Goal: Task Accomplishment & Management: Complete application form

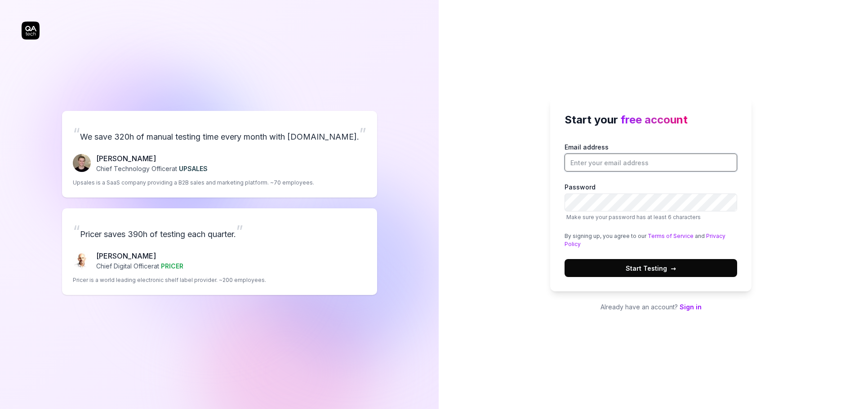
click at [599, 163] on input "Email address" at bounding box center [651, 163] width 173 height 18
click at [602, 161] on input "Email address" at bounding box center [651, 163] width 173 height 18
click at [662, 162] on input "andrew.sparks@fundamentalvr.com" at bounding box center [651, 163] width 173 height 18
type input "andrew.sparks@fundamentalxr.com"
click at [668, 237] on link "Terms of Service" at bounding box center [671, 236] width 46 height 7
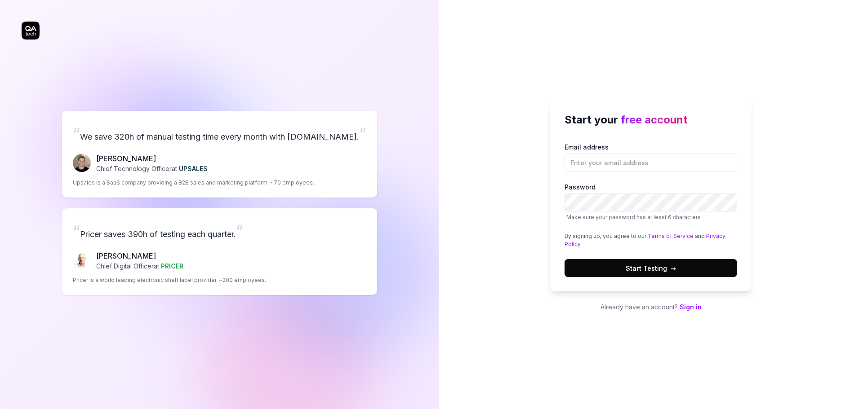
click at [521, 166] on div "Start your free account Email address Password Make sure your password has at l…" at bounding box center [651, 204] width 424 height 409
click at [654, 267] on span "Start Testing →" at bounding box center [651, 268] width 50 height 9
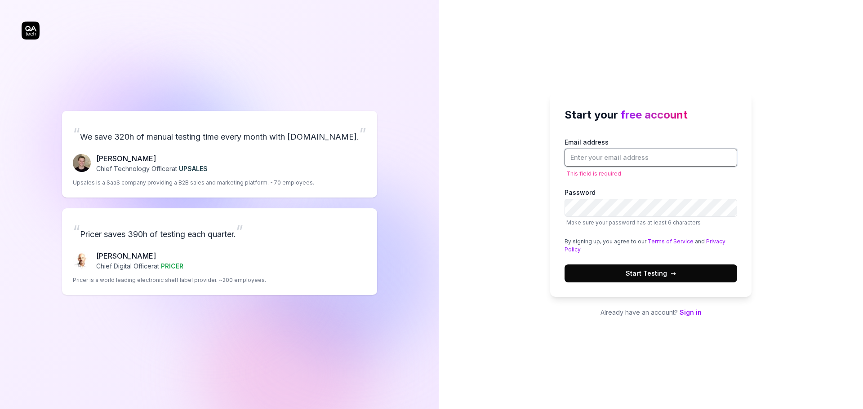
click at [713, 158] on input "Email address" at bounding box center [651, 158] width 173 height 18
click at [647, 274] on span "Start Testing →" at bounding box center [651, 273] width 50 height 9
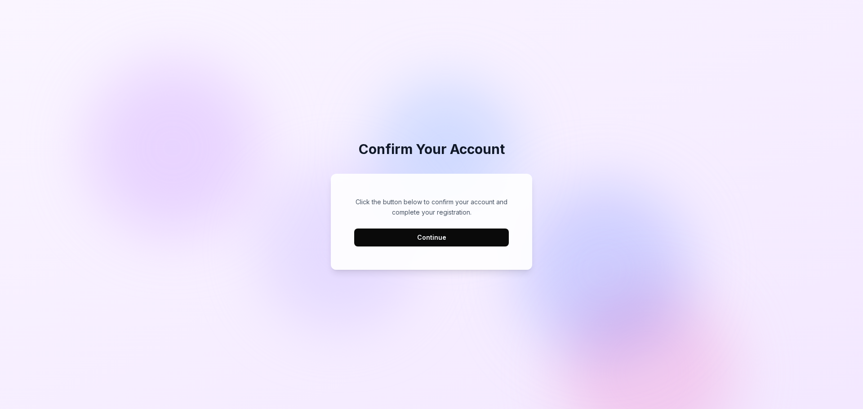
click at [431, 235] on button "Continue" at bounding box center [431, 238] width 155 height 18
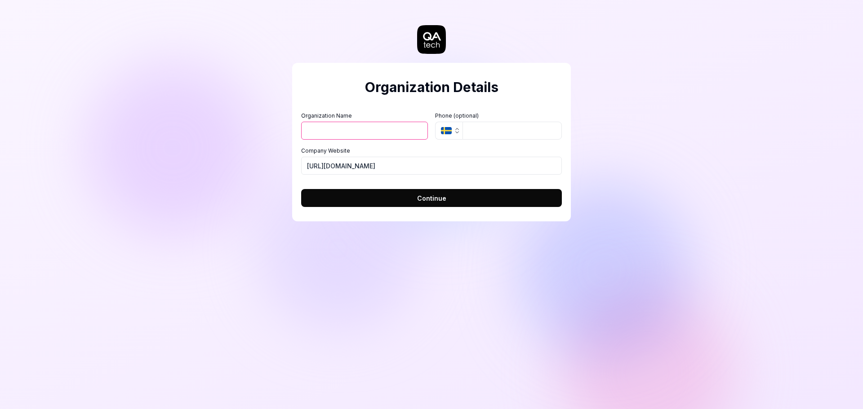
click at [384, 131] on input "Organization Name" at bounding box center [364, 131] width 127 height 18
type input "FXR"
click at [492, 133] on input "tel" at bounding box center [512, 131] width 99 height 18
click at [408, 112] on label "Organization Name" at bounding box center [364, 116] width 127 height 8
click at [408, 122] on input "FXR" at bounding box center [364, 131] width 127 height 18
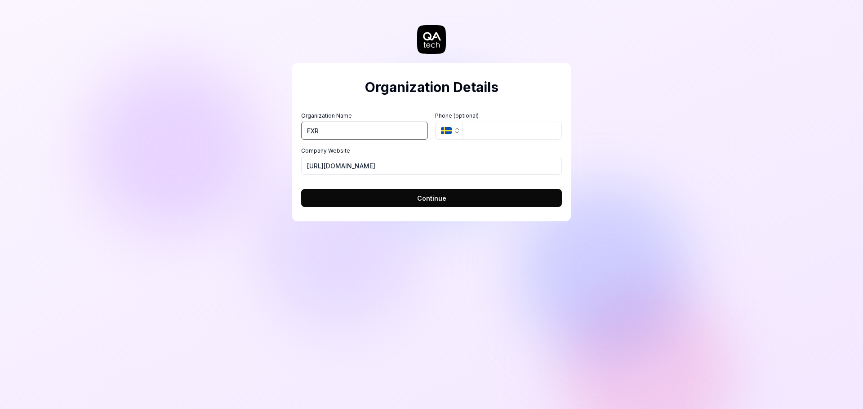
drag, startPoint x: 383, startPoint y: 129, endPoint x: 304, endPoint y: 129, distance: 79.1
click at [304, 129] on input "FXR" at bounding box center [364, 131] width 127 height 18
click at [423, 197] on span "Continue" at bounding box center [431, 198] width 29 height 9
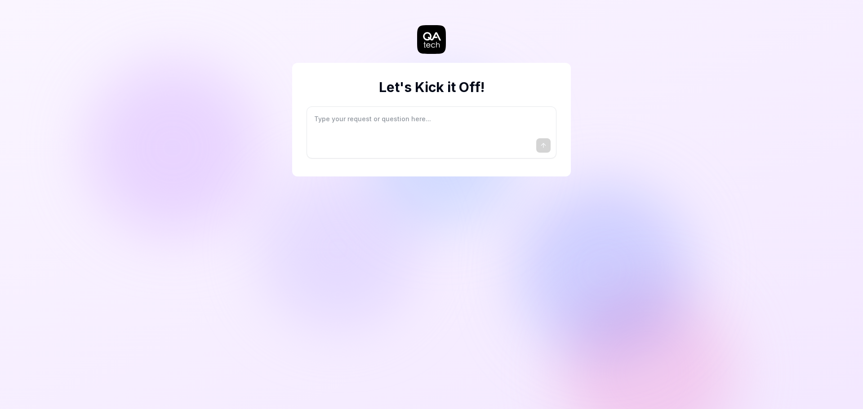
type textarea "*"
type textarea "I"
type textarea "*"
type textarea "I"
type textarea "*"
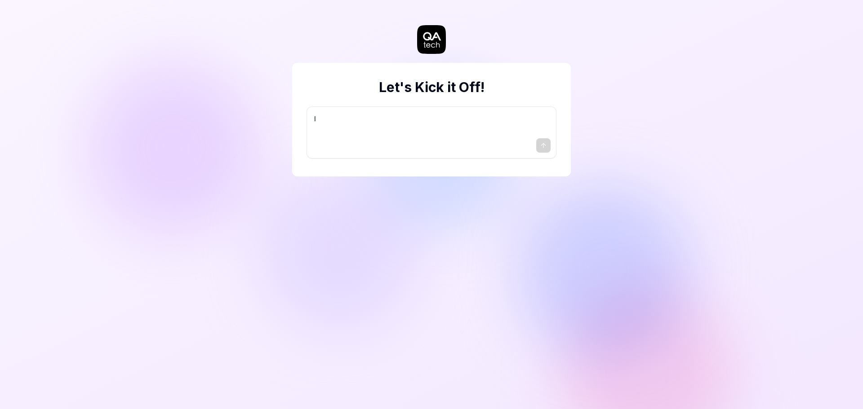
type textarea "I w"
type textarea "*"
type textarea "I wa"
type textarea "*"
type textarea "I wan"
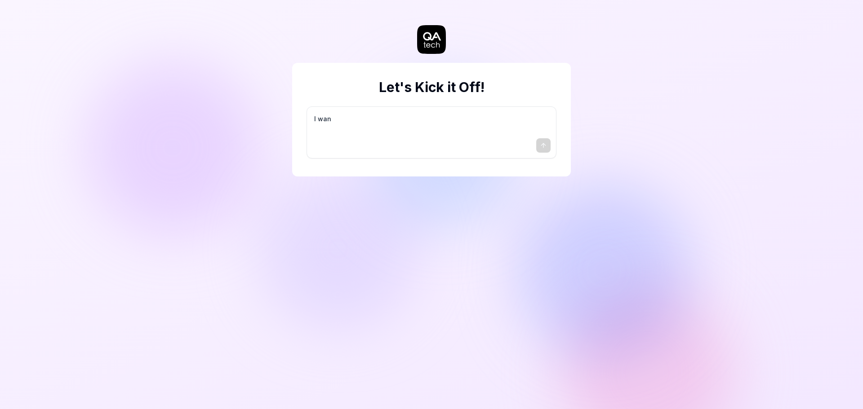
type textarea "*"
type textarea "I want"
type textarea "*"
type textarea "I want"
type textarea "*"
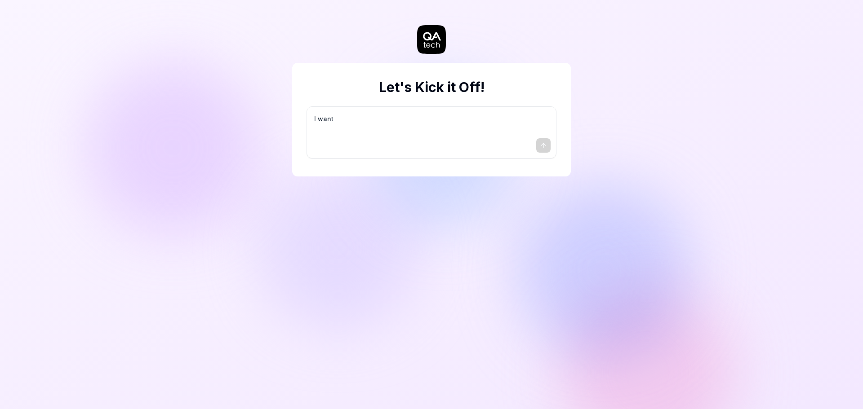
type textarea "I want a"
type textarea "*"
type textarea "I want a"
type textarea "*"
type textarea "I want a g"
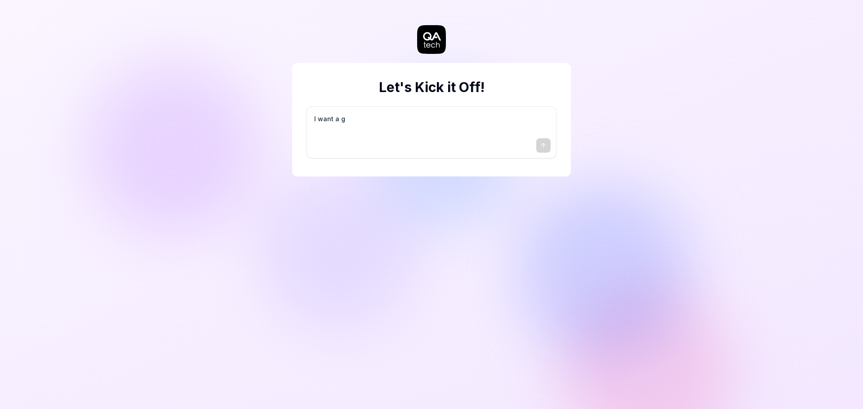
type textarea "*"
type textarea "I want a go"
type textarea "*"
type textarea "I want a goo"
type textarea "*"
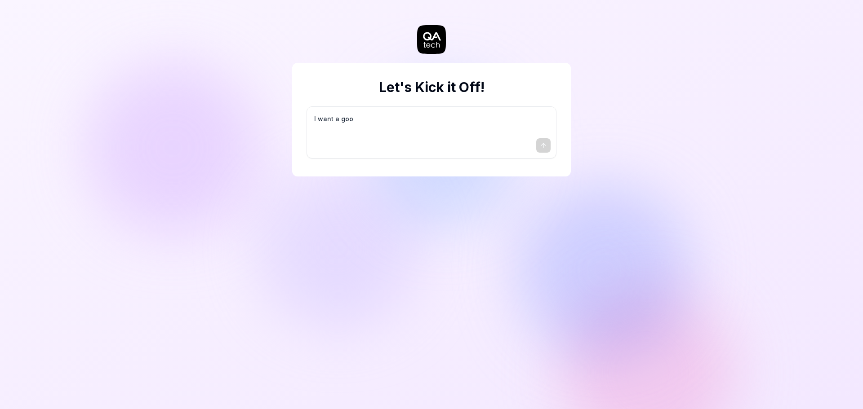
type textarea "I want a good"
type textarea "*"
type textarea "I want a good"
type textarea "*"
type textarea "I want a good t"
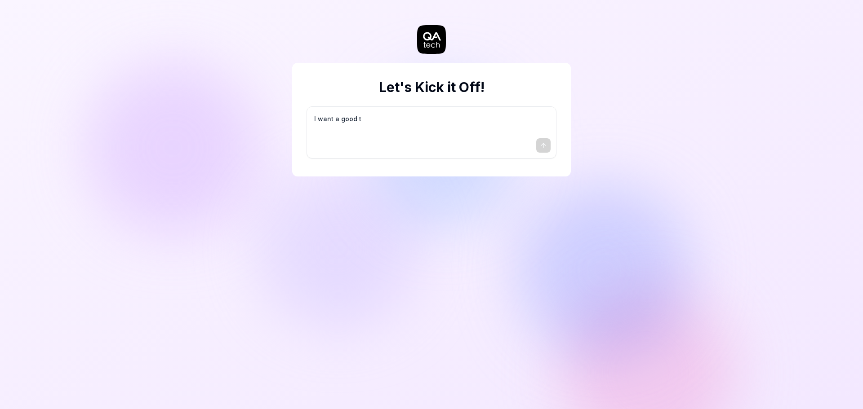
type textarea "*"
type textarea "I want a good te"
type textarea "*"
type textarea "I want a good tes"
type textarea "*"
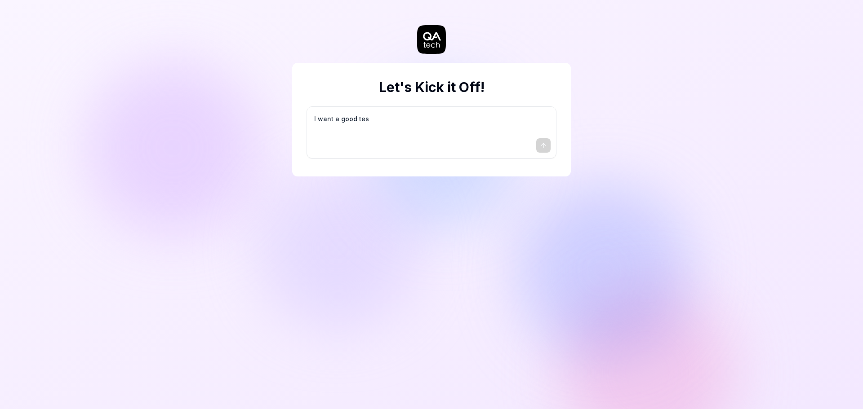
type textarea "I want a good test"
type textarea "*"
type textarea "I want a good test"
type textarea "*"
type textarea "I want a good test s"
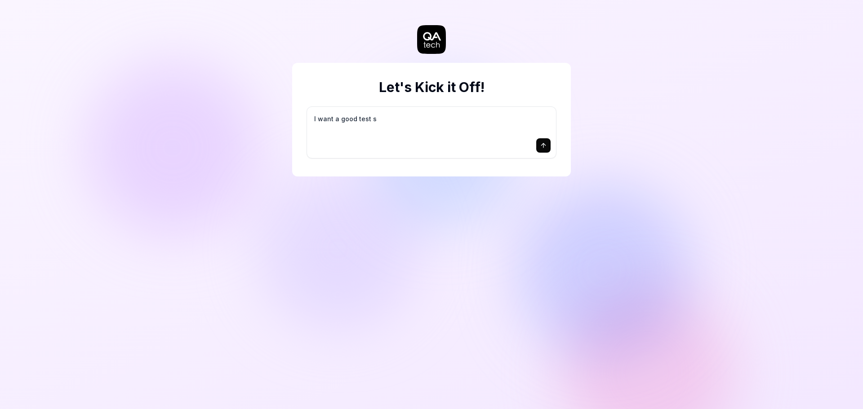
type textarea "*"
type textarea "I want a good test se"
type textarea "*"
type textarea "I want a good test set"
type textarea "*"
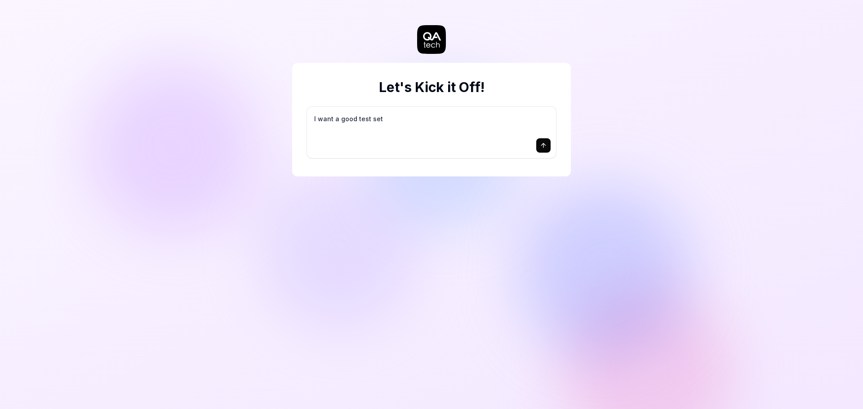
type textarea "I want a good test setu"
type textarea "*"
type textarea "I want a good test setup"
type textarea "*"
type textarea "I want a good test setup"
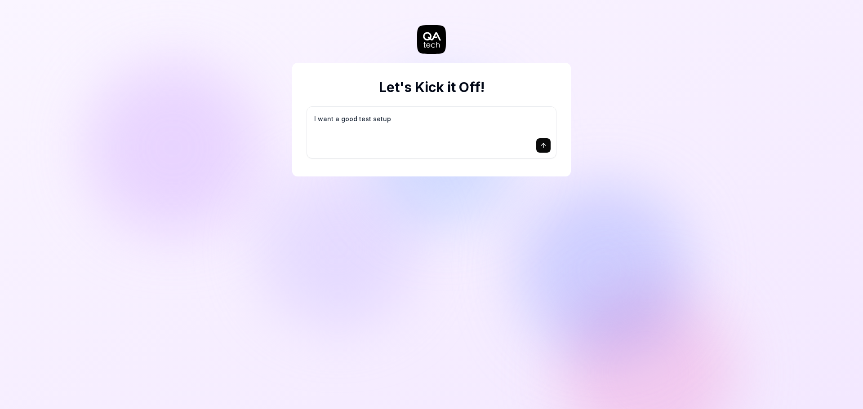
type textarea "*"
type textarea "I want a good test setup f"
type textarea "*"
type textarea "I want a good test setup fo"
type textarea "*"
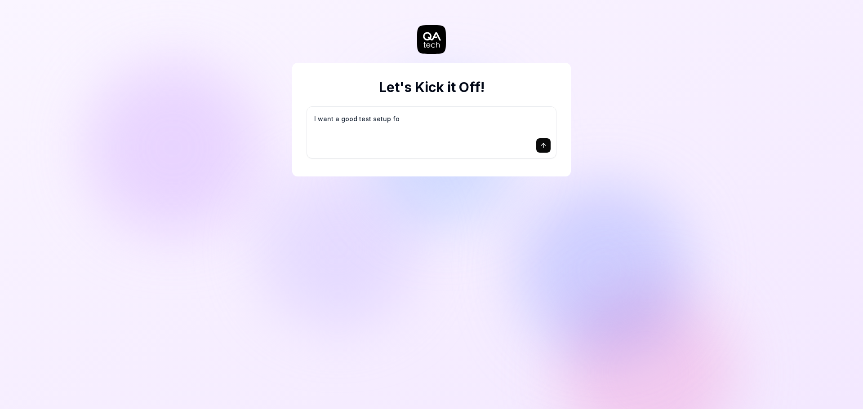
type textarea "I want a good test setup for"
type textarea "*"
type textarea "I want a good test setup for"
type textarea "*"
type textarea "I want a good test setup for m"
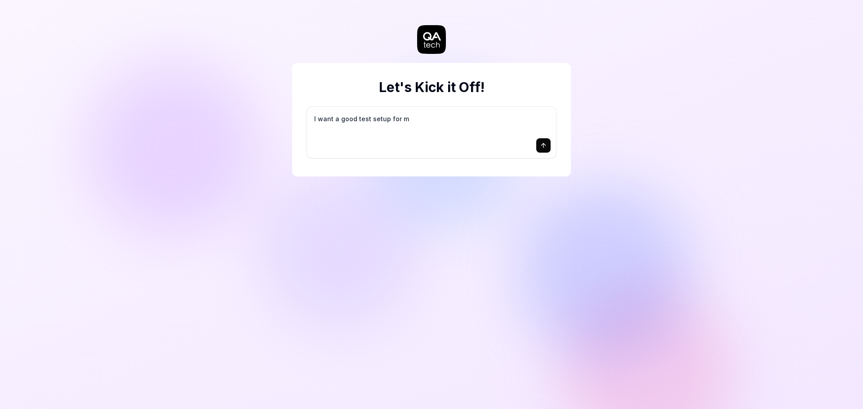
type textarea "*"
type textarea "I want a good test setup for my"
type textarea "*"
type textarea "I want a good test setup for my"
type textarea "*"
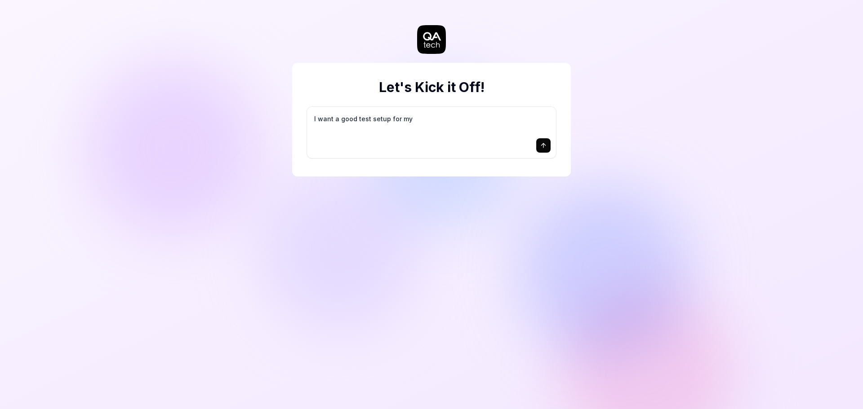
type textarea "I want a good test setup for my s"
type textarea "*"
type textarea "I want a good test setup for my si"
type textarea "*"
type textarea "I want a good test setup for my sit"
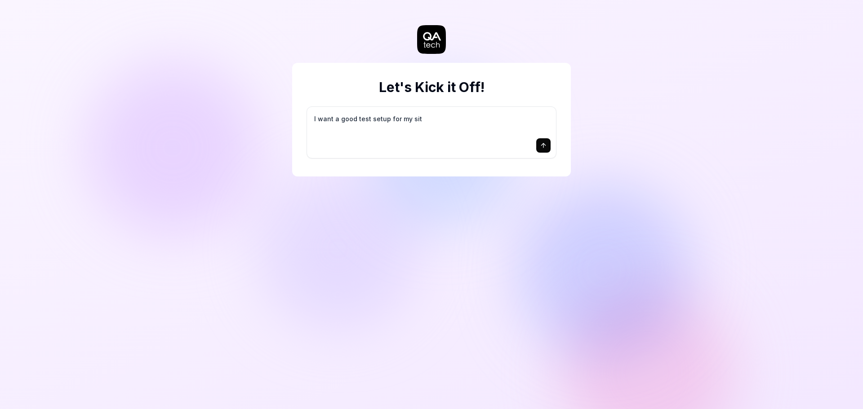
type textarea "*"
type textarea "I want a good test setup for my site"
type textarea "*"
type textarea "I want a good test setup for my site"
type textarea "*"
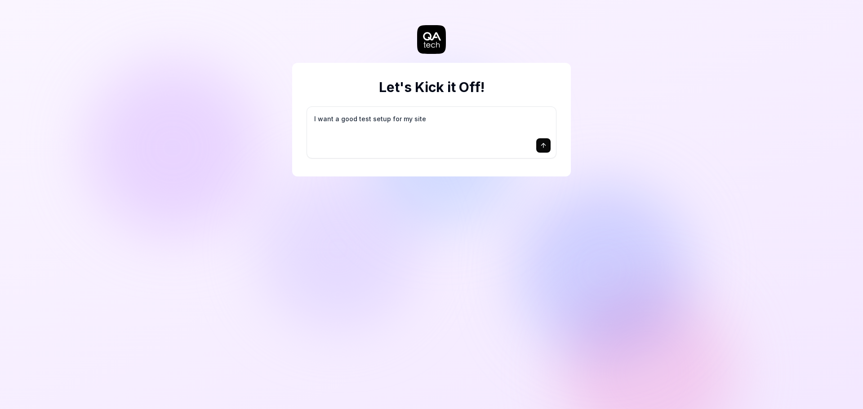
type textarea "I want a good test setup for my site -"
type textarea "*"
type textarea "I want a good test setup for my site -"
type textarea "*"
type textarea "I want a good test setup for my site - h"
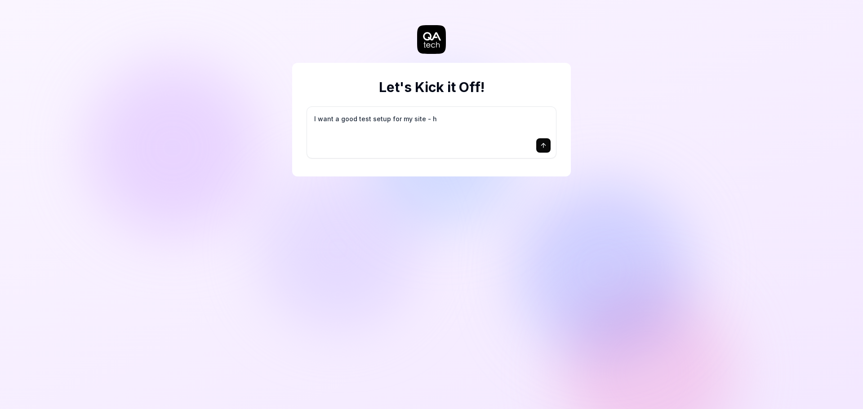
type textarea "*"
type textarea "I want a good test setup for my site - he"
type textarea "*"
type textarea "I want a good test setup for my site - hel"
type textarea "*"
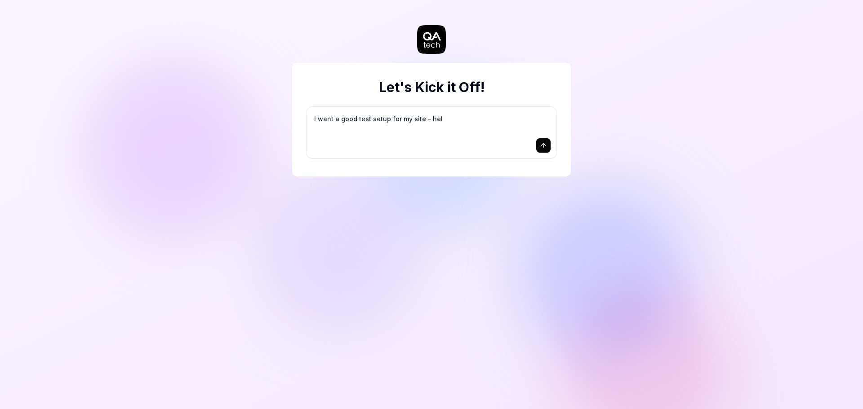
type textarea "I want a good test setup for my site - help"
type textarea "*"
type textarea "I want a good test setup for my site - help"
type textarea "*"
type textarea "I want a good test setup for my site - help m"
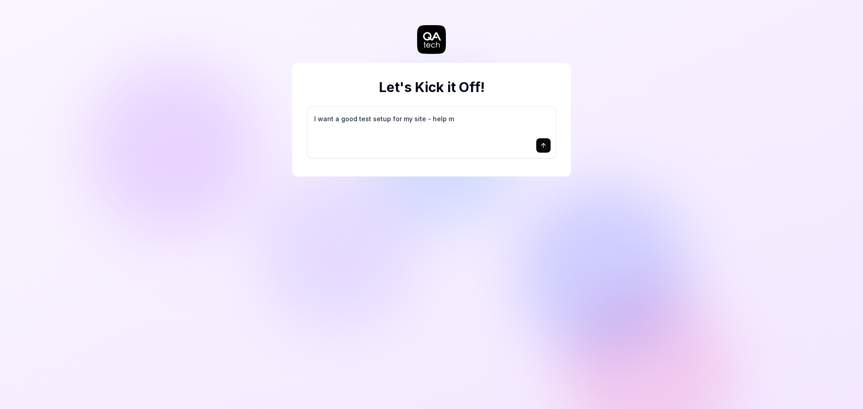
type textarea "*"
type textarea "I want a good test setup for my site - help me"
type textarea "*"
type textarea "I want a good test setup for my site - help me"
type textarea "*"
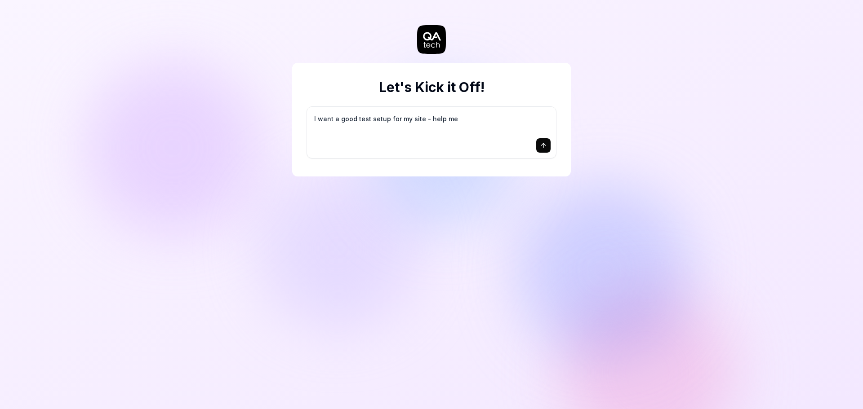
type textarea "I want a good test setup for my site - help me c"
type textarea "*"
type textarea "I want a good test setup for my site - help me cr"
type textarea "*"
type textarea "I want a good test setup for my site - help me cre"
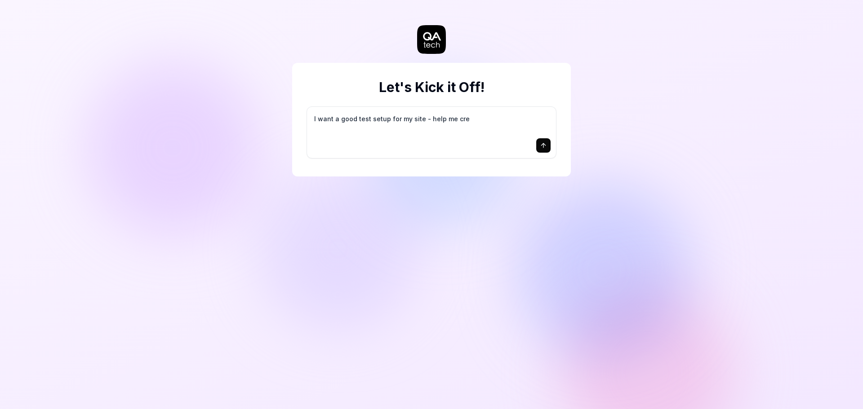
type textarea "*"
type textarea "I want a good test setup for my site - help me crea"
type textarea "*"
type textarea "I want a good test setup for my site - help me creat"
type textarea "*"
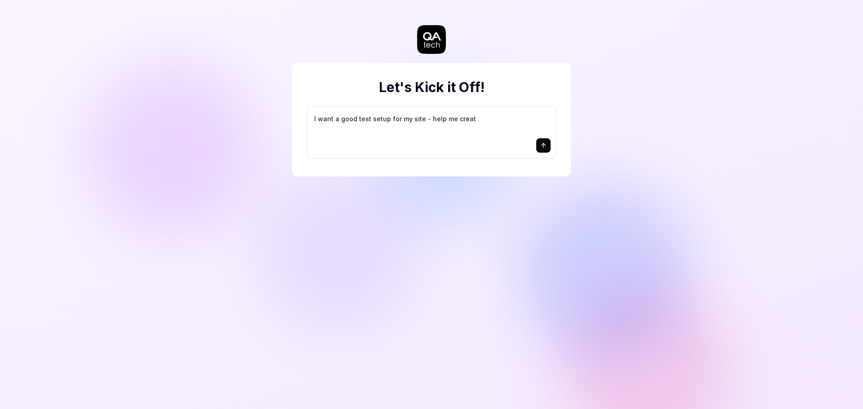
type textarea "I want a good test setup for my site - help me create"
type textarea "*"
type textarea "I want a good test setup for my site - help me create"
type textarea "*"
type textarea "I want a good test setup for my site - help me create t"
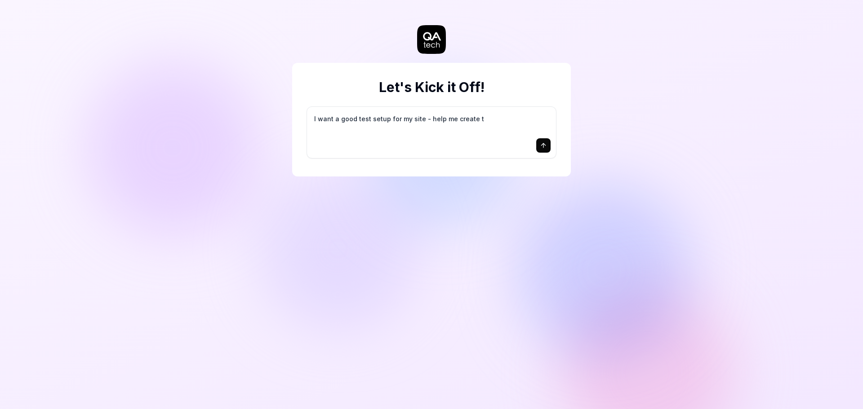
type textarea "*"
type textarea "I want a good test setup for my site - help me create th"
type textarea "*"
type textarea "I want a good test setup for my site - help me create the"
type textarea "*"
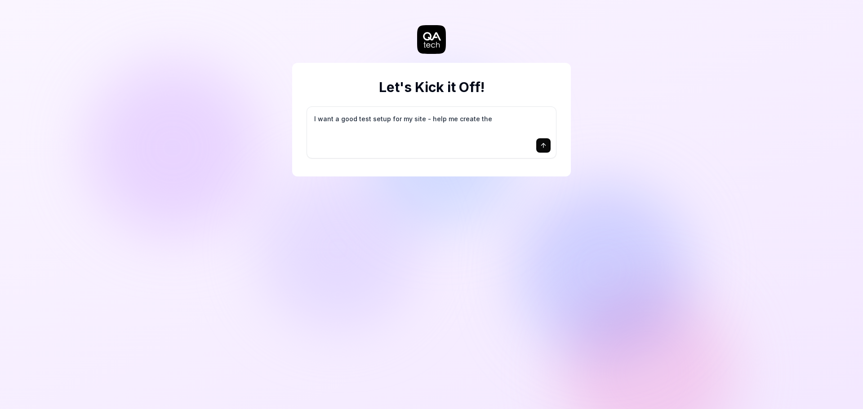
type textarea "I want a good test setup for my site - help me create the"
type textarea "*"
type textarea "I want a good test setup for my site - help me create the f"
type textarea "*"
type textarea "I want a good test setup for my site - help me create the fi"
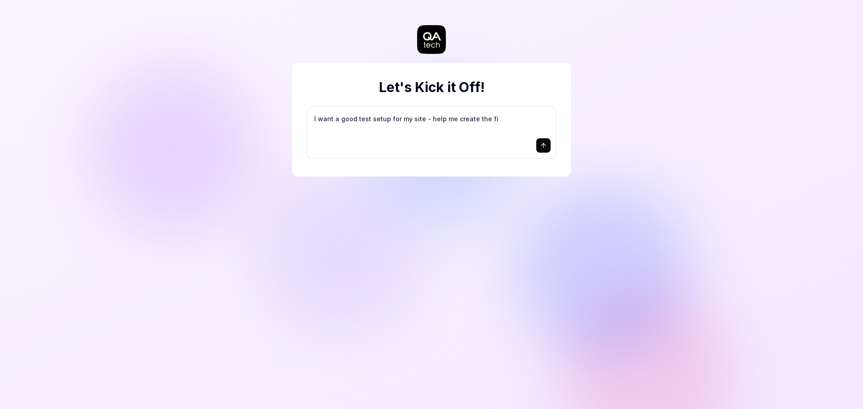
type textarea "*"
type textarea "I want a good test setup for my site - help me create the fir"
type textarea "*"
type textarea "I want a good test setup for my site - help me create the firs"
type textarea "*"
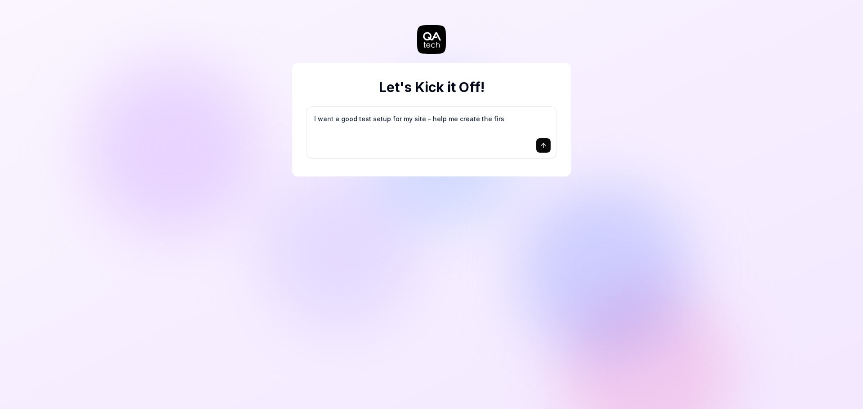
type textarea "I want a good test setup for my site - help me create the first"
type textarea "*"
type textarea "I want a good test setup for my site - help me create the first"
type textarea "*"
type textarea "I want a good test setup for my site - help me create the first 3"
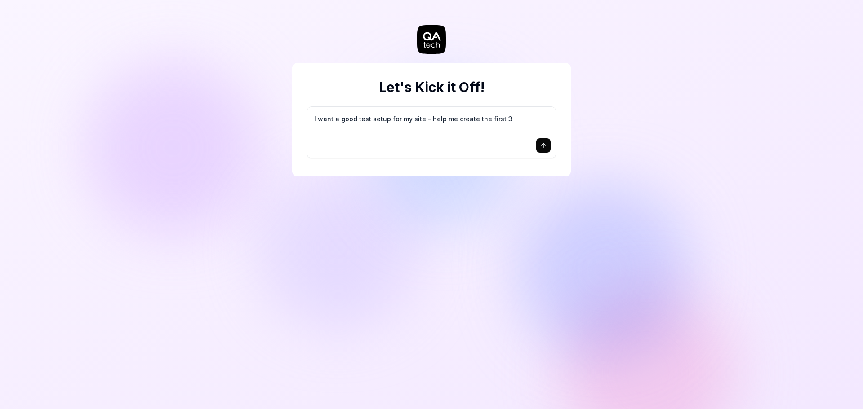
type textarea "*"
type textarea "I want a good test setup for my site - help me create the first 3-"
type textarea "*"
type textarea "I want a good test setup for my site - help me create the first 3-5"
type textarea "*"
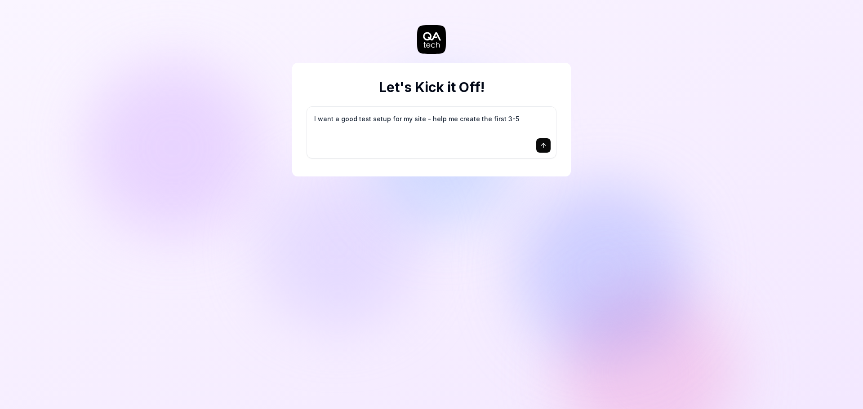
type textarea "I want a good test setup for my site - help me create the first 3-5"
type textarea "*"
type textarea "I want a good test setup for my site - help me create the first 3-5 t"
type textarea "*"
type textarea "I want a good test setup for my site - help me create the first 3-5 te"
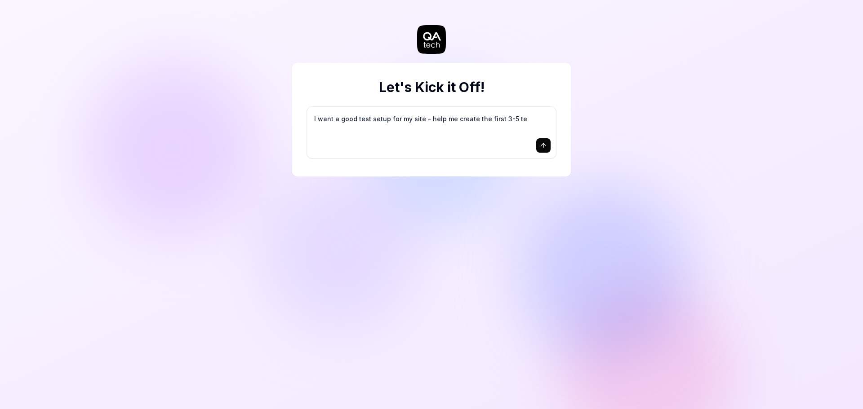
type textarea "*"
type textarea "I want a good test setup for my site - help me create the first 3-5 tes"
type textarea "*"
type textarea "I want a good test setup for my site - help me create the first 3-5 test"
type textarea "*"
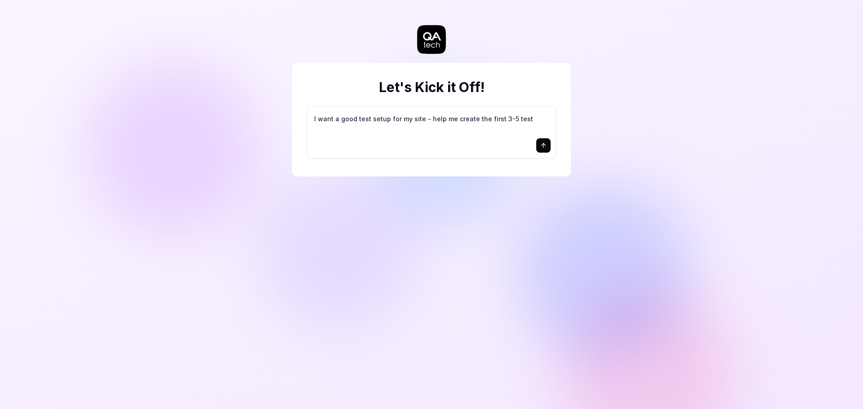
type textarea "I want a good test setup for my site - help me create the first 3-5 test"
type textarea "*"
type textarea "I want a good test setup for my site - help me create the first 3-5 test c"
type textarea "*"
type textarea "I want a good test setup for my site - help me create the first 3-5 test ca"
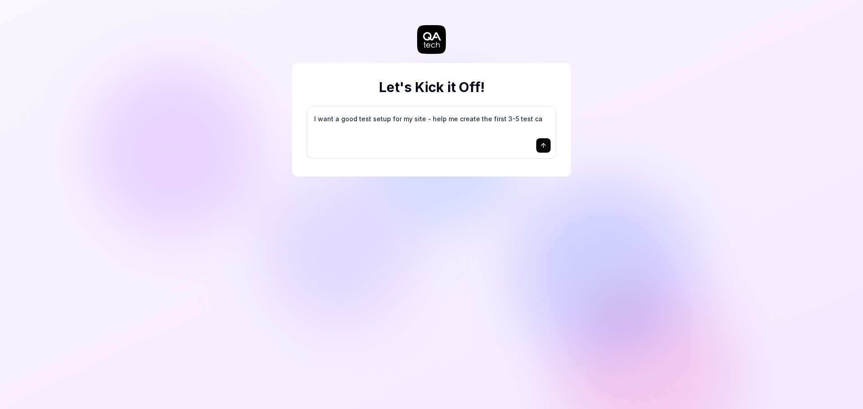
type textarea "*"
type textarea "I want a good test setup for my site - help me create the first 3-5 test cas"
type textarea "*"
type textarea "I want a good test setup for my site - help me create the first 3-5 test case"
type textarea "*"
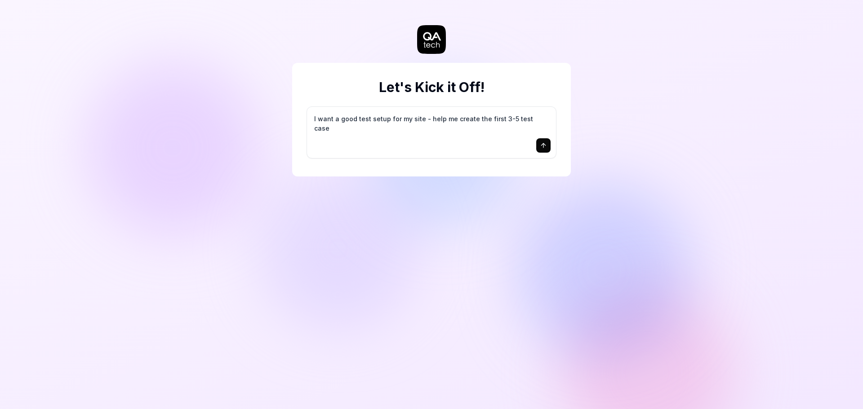
type textarea "I want a good test setup for my site - help me create the first 3-5 test cases"
click at [546, 120] on textarea "I want a good test setup for my site - help me create the first 3-5 test cases" at bounding box center [431, 123] width 238 height 22
click at [544, 146] on icon "submit" at bounding box center [543, 145] width 7 height 7
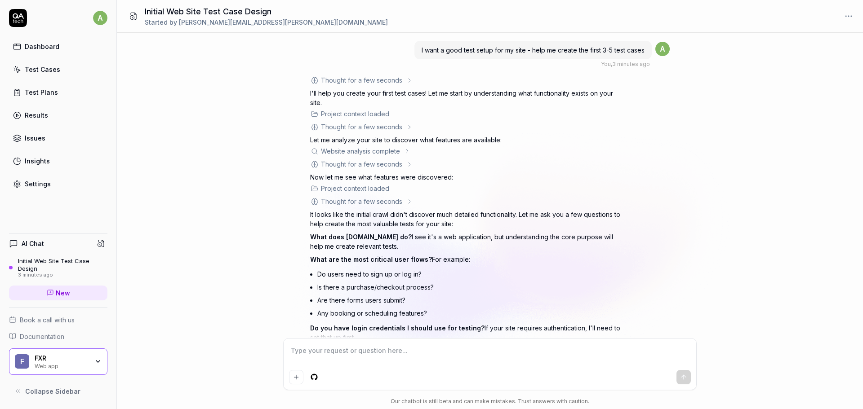
scroll to position [48, 0]
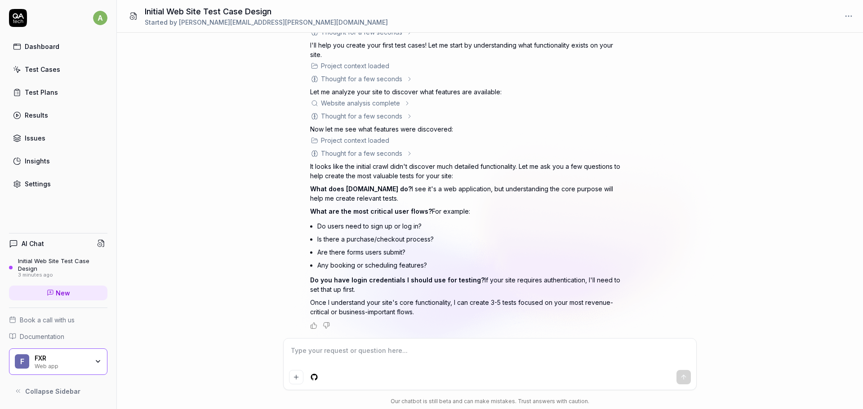
type textarea "*"
type textarea "I"
type textarea "*"
type textarea "It"
type textarea "*"
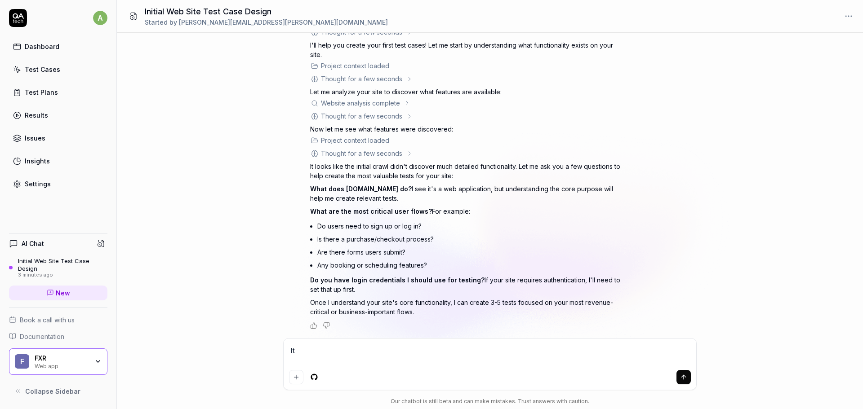
type textarea "Its"
type textarea "*"
type textarea "Its"
type textarea "*"
type textarea "Its a"
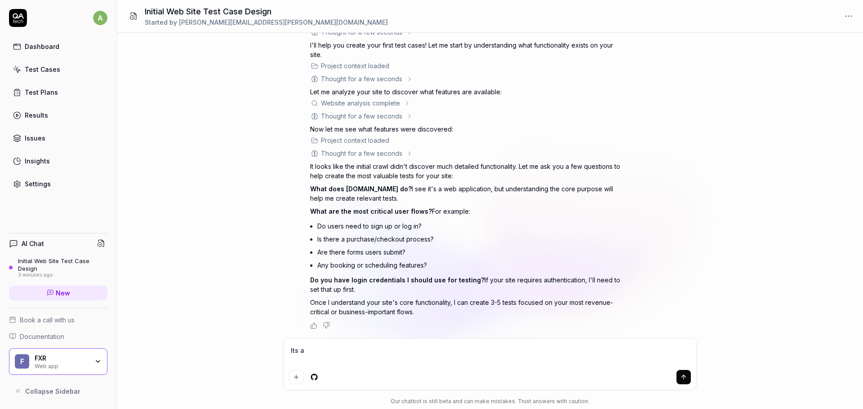
type textarea "*"
type textarea "Its a"
type textarea "*"
type textarea "Its a w"
type textarea "*"
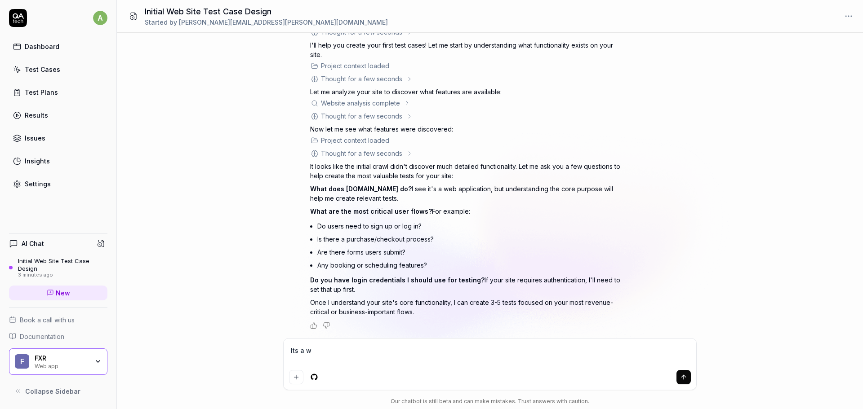
type textarea "Its a we"
type textarea "*"
type textarea "Its a web"
type textarea "*"
type textarea "Its a webs"
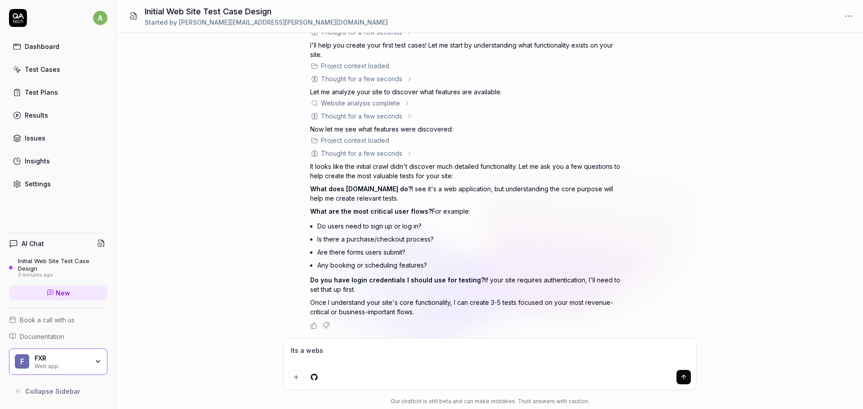
type textarea "*"
type textarea "Its a websi"
type textarea "*"
type textarea "Its a websit"
type textarea "*"
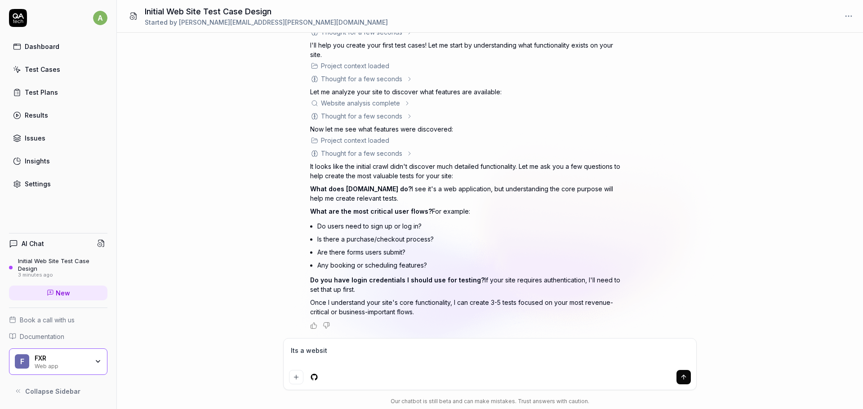
type textarea "Its a website"
type textarea "*"
type textarea "Its a website"
type textarea "*"
type textarea "Its a website f"
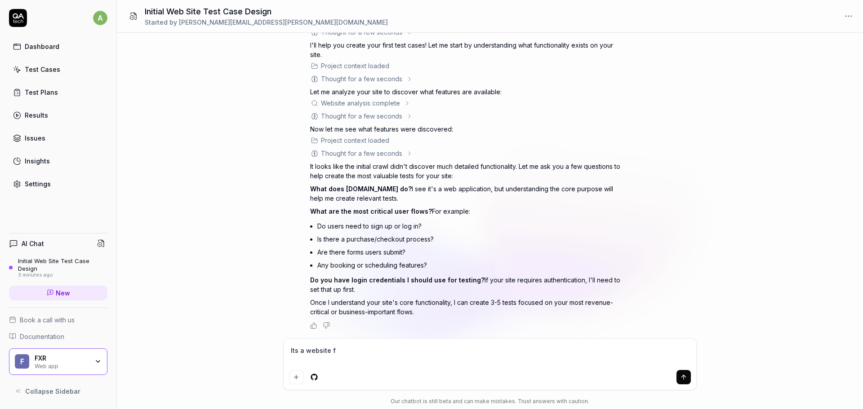
type textarea "*"
type textarea "Its a website fo"
type textarea "*"
type textarea "Its a website for"
type textarea "*"
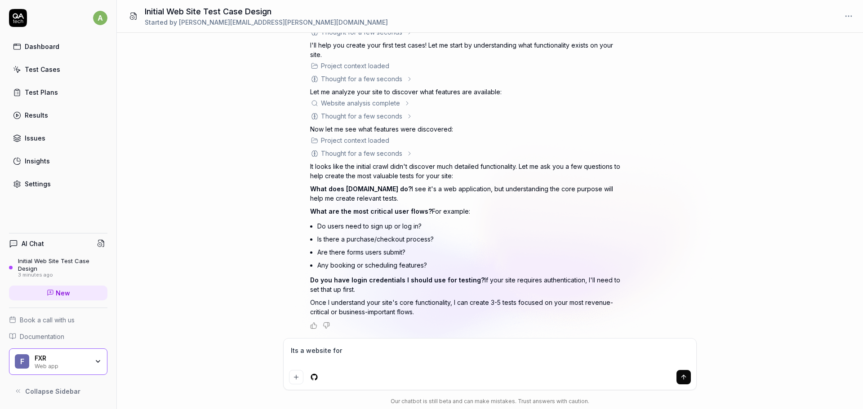
type textarea "Its a website for"
type textarea "*"
type textarea "Its a website for a"
type textarea "*"
type textarea "Its a website for a"
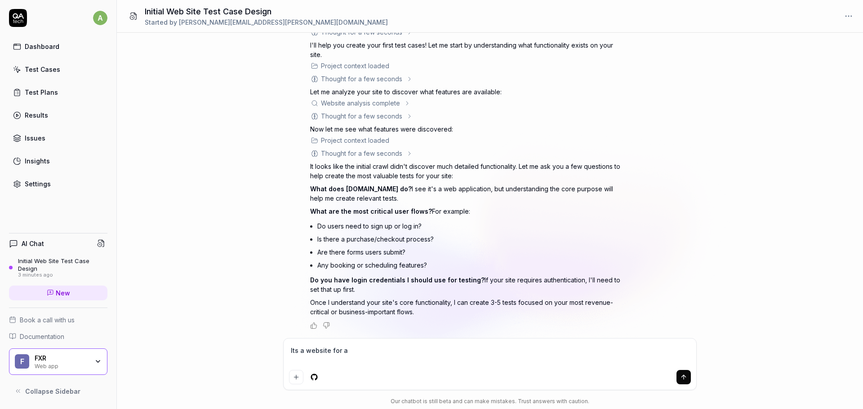
type textarea "*"
type textarea "Its a website for a c"
type textarea "*"
click at [661, 349] on textarea "Its a website for a company that creates XR applications used for training in t…" at bounding box center [490, 355] width 402 height 22
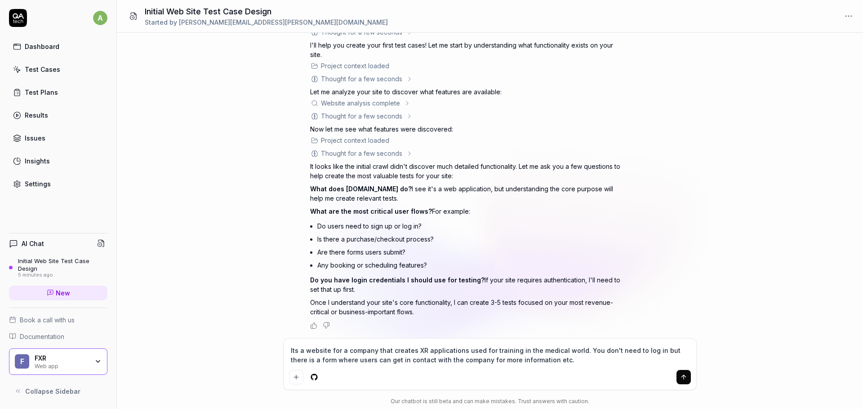
click at [551, 364] on textarea "Its a website for a company that creates XR applications used for training in t…" at bounding box center [490, 355] width 402 height 22
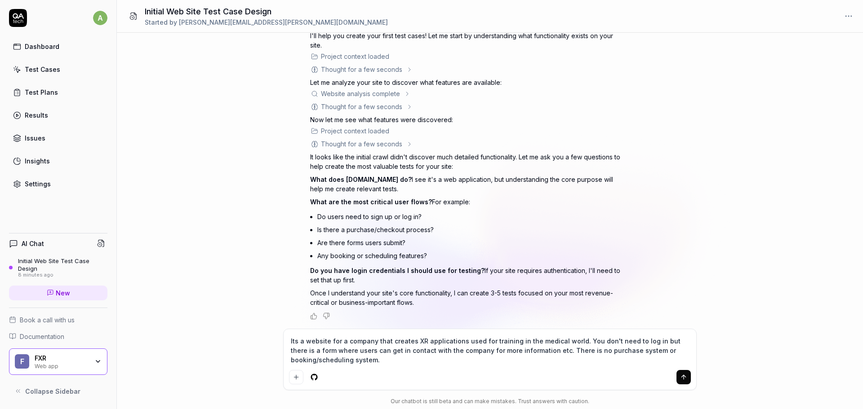
click at [687, 375] on icon "submit" at bounding box center [683, 377] width 7 height 7
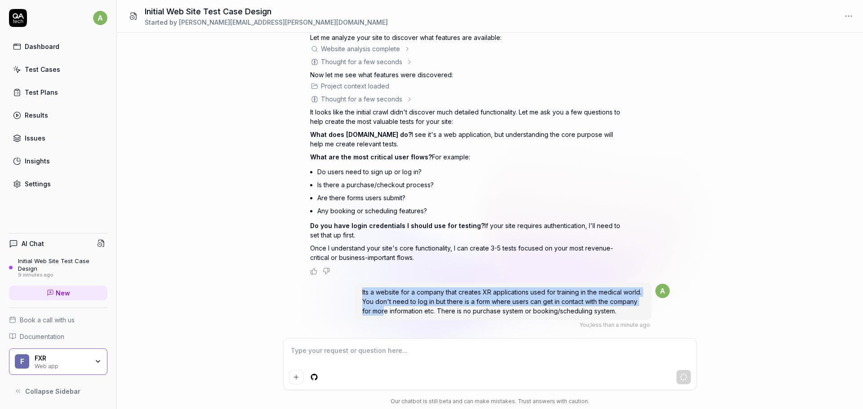
scroll to position [117, 0]
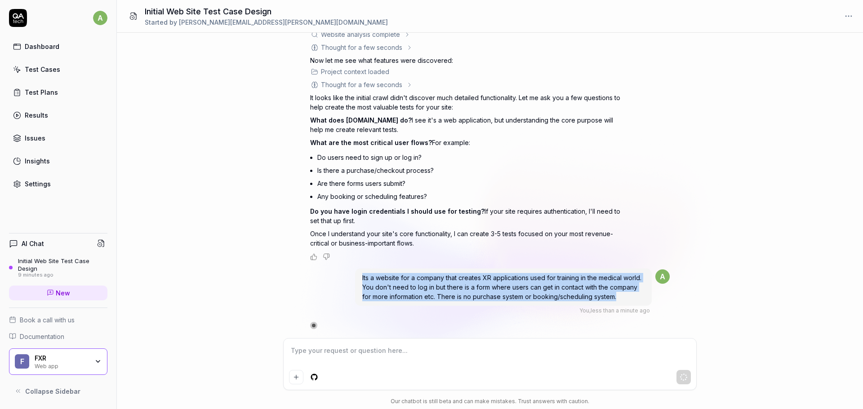
drag, startPoint x: 363, startPoint y: 293, endPoint x: 622, endPoint y: 303, distance: 259.1
click at [622, 303] on div "Its a website for a company that creates XR applications used for training in t…" at bounding box center [503, 287] width 297 height 37
copy span "Its a website for a company that creates XR applications used for training in t…"
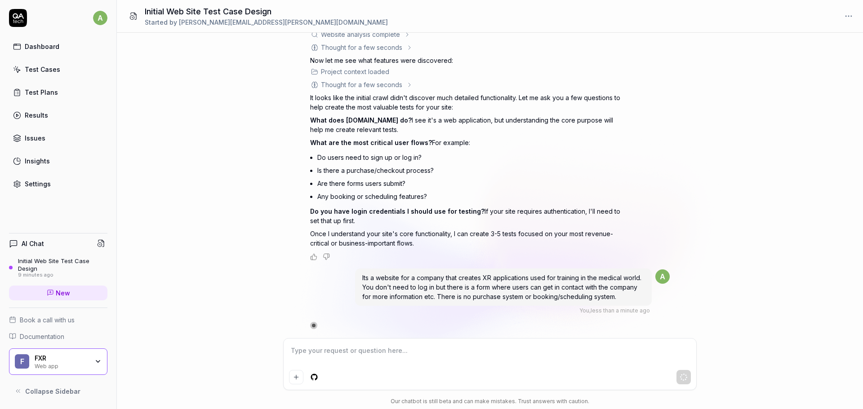
click at [634, 240] on div "Thought for a few seconds The user wants help creating their first 3-5 test cas…" at bounding box center [490, 110] width 360 height 302
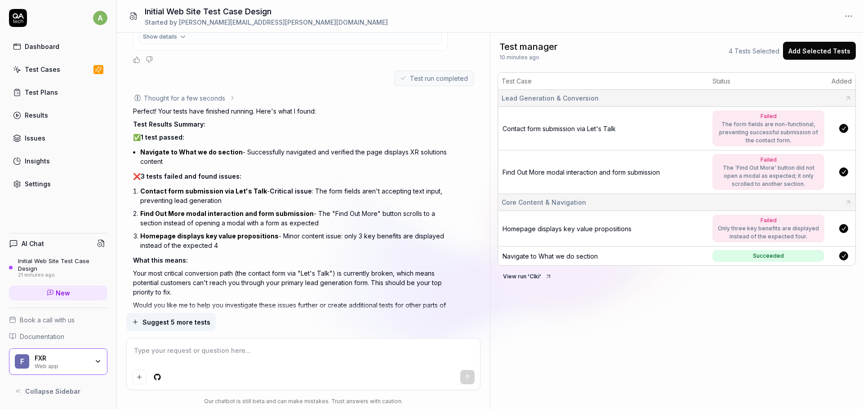
scroll to position [807, 0]
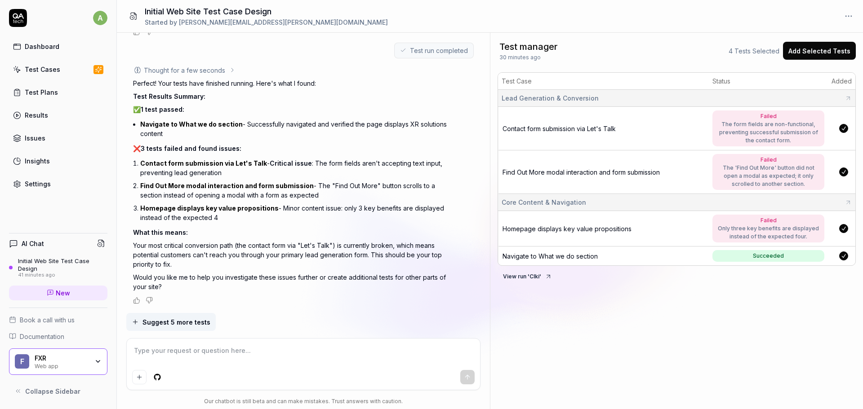
click at [618, 230] on span "Homepage displays key value propositions" at bounding box center [567, 229] width 129 height 8
click at [190, 324] on span "Suggest 5 more tests" at bounding box center [176, 322] width 68 height 9
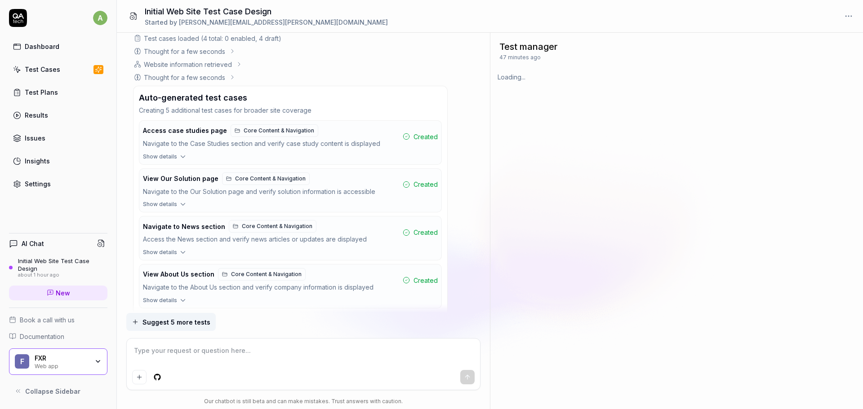
scroll to position [1511, 0]
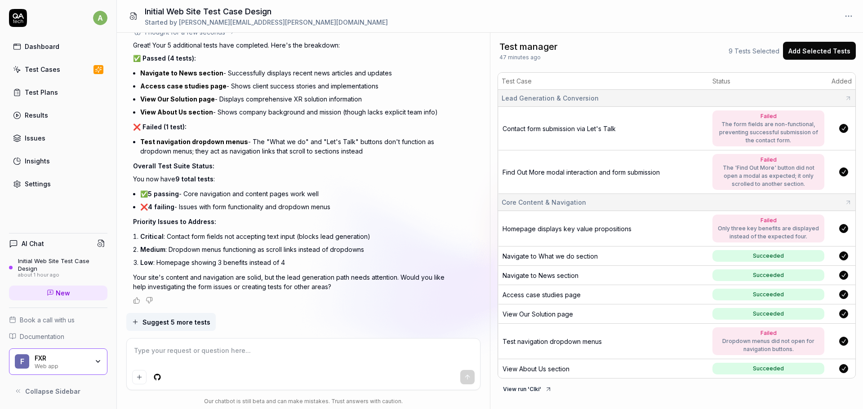
click at [596, 342] on span "Test navigation dropdown menus" at bounding box center [552, 342] width 99 height 8
click at [704, 277] on div "Navigate to News section" at bounding box center [604, 275] width 203 height 9
click at [759, 277] on div "Succeeded" at bounding box center [768, 275] width 31 height 8
click at [564, 276] on span "Navigate to News section" at bounding box center [541, 276] width 76 height 8
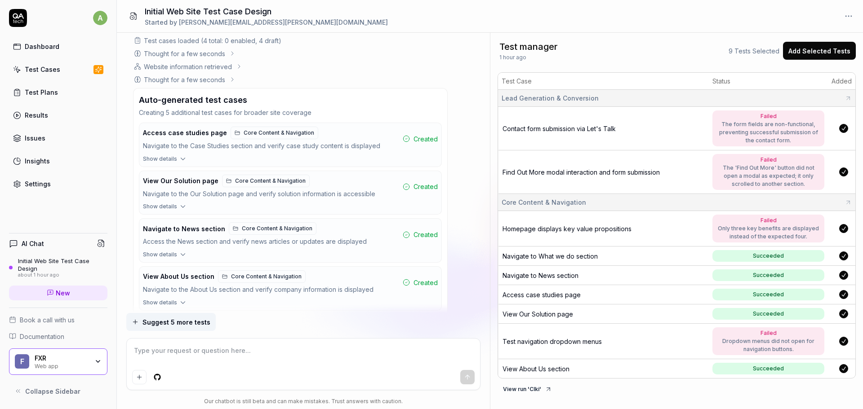
scroll to position [1152, 0]
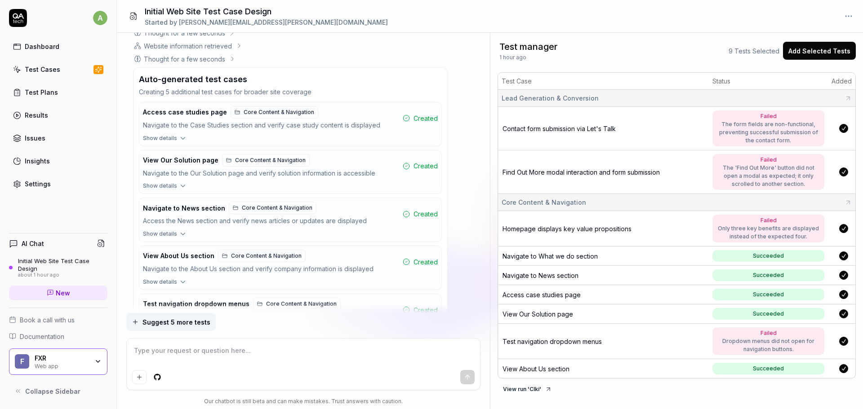
click at [430, 223] on button "Navigate to News section Core Content & Navigation Access the News section and …" at bounding box center [290, 214] width 302 height 32
click at [599, 130] on span "Contact form submission via Let's Talk" at bounding box center [559, 129] width 113 height 8
click at [563, 258] on span "Navigate to What we do section" at bounding box center [550, 257] width 95 height 8
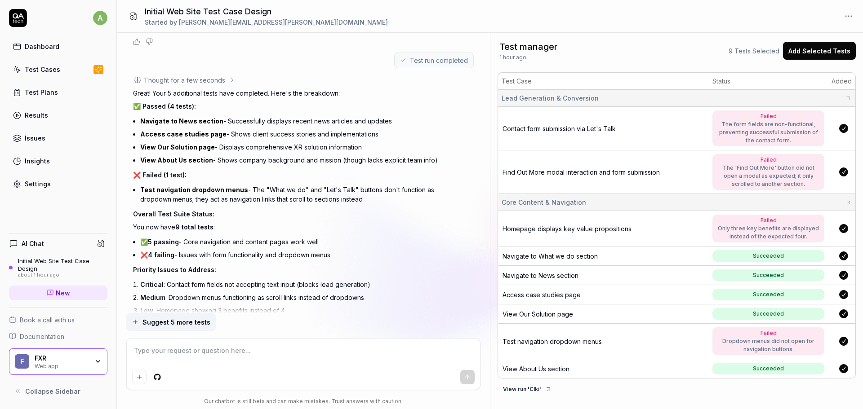
scroll to position [1466, 0]
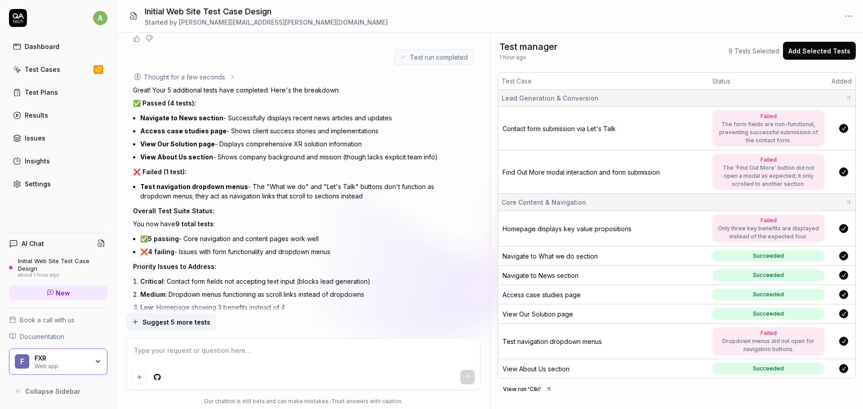
click at [189, 326] on span "Suggest 5 more tests" at bounding box center [176, 322] width 68 height 9
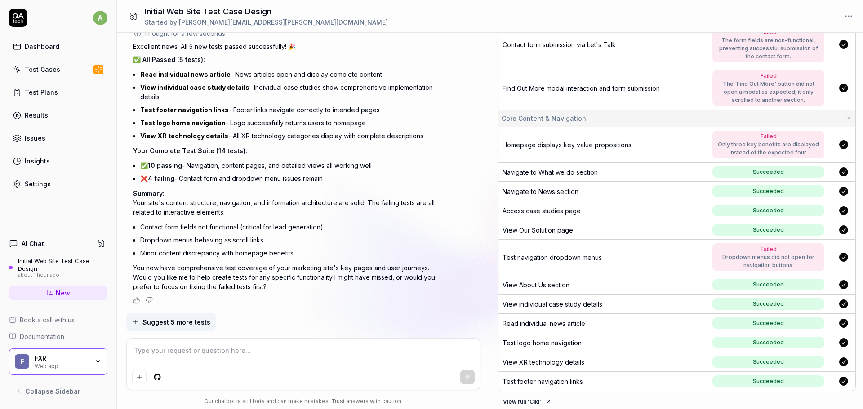
scroll to position [88, 0]
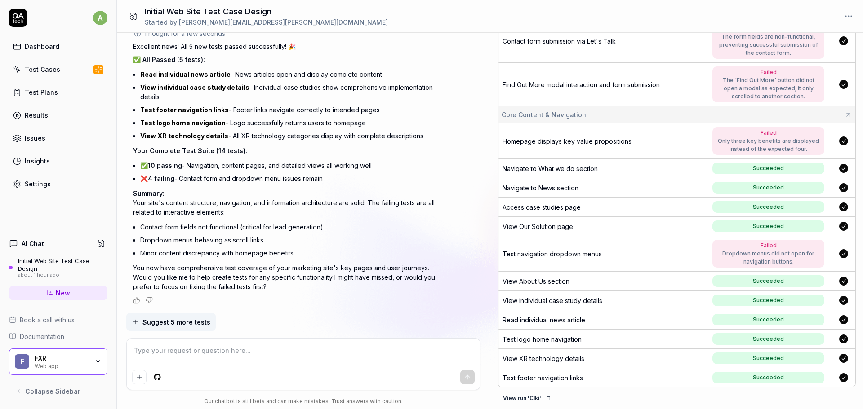
click at [572, 361] on span "View XR technology details" at bounding box center [544, 359] width 82 height 8
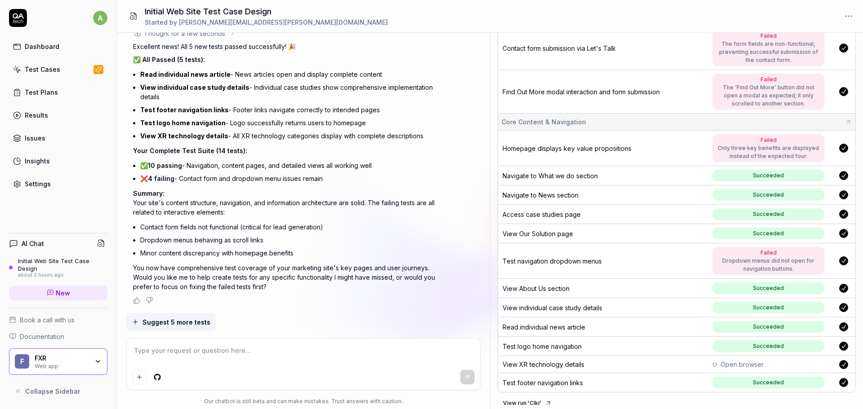
scroll to position [85, 0]
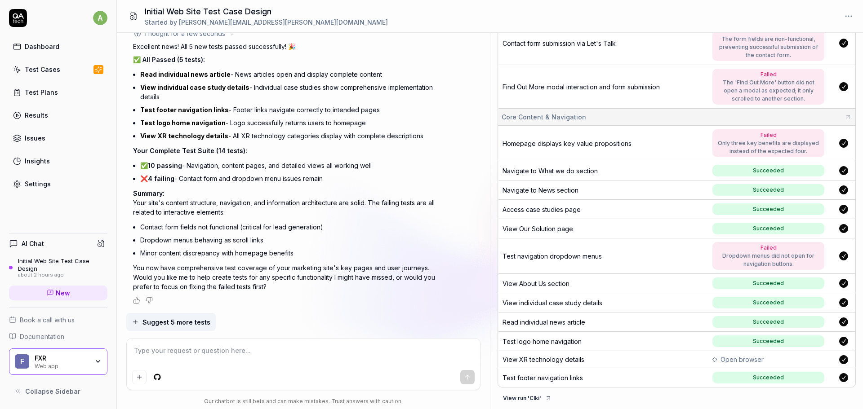
click at [574, 344] on span "Test logo home navigation" at bounding box center [542, 342] width 79 height 8
click at [583, 173] on span "Navigate to What we do section" at bounding box center [550, 171] width 95 height 8
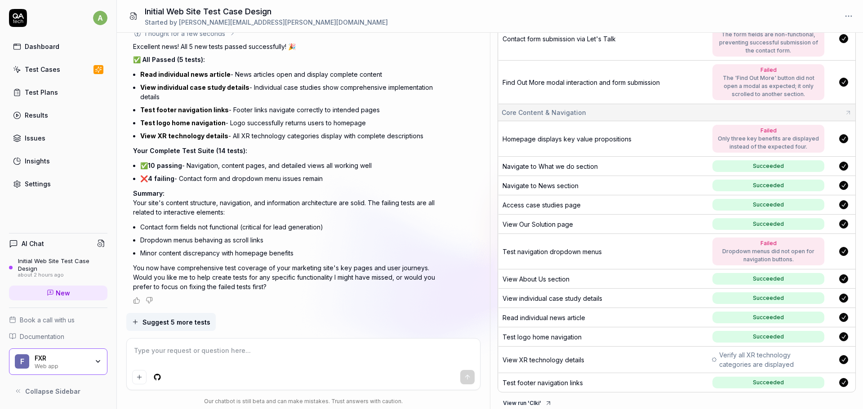
scroll to position [95, 0]
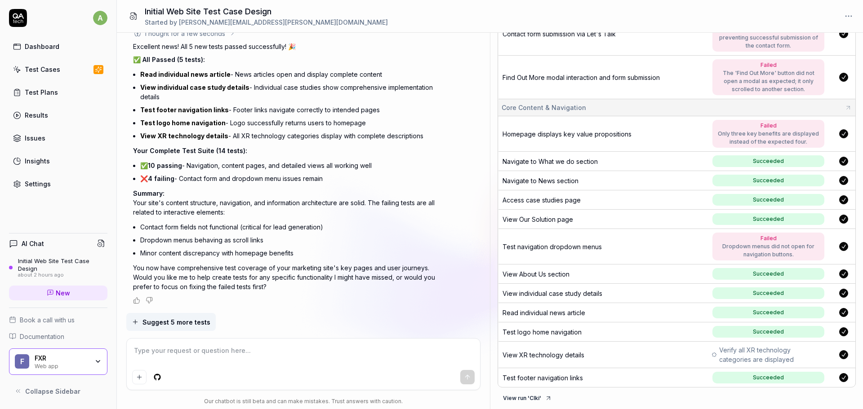
click at [564, 357] on span "View XR technology details" at bounding box center [544, 355] width 82 height 8
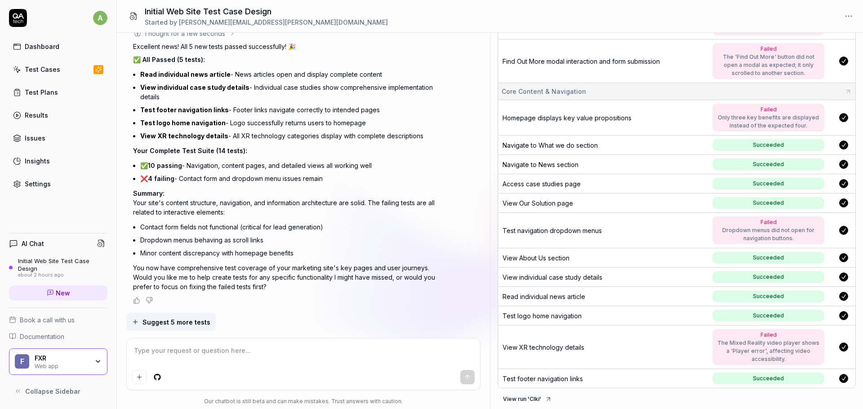
scroll to position [112, 0]
click at [577, 347] on span "View XR technology details" at bounding box center [544, 347] width 82 height 8
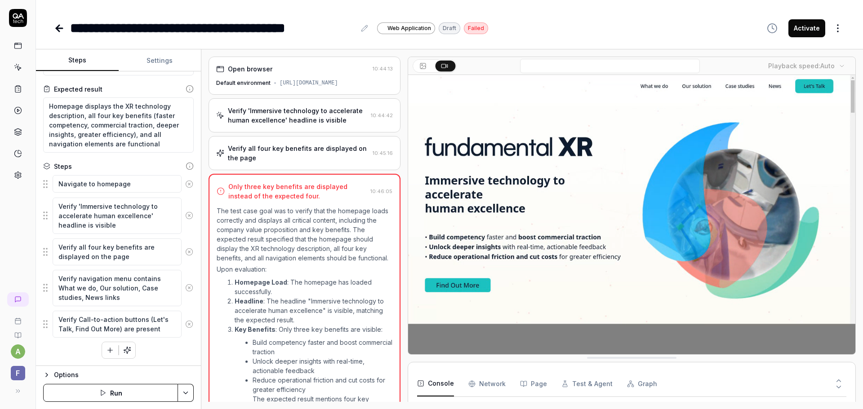
click at [57, 29] on icon at bounding box center [57, 28] width 3 height 6
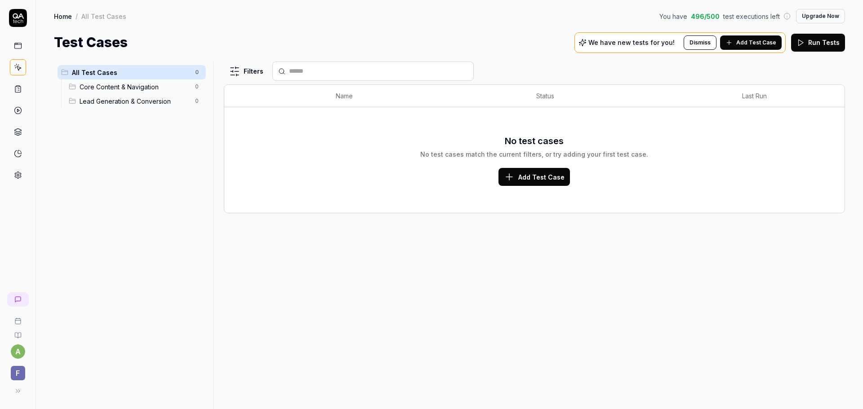
click at [175, 86] on span "Core Content & Navigation" at bounding box center [135, 86] width 110 height 9
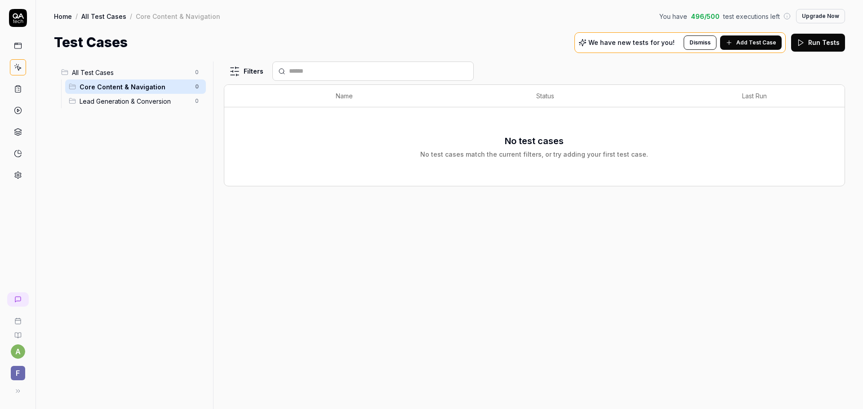
click at [178, 103] on span "Lead Generation & Conversion" at bounding box center [135, 101] width 110 height 9
click at [155, 79] on div "All Test Cases 0" at bounding box center [132, 72] width 148 height 14
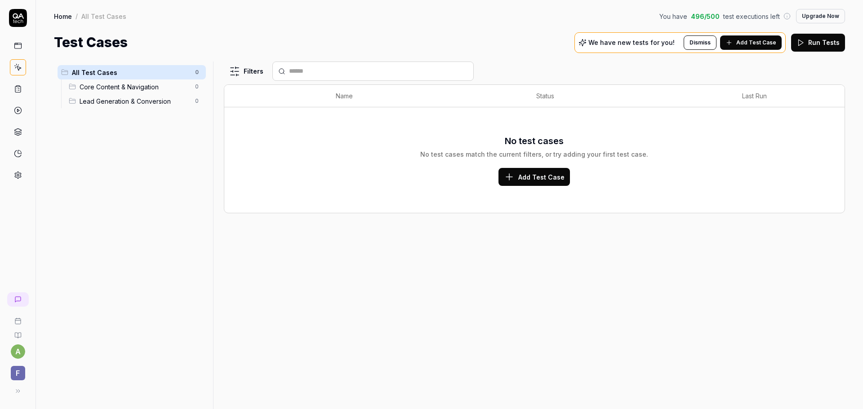
click at [14, 44] on icon at bounding box center [18, 46] width 8 height 8
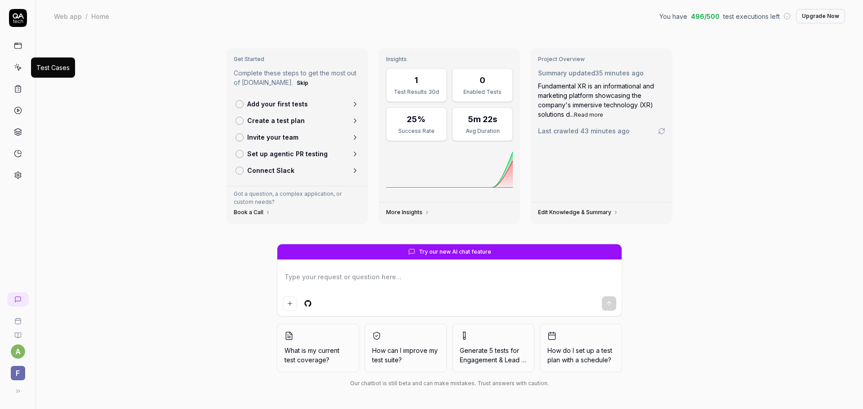
type textarea "*"
click at [16, 67] on icon at bounding box center [18, 67] width 8 height 8
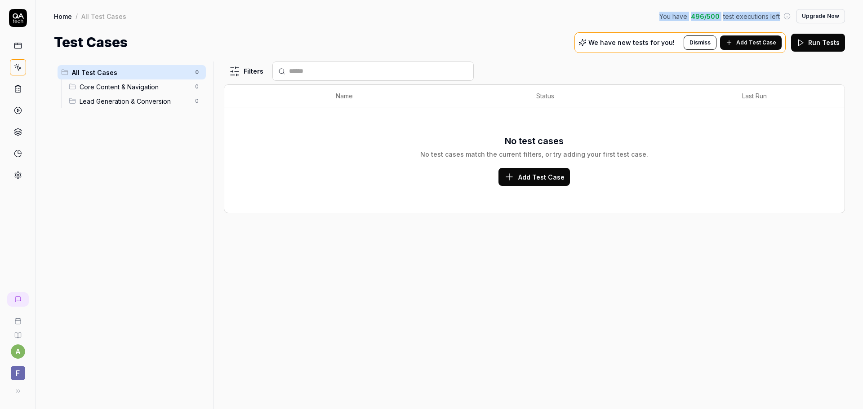
drag, startPoint x: 783, startPoint y: 16, endPoint x: 660, endPoint y: 13, distance: 122.3
click at [660, 13] on div "Home / All Test Cases You have 496 / 500 test executions left Upgrade Now" at bounding box center [449, 16] width 791 height 14
copy div "You have 496 / 500 test executions left"
click at [812, 18] on button "Upgrade Now" at bounding box center [820, 16] width 49 height 14
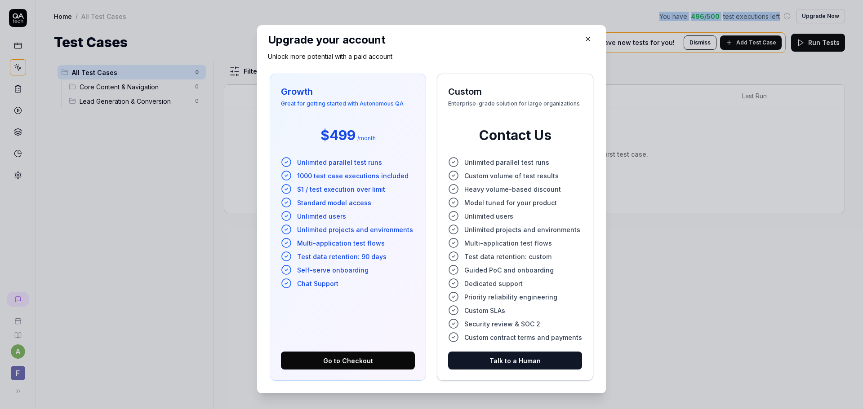
scroll to position [9, 0]
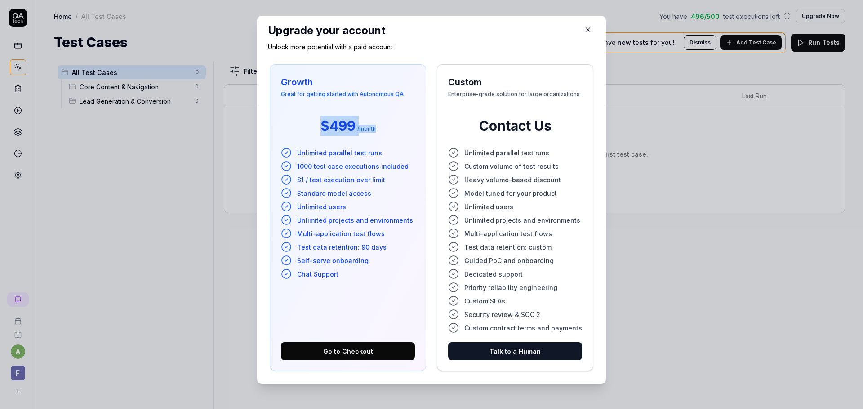
drag, startPoint x: 362, startPoint y: 127, endPoint x: 309, endPoint y: 126, distance: 53.0
click at [309, 126] on div "$499 / month" at bounding box center [348, 125] width 134 height 29
copy div "$499 / month"
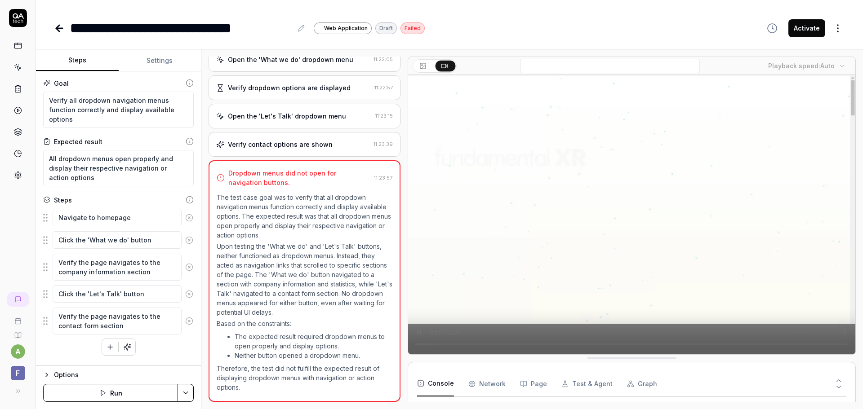
scroll to position [1832, 0]
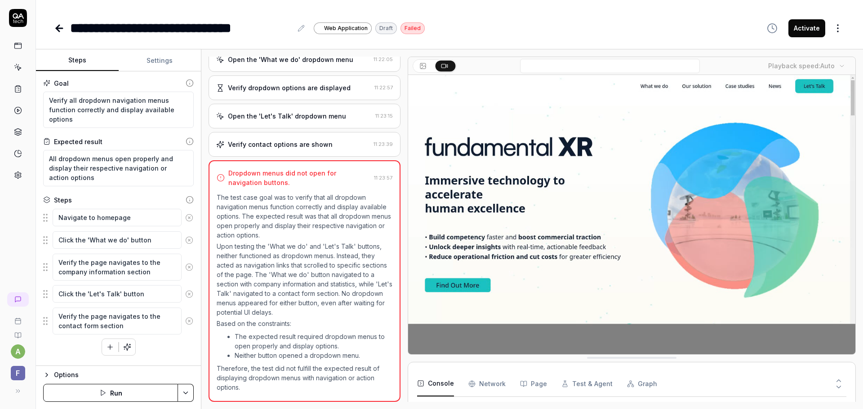
type textarea "*"
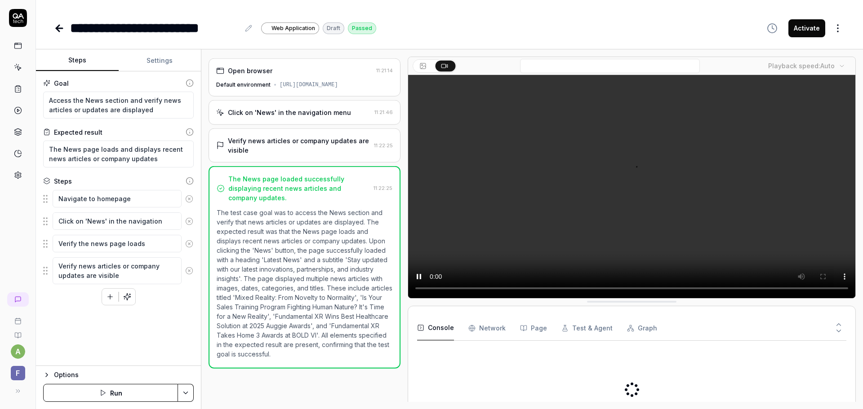
type textarea "*"
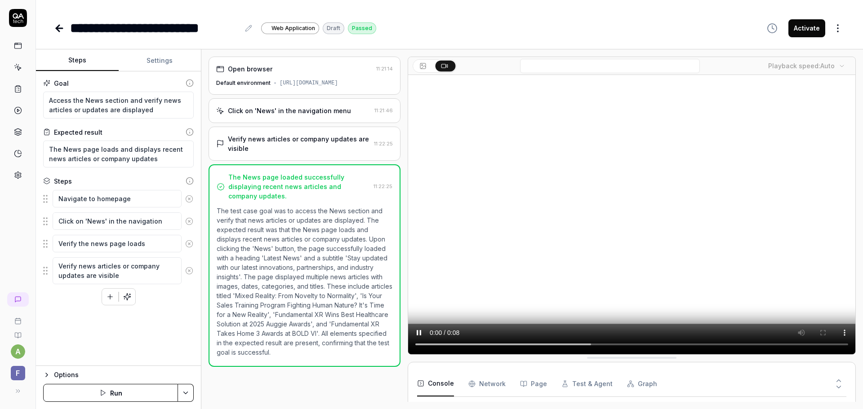
scroll to position [1818, 0]
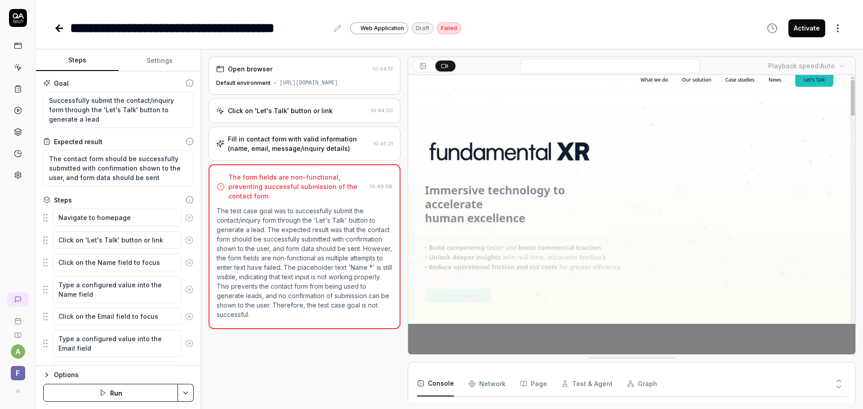
scroll to position [1832, 0]
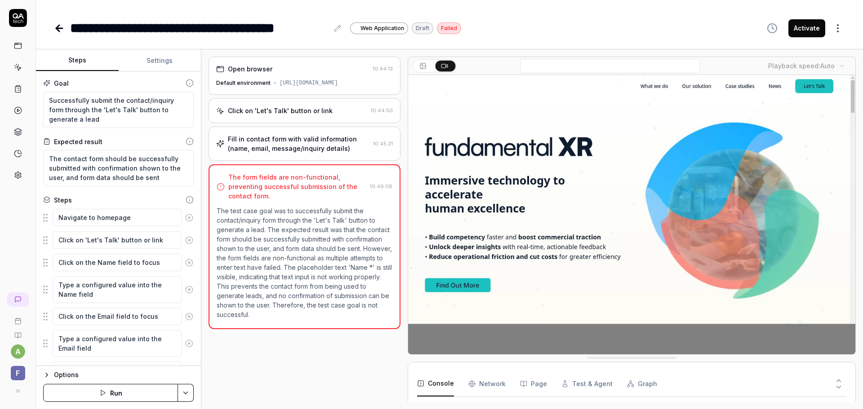
type textarea "*"
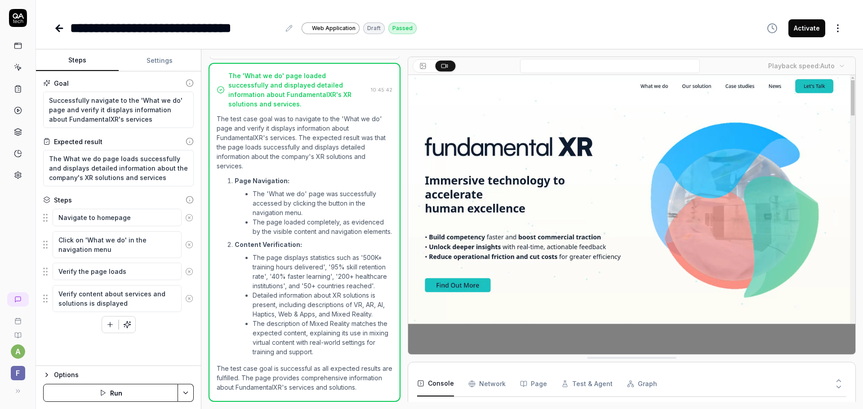
scroll to position [130, 0]
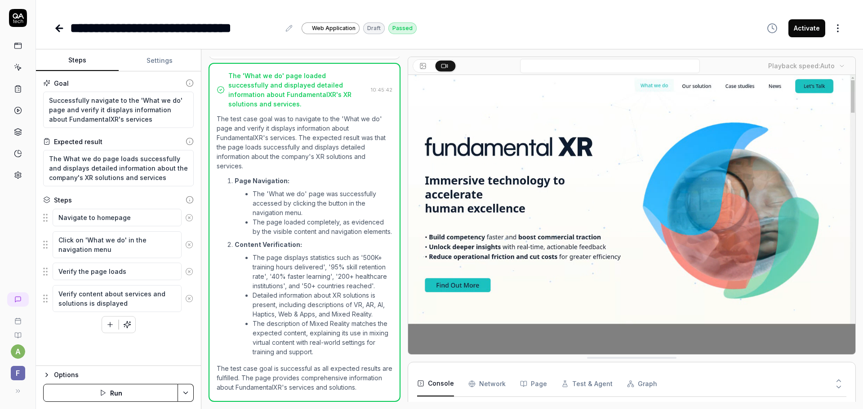
type textarea "*"
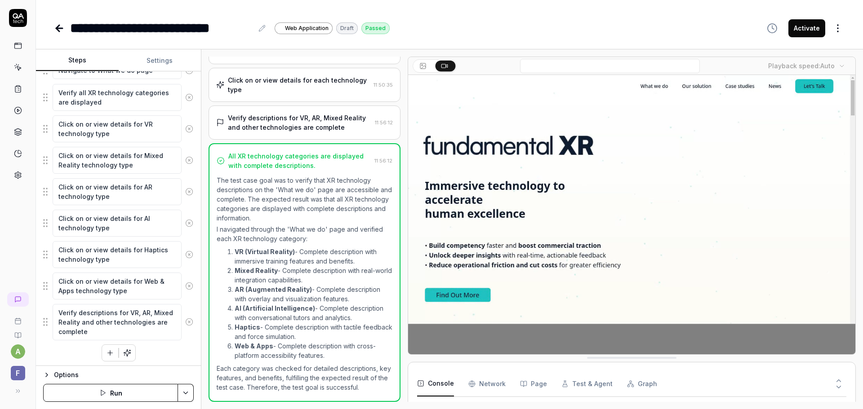
scroll to position [141, 0]
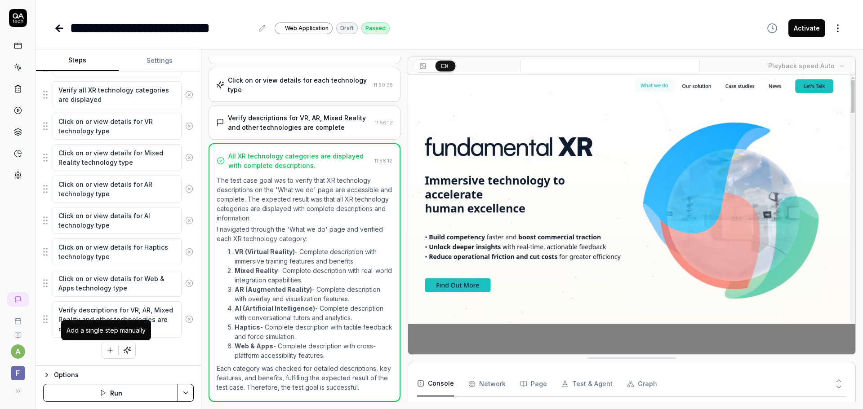
click at [106, 351] on icon "button" at bounding box center [110, 351] width 8 height 8
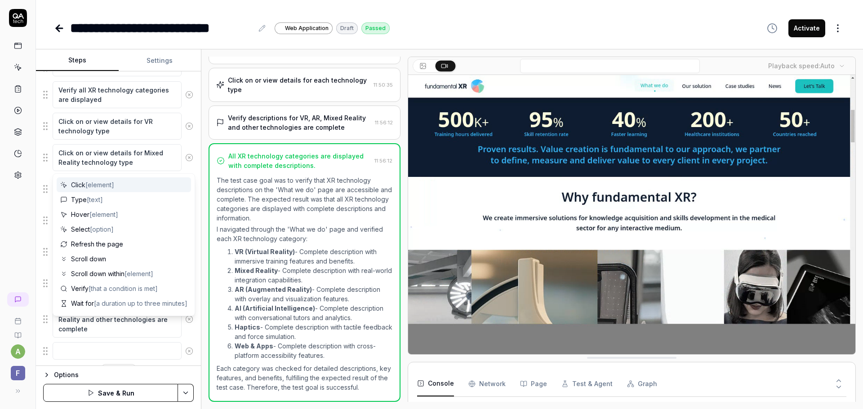
scroll to position [163, 0]
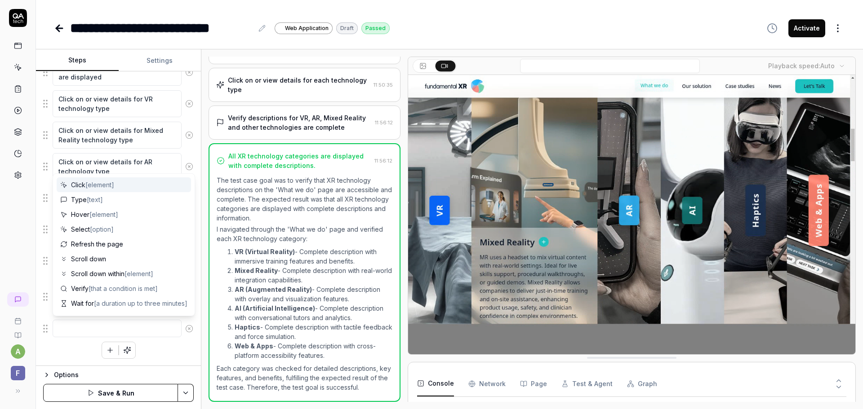
type textarea "*"
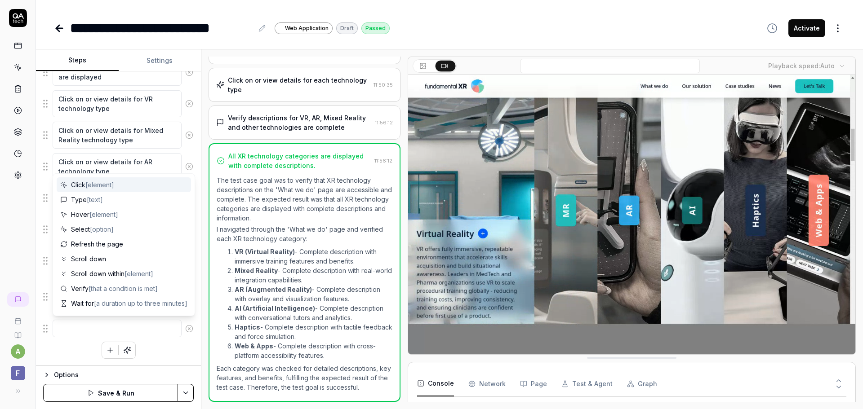
type textarea "m"
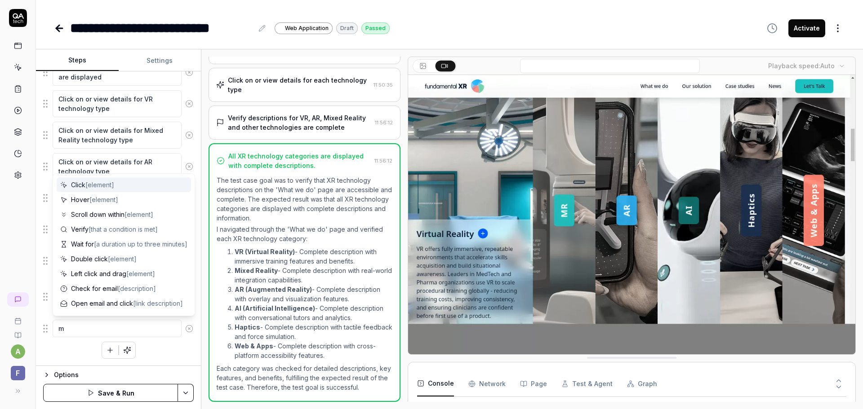
type textarea "*"
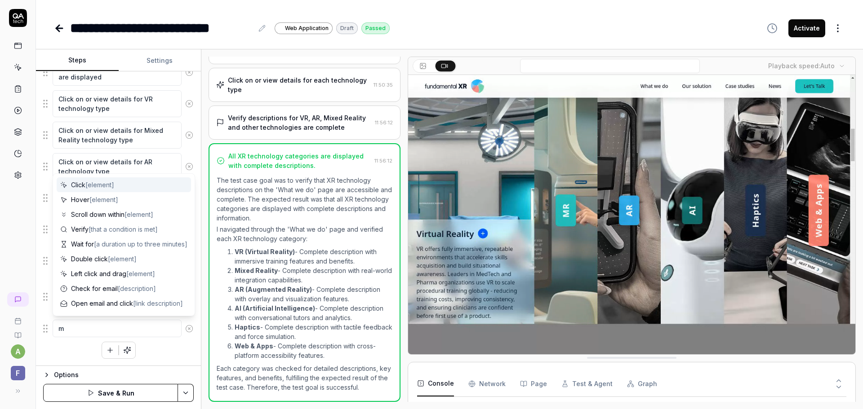
type textarea "ma"
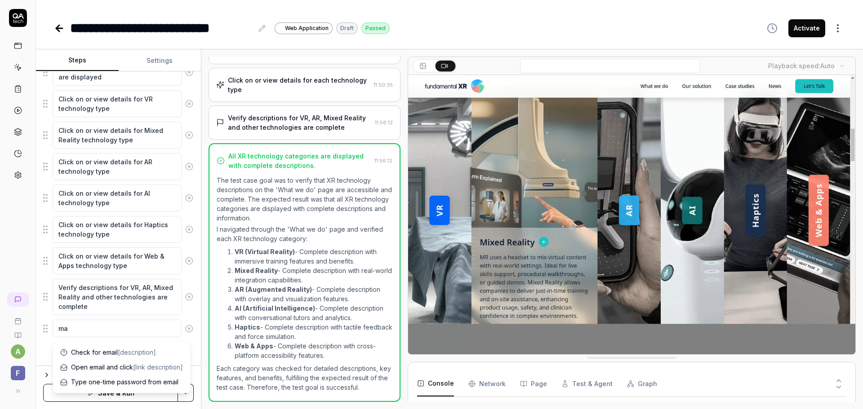
type textarea "*"
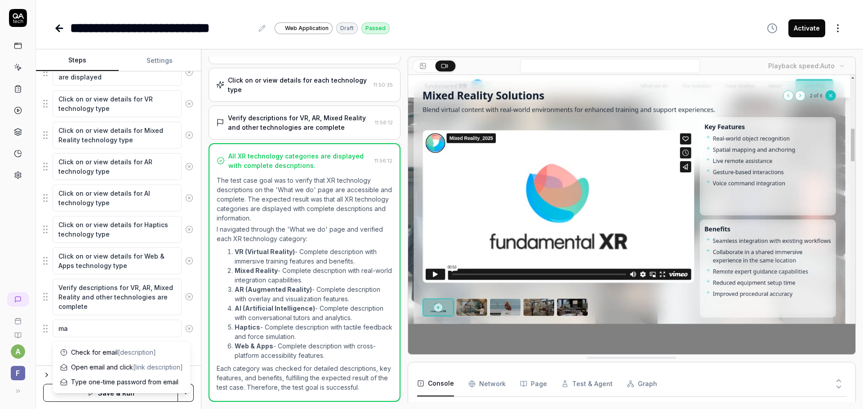
type textarea "mak"
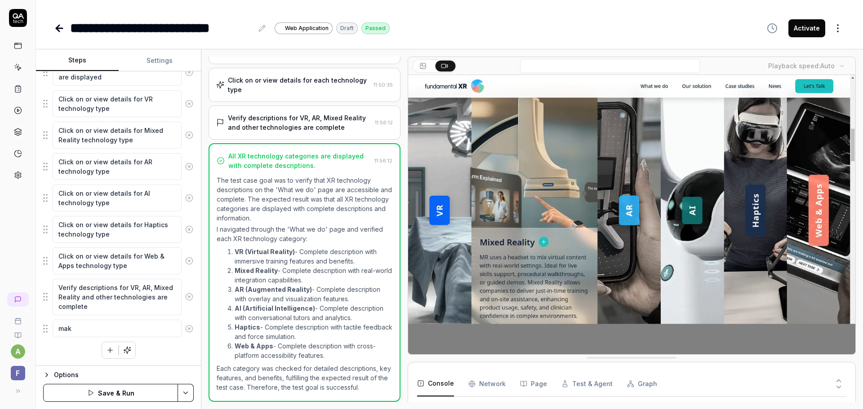
type textarea "*"
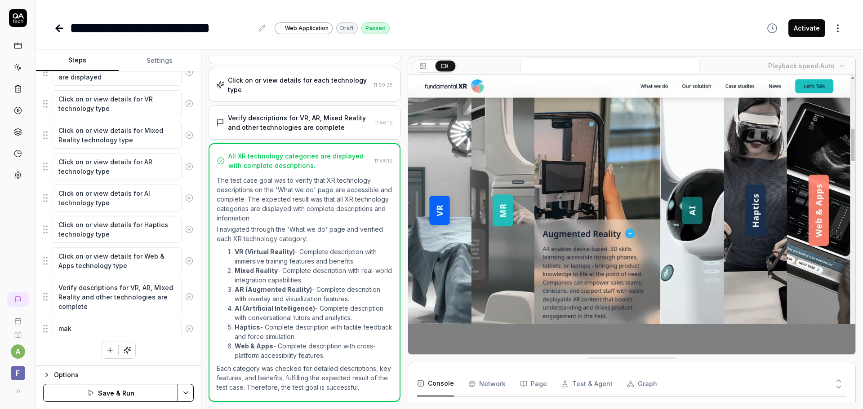
type textarea "make"
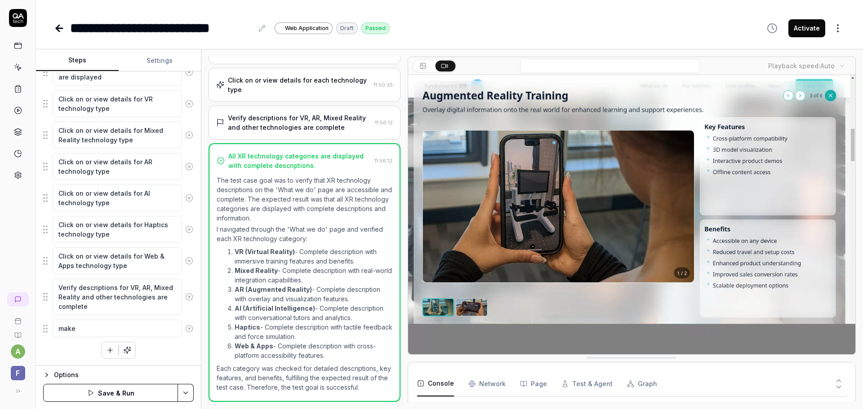
type textarea "*"
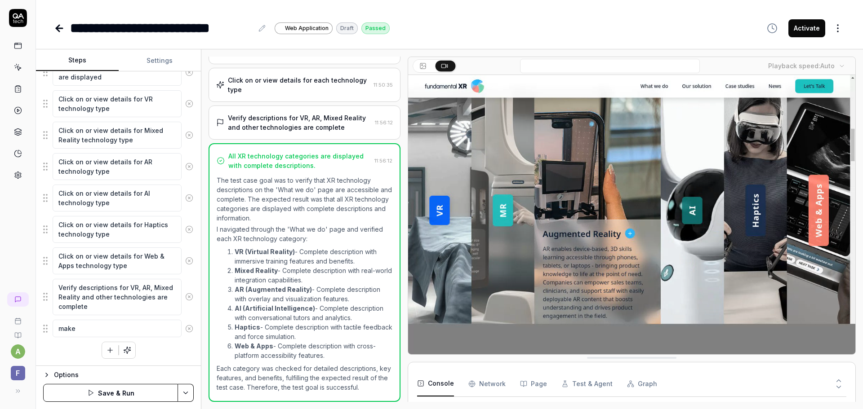
type textarea "make"
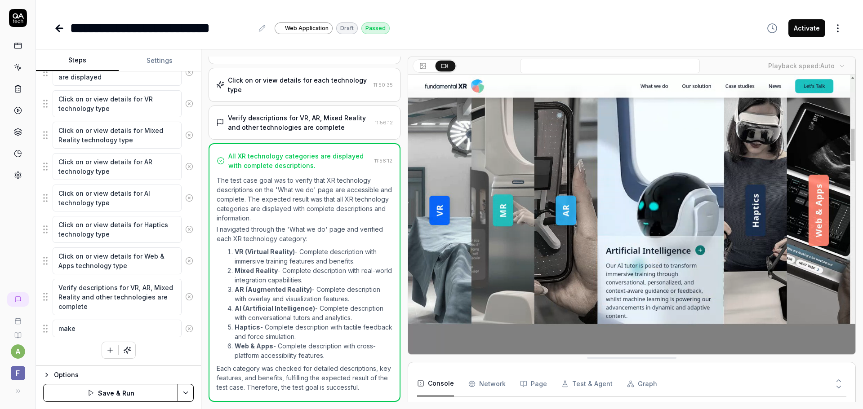
type textarea "*"
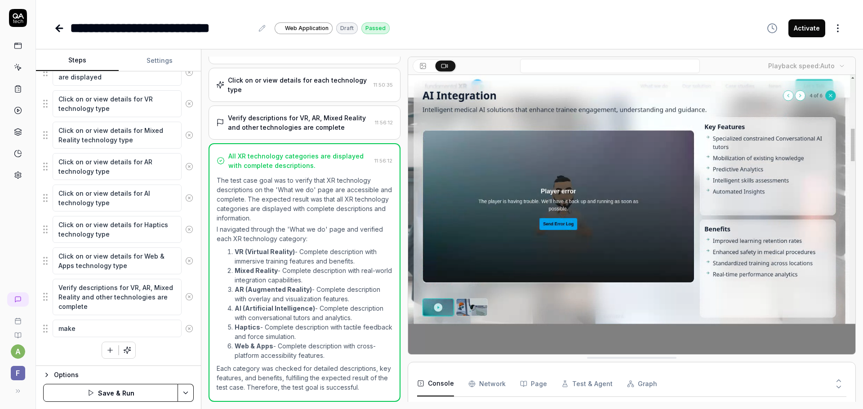
type textarea "make s"
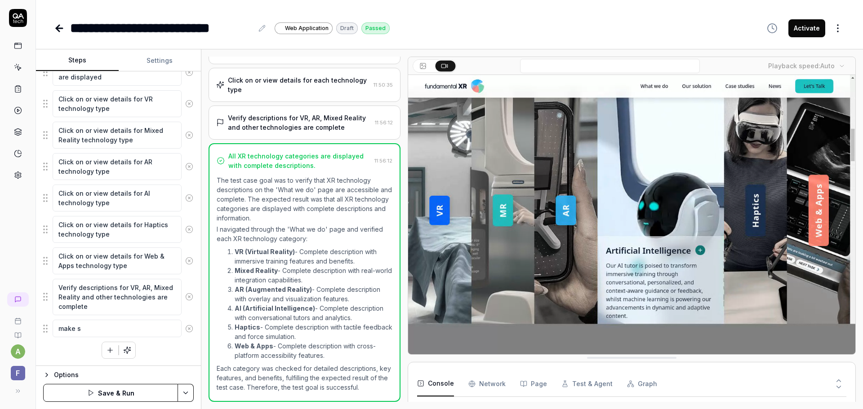
type textarea "*"
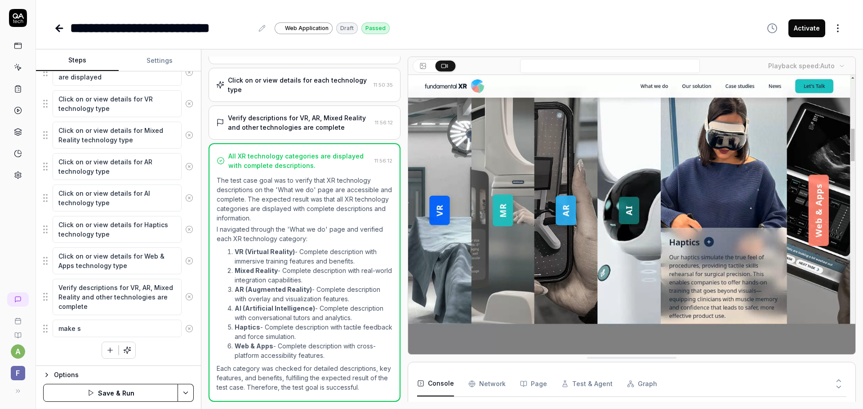
type textarea "make su"
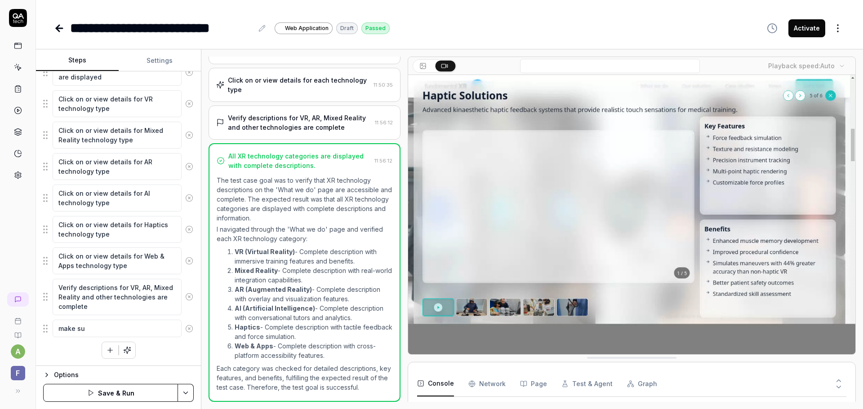
type textarea "*"
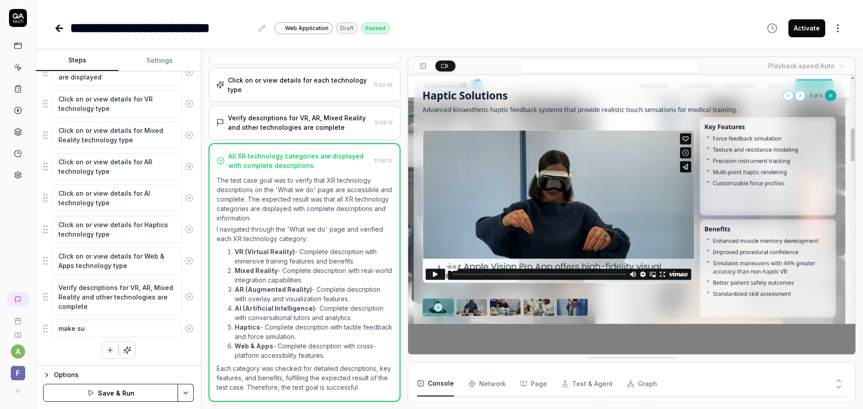
type textarea "make sur"
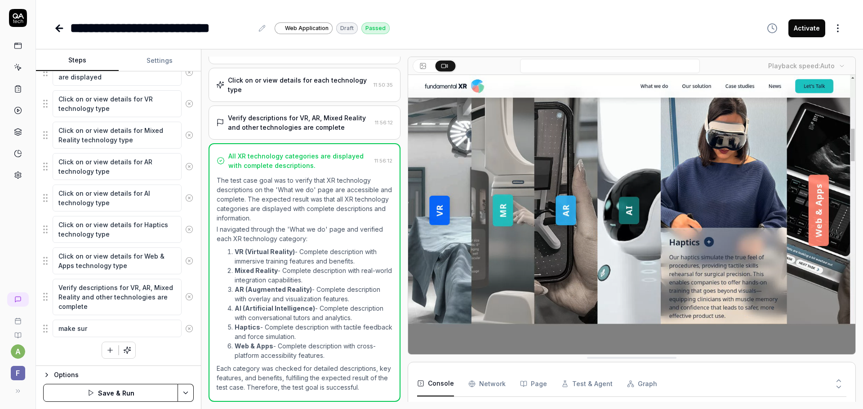
type textarea "*"
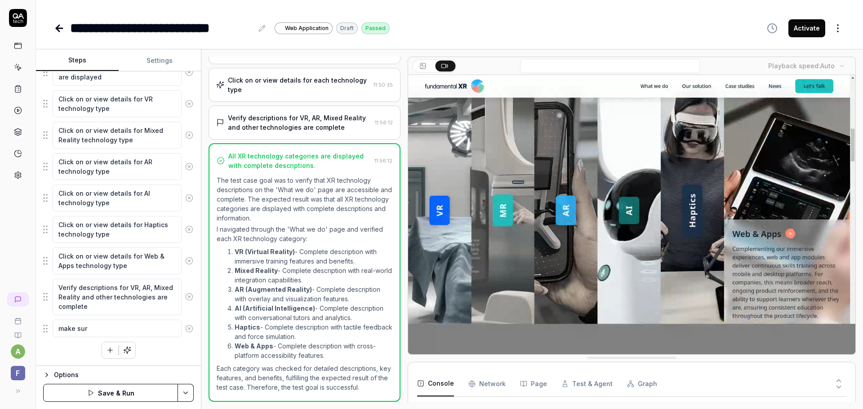
type textarea "make sure"
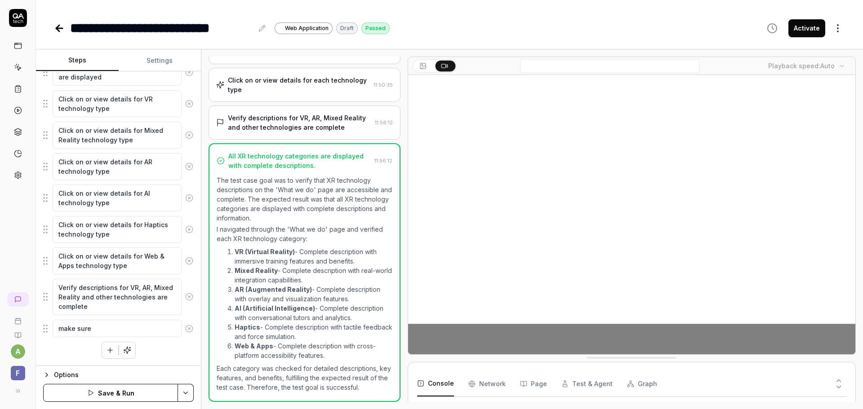
type textarea "*"
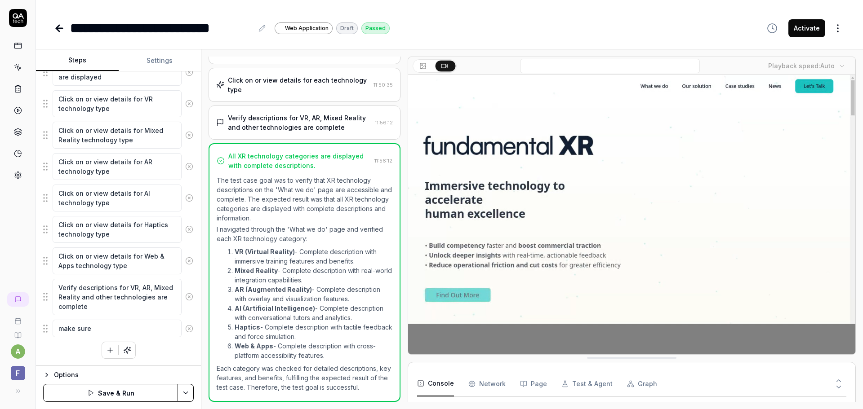
type textarea "make sur"
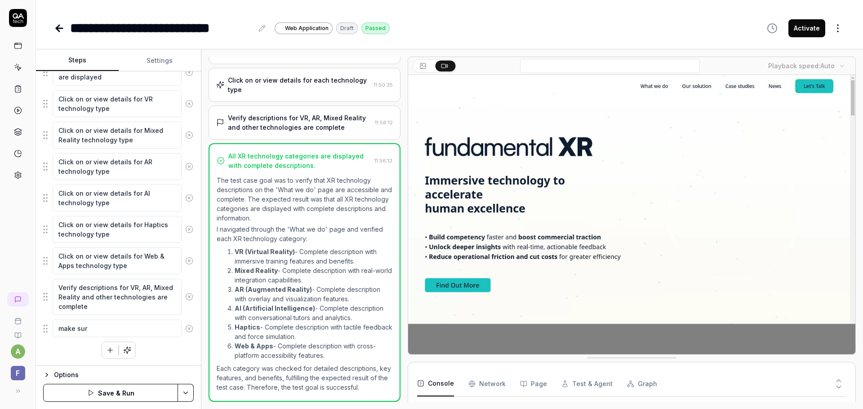
type textarea "*"
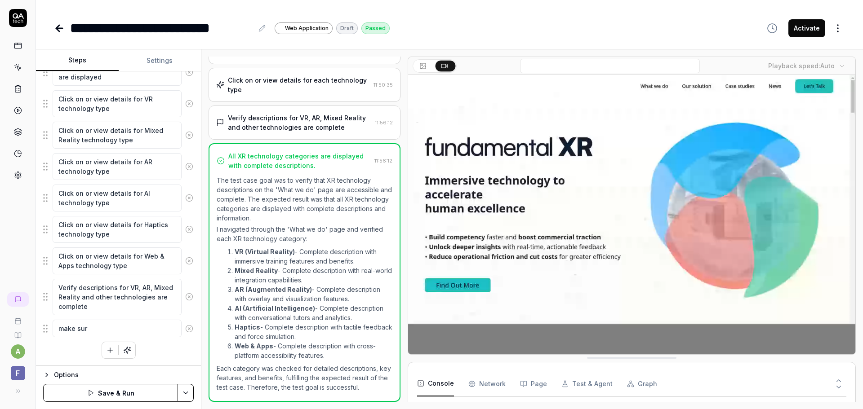
type textarea "make su"
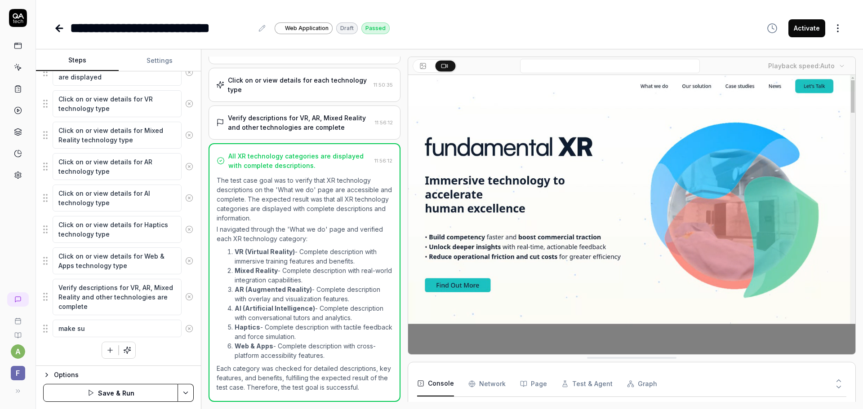
type textarea "*"
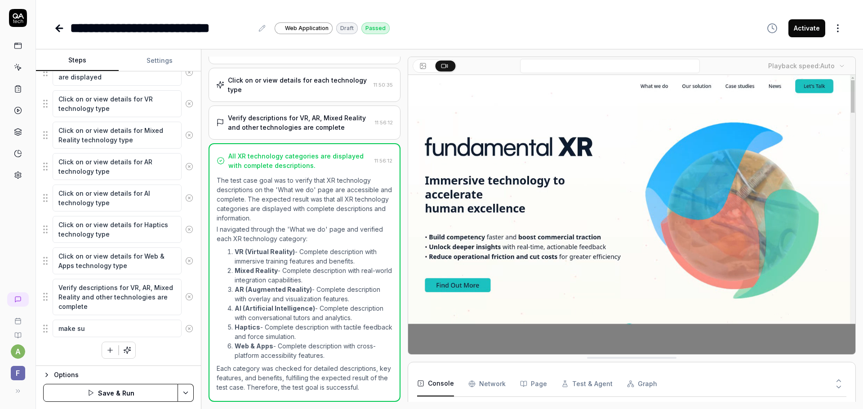
type textarea "make s"
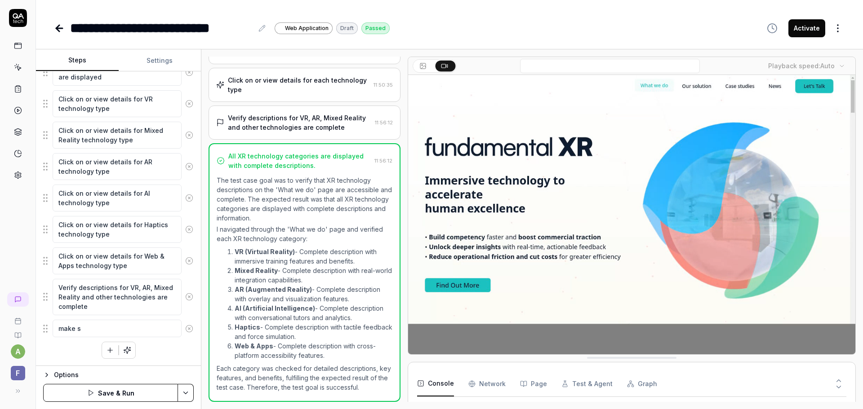
type textarea "*"
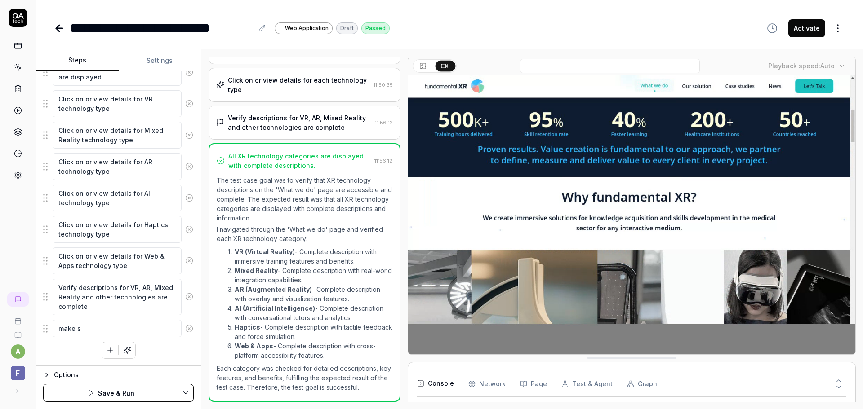
type textarea "make"
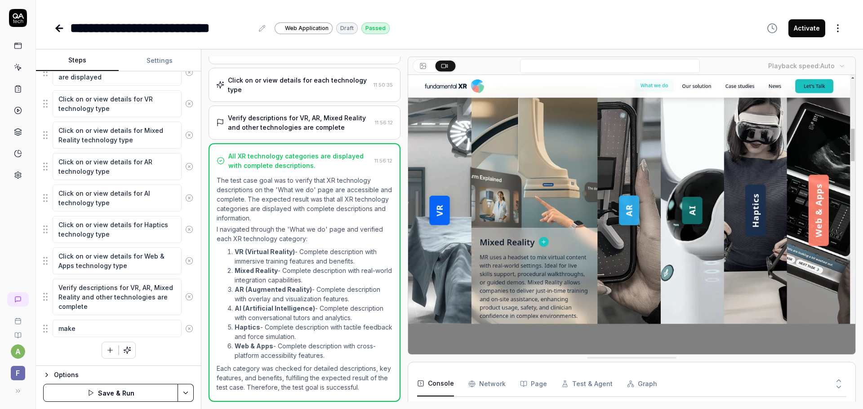
type textarea "*"
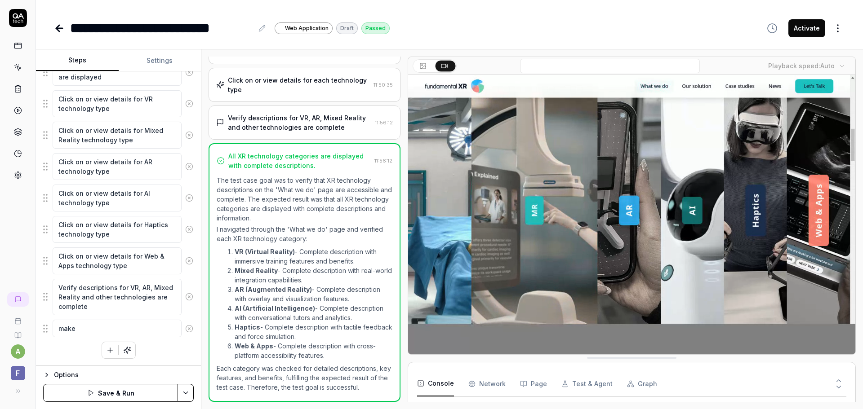
type textarea "make"
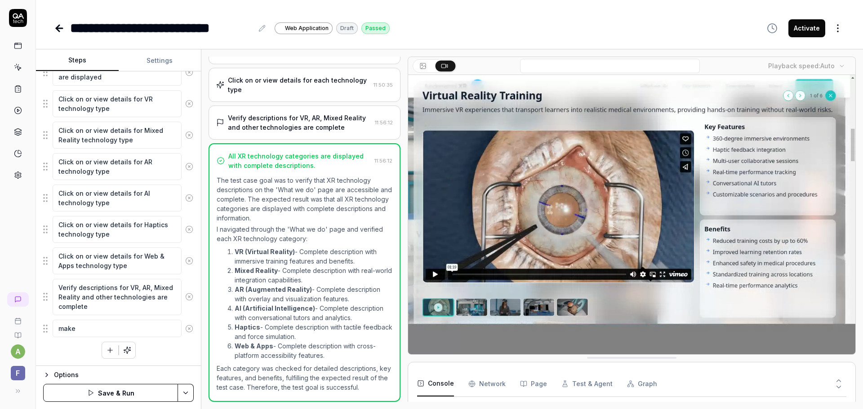
type textarea "*"
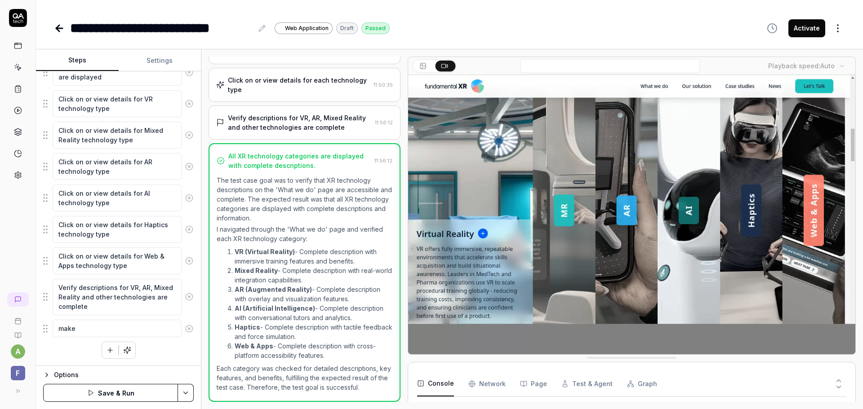
type textarea "mak"
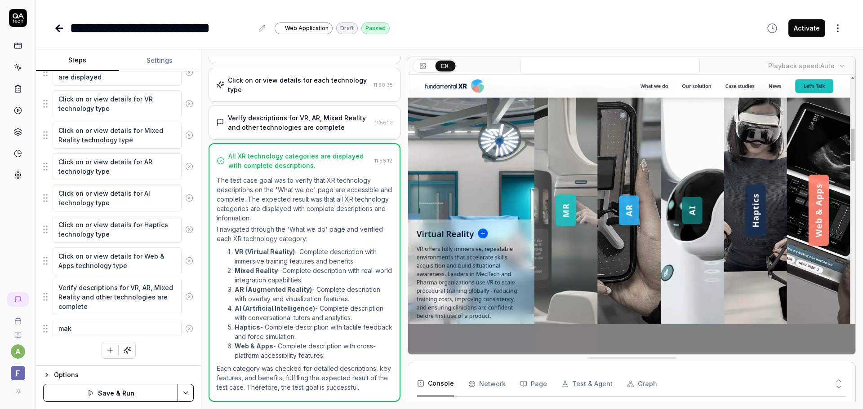
type textarea "*"
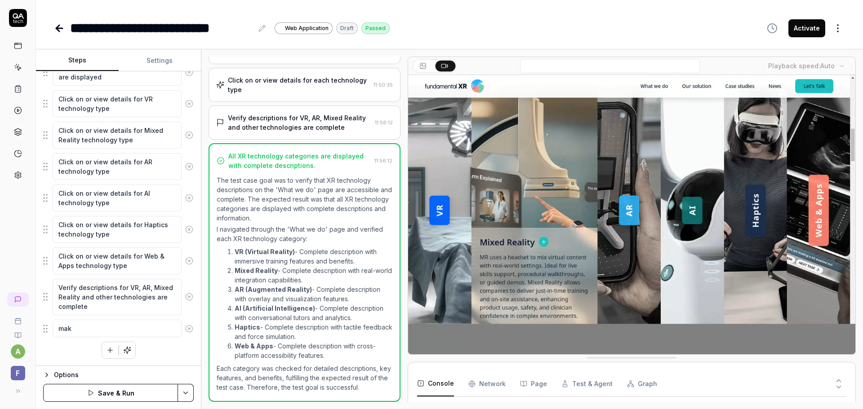
type textarea "ma"
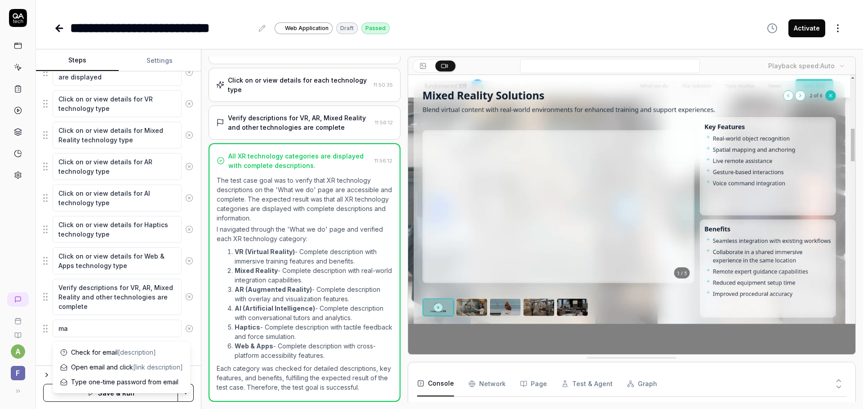
type textarea "*"
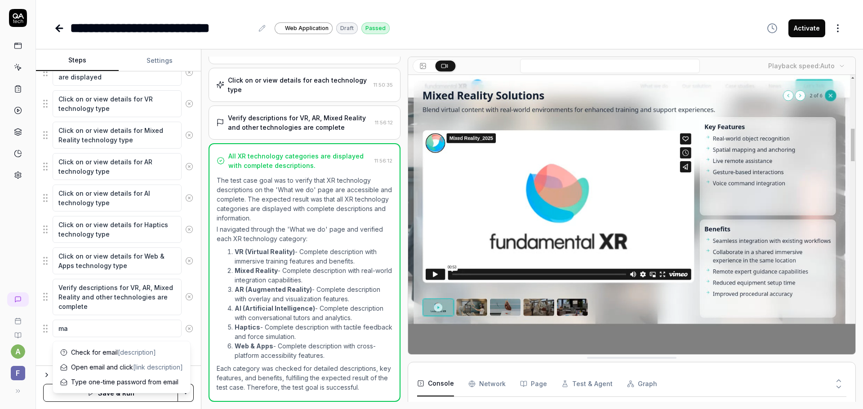
type textarea "m"
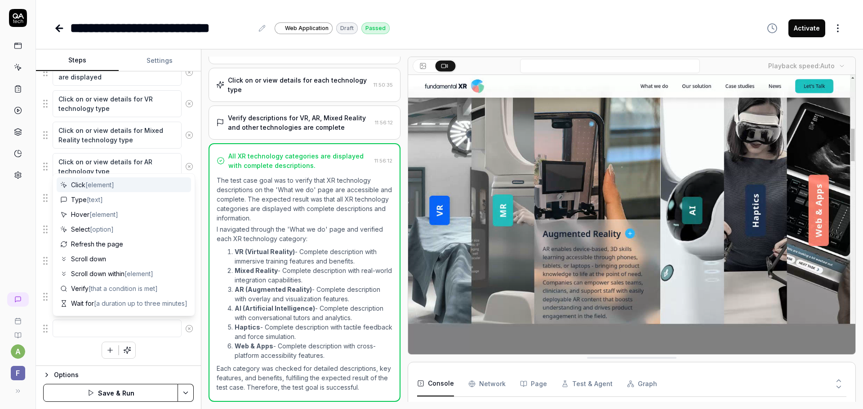
type textarea "*"
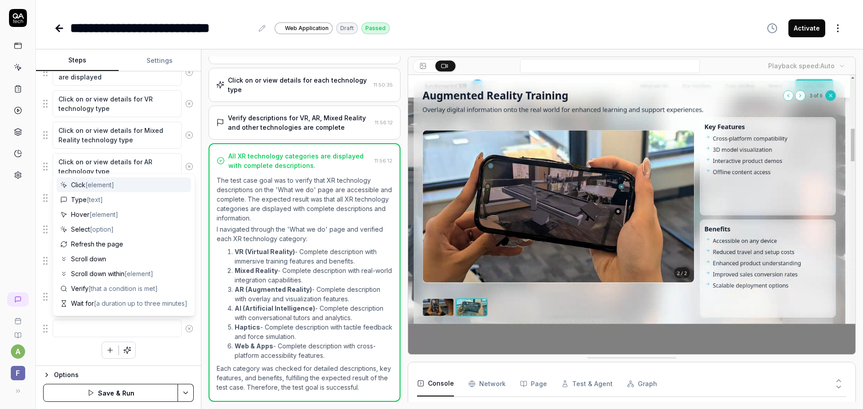
type textarea "V"
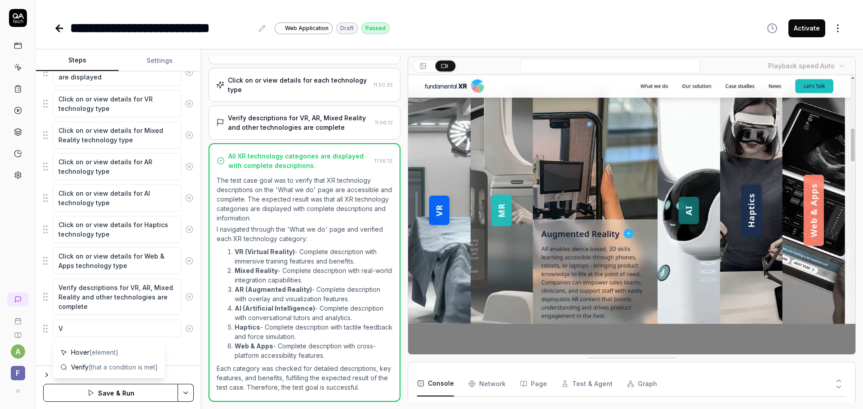
type textarea "*"
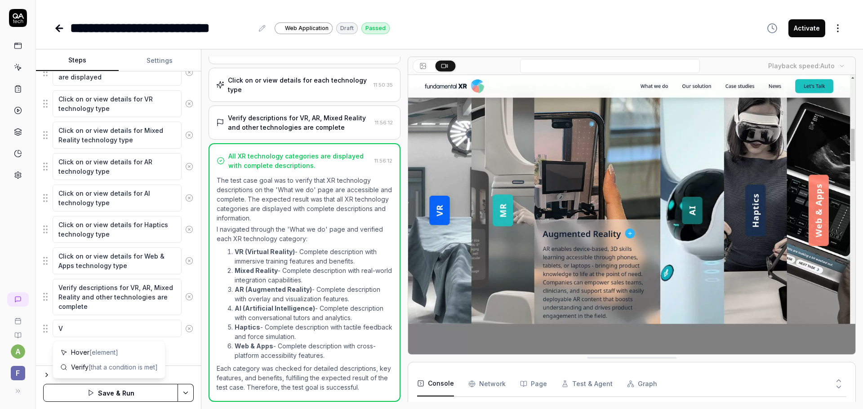
type textarea "Ve"
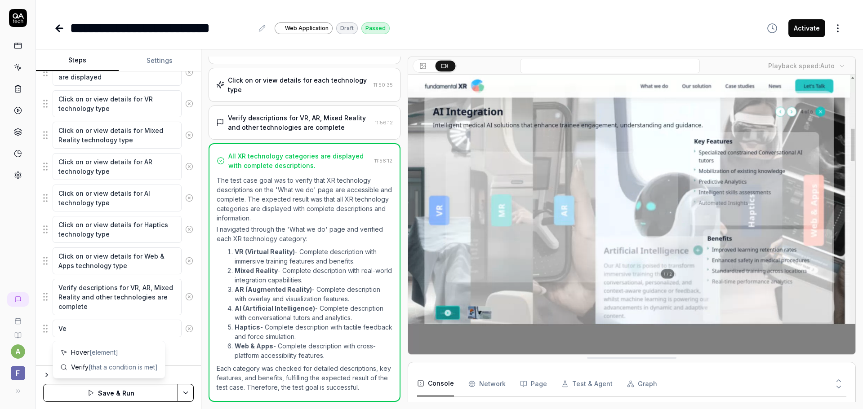
type textarea "*"
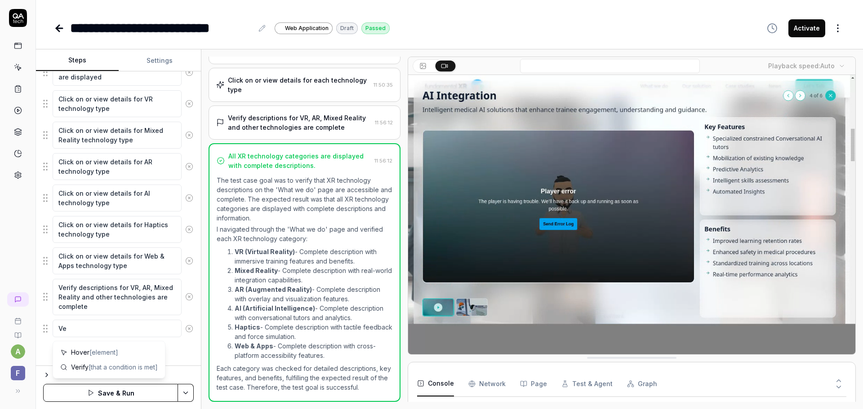
type textarea "Ver"
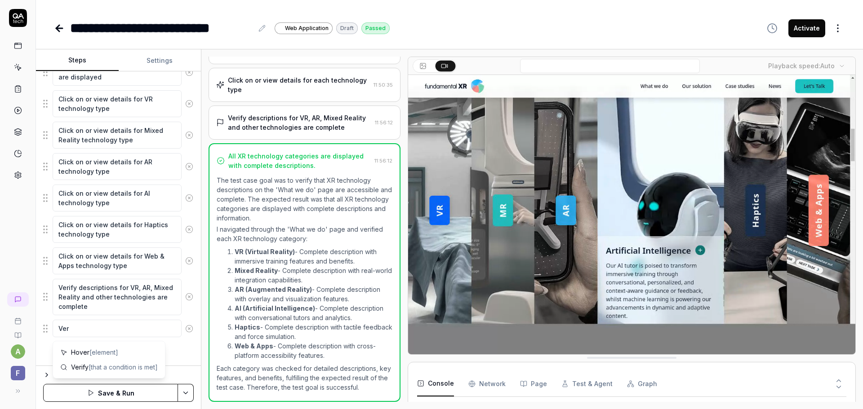
type textarea "*"
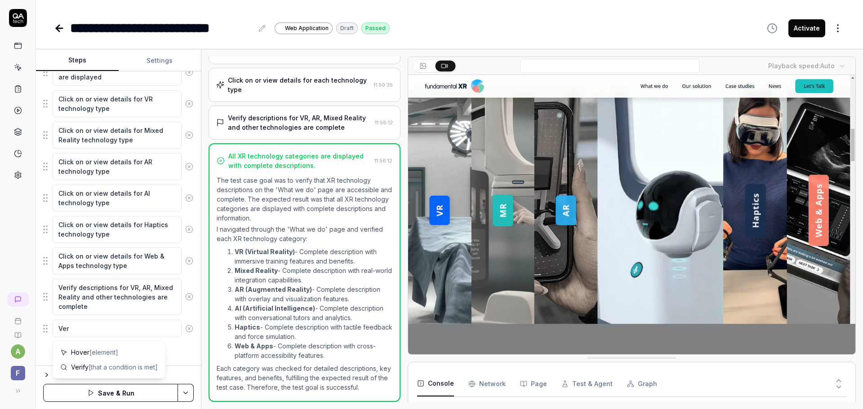
type textarea "Veri"
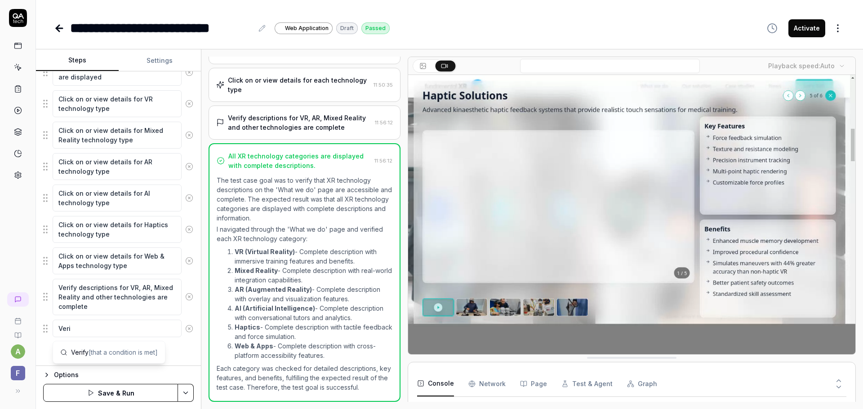
type textarea "*"
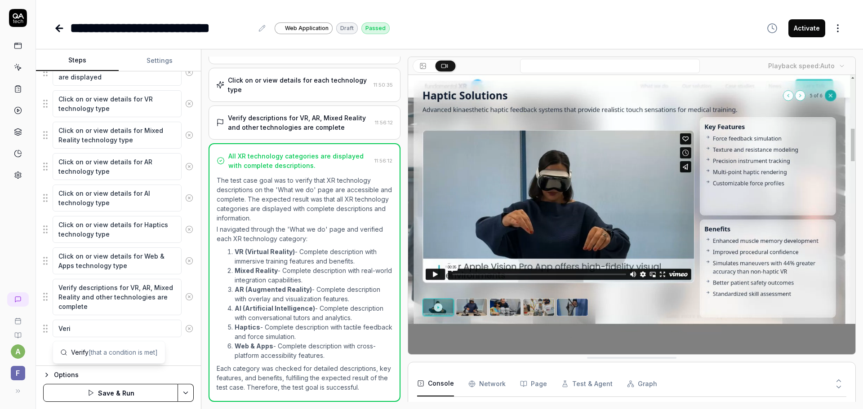
type textarea "Verif"
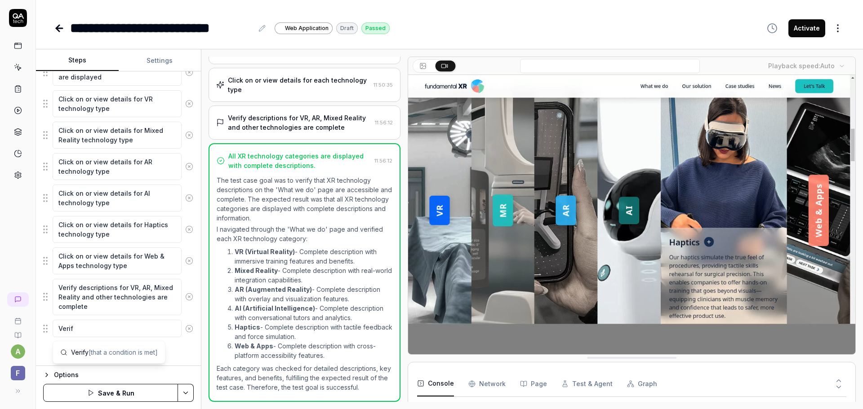
type textarea "*"
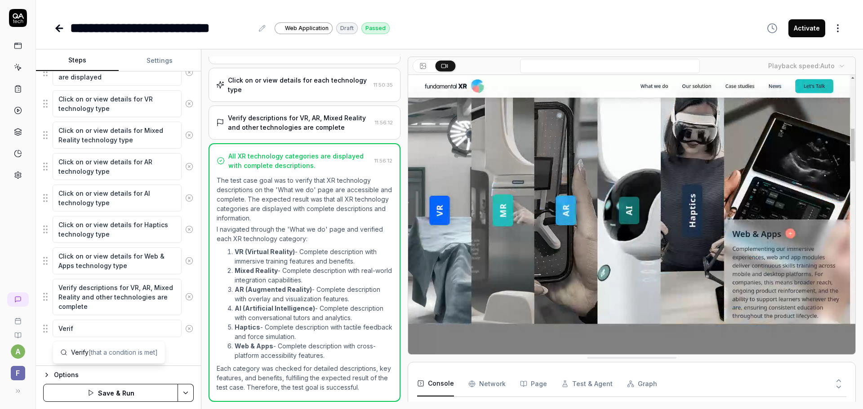
type textarea "Verify"
type textarea "*"
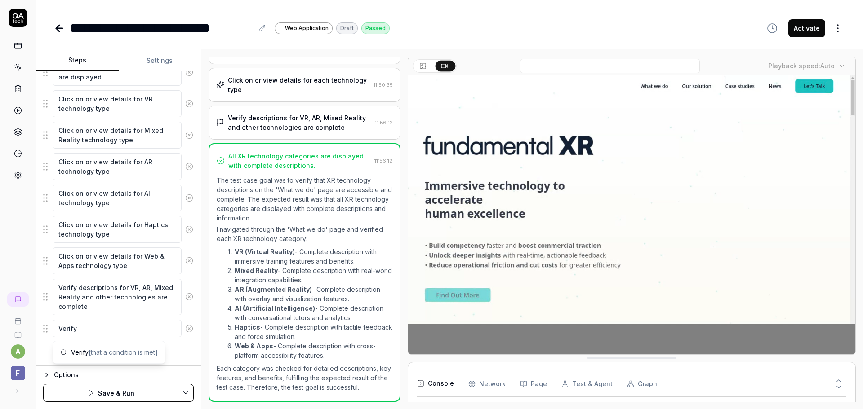
type textarea "Verify"
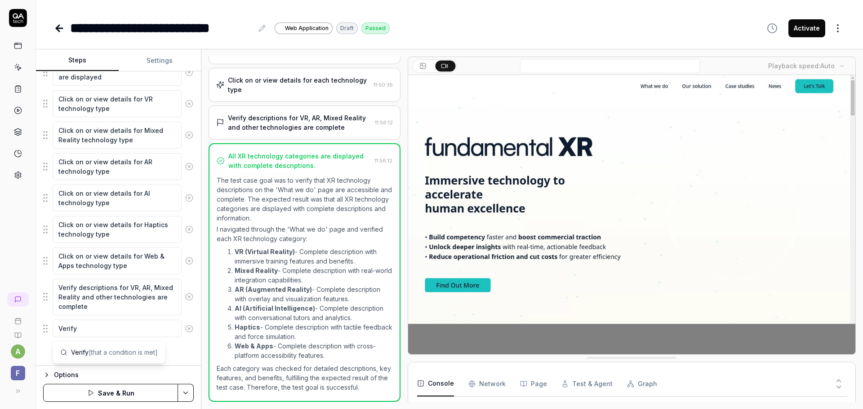
type textarea "*"
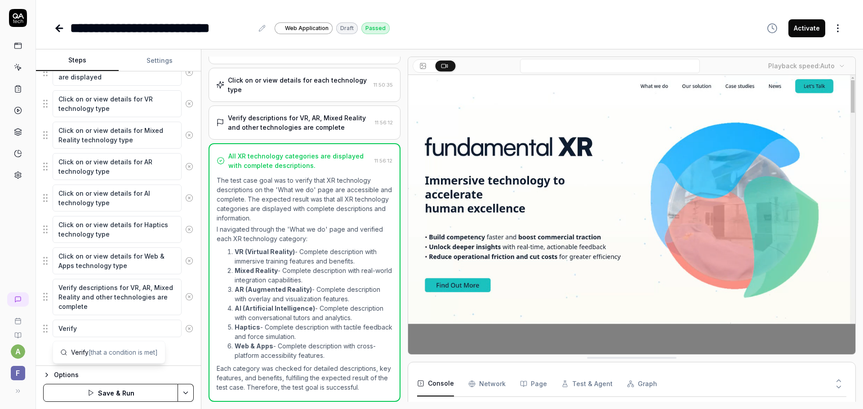
type textarea "Verify t"
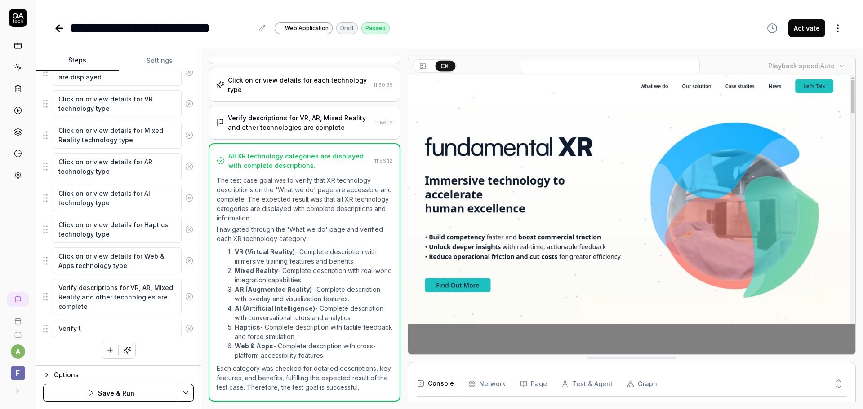
type textarea "*"
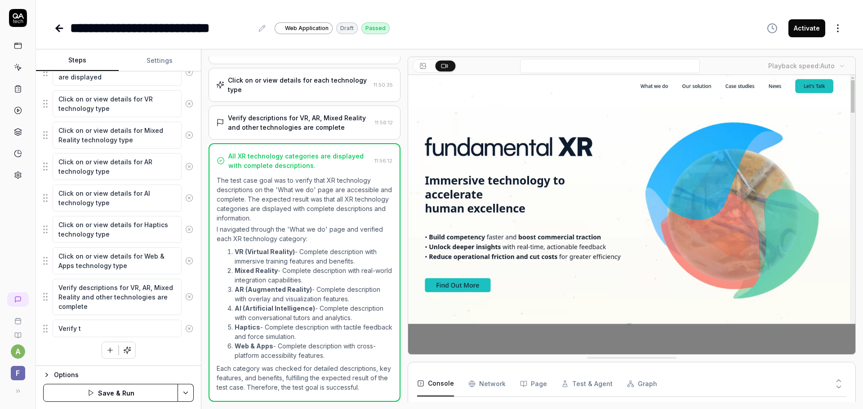
type textarea "Verify th"
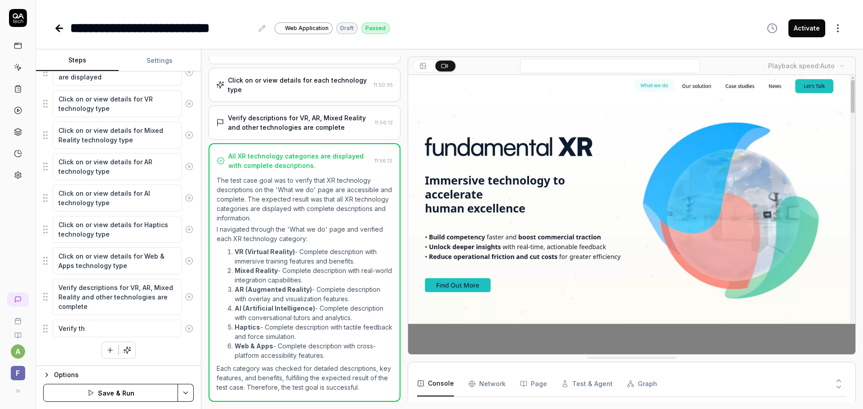
type textarea "*"
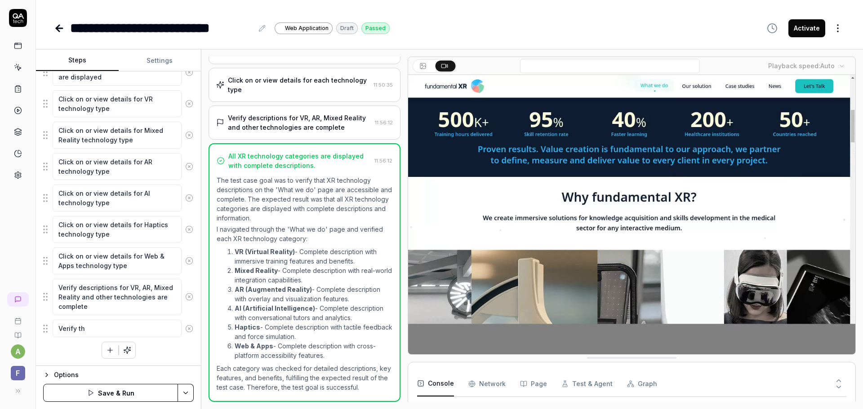
type textarea "Verify tha"
type textarea "*"
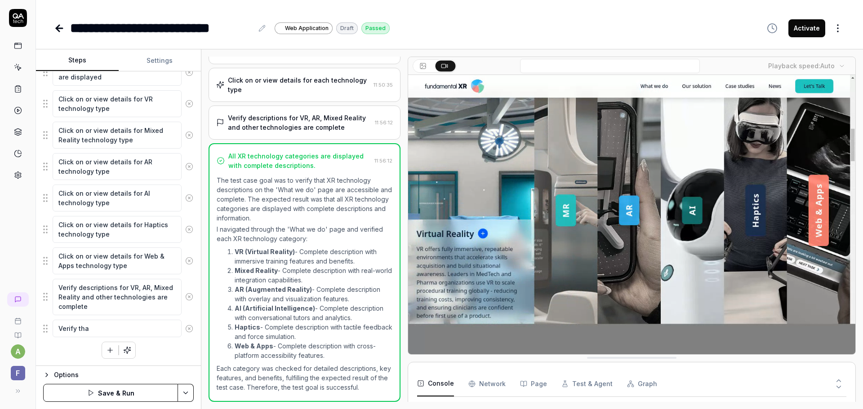
type textarea "Verify that"
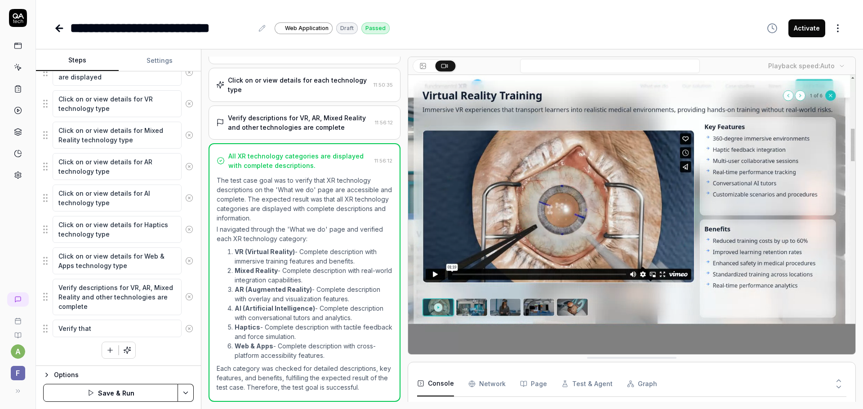
type textarea "*"
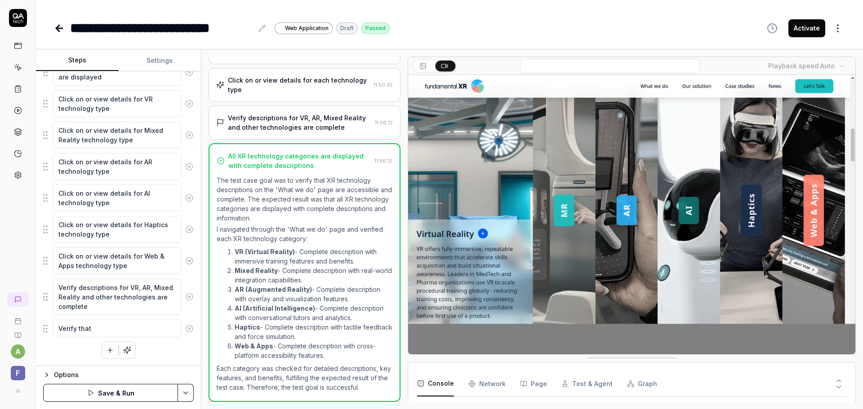
type textarea "Verify that"
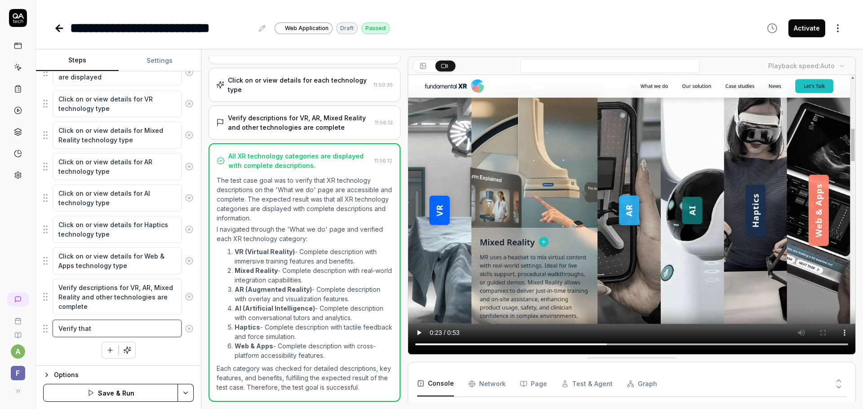
click at [126, 327] on textarea "Verify that" at bounding box center [117, 329] width 129 height 18
type textarea "*"
type textarea "Verify that t"
type textarea "*"
type textarea "Verify that th"
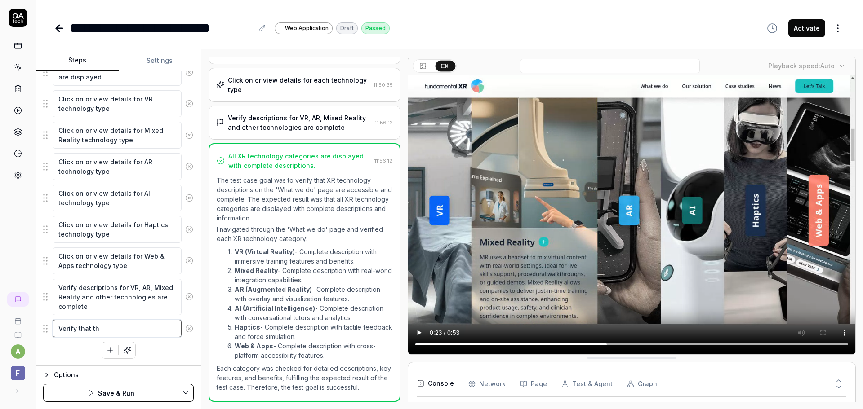
type textarea "*"
type textarea "Verify that the"
type textarea "*"
type textarea "Verify that the"
type textarea "*"
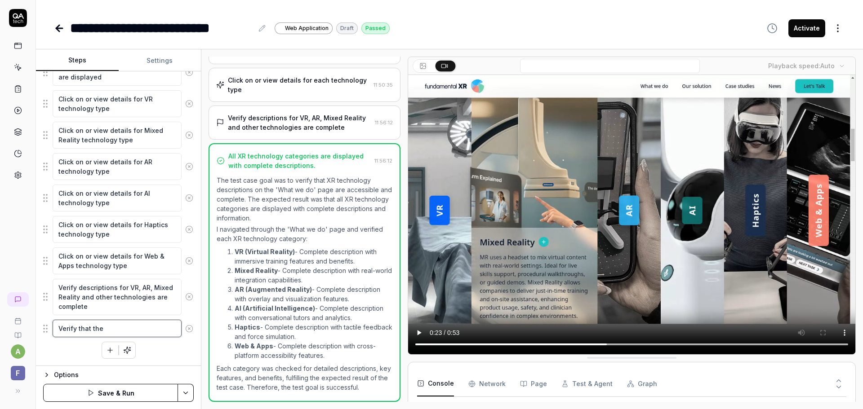
type textarea "Verify that the v"
type textarea "*"
type textarea "Verify that the vi"
type textarea "*"
type textarea "Verify that the vid"
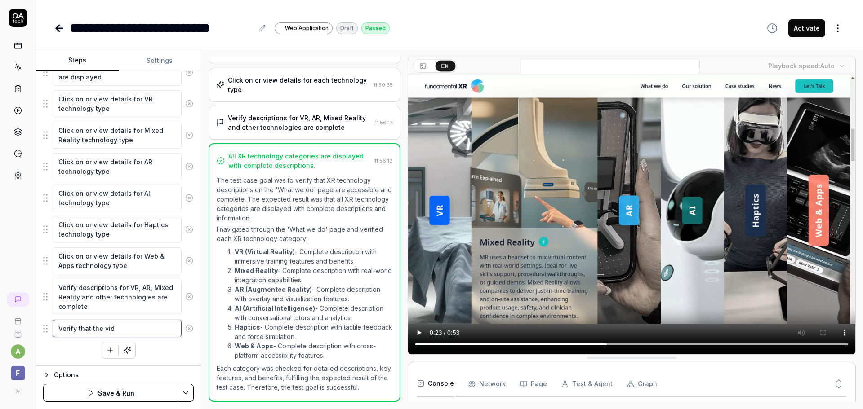
type textarea "*"
type textarea "Verify that the vide"
type textarea "*"
type textarea "Verify that the video"
type textarea "*"
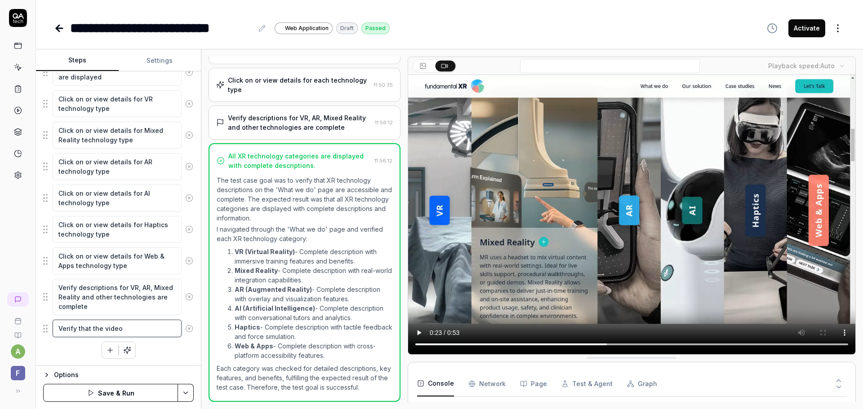
type textarea "Verify that the videos"
type textarea "*"
type textarea "Verify that the videos"
type textarea "*"
type textarea "Verify that the videos p"
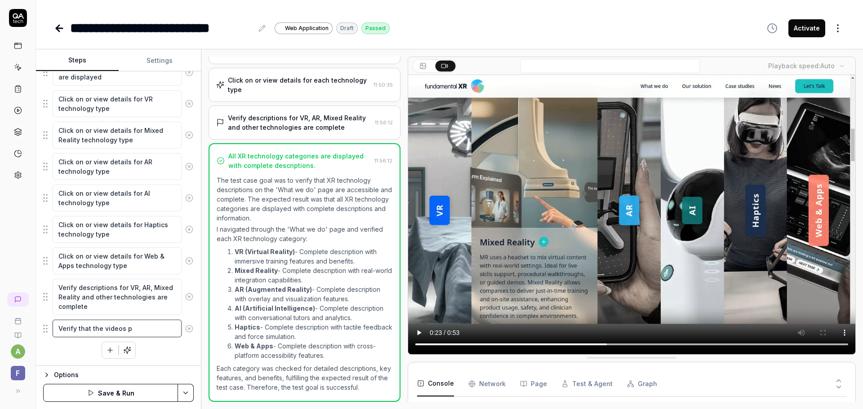
type textarea "*"
type textarea "Verify that the videos pl"
type textarea "*"
type textarea "Verify that the videos pla"
type textarea "*"
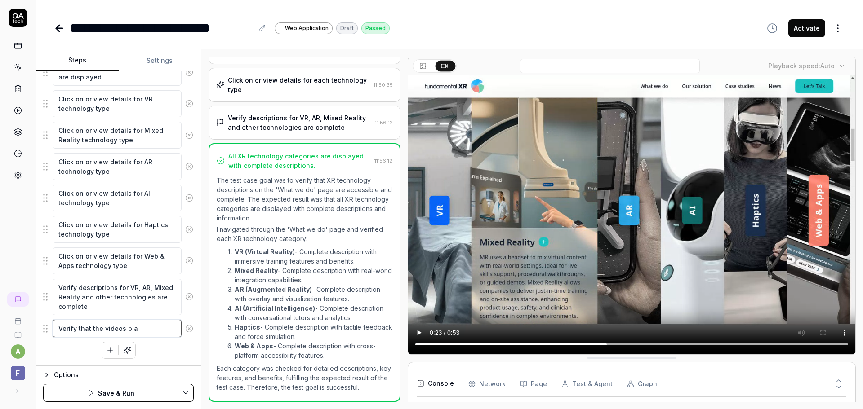
type textarea "Verify that the videos play"
type textarea "*"
type textarea "Verify that the videos play"
type textarea "*"
type textarea "Verify that the videos play a"
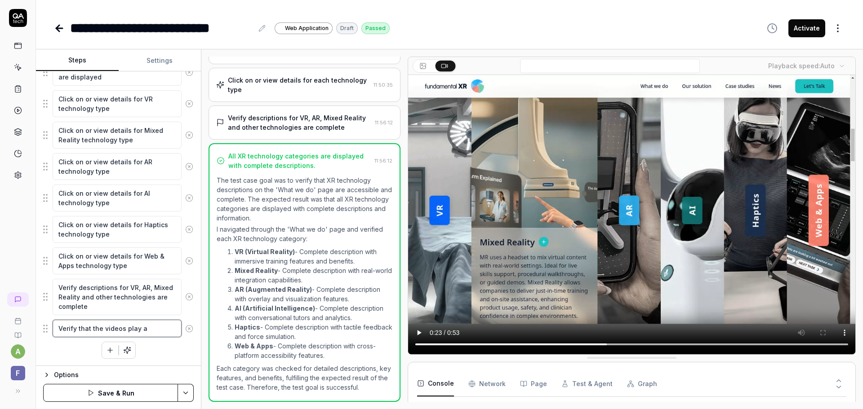
type textarea "*"
type textarea "Verify that the videos play an"
type textarea "*"
type textarea "Verify that the videos play and"
type textarea "*"
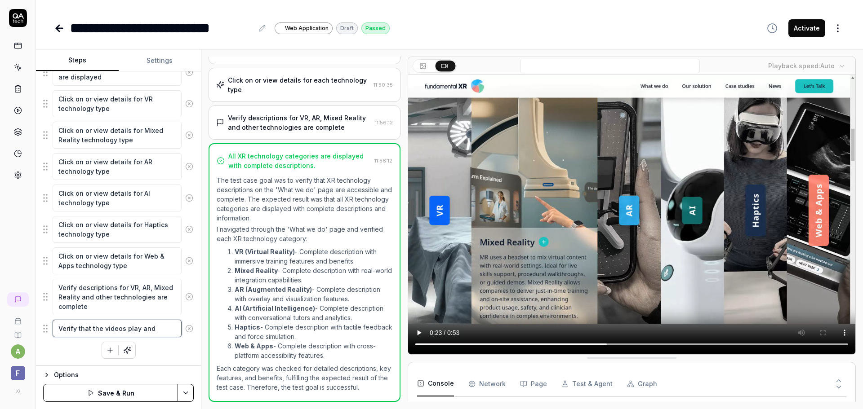
type textarea "Verify that the videos play and"
type textarea "*"
type textarea "Verify that the videos play and c"
type textarea "*"
type textarea "Verify that the videos play and ca"
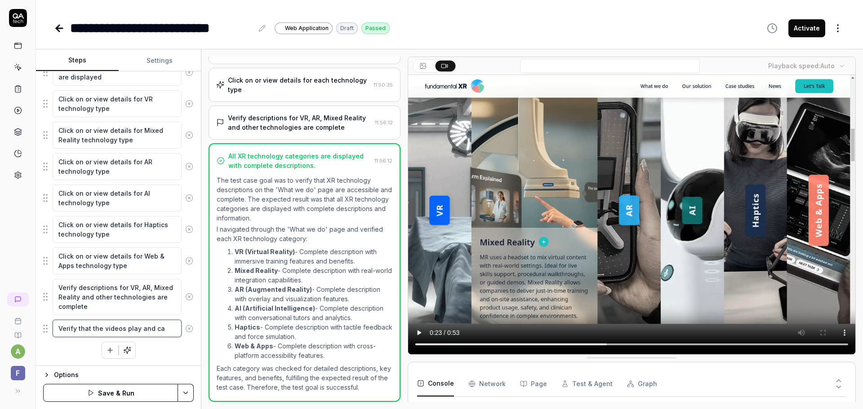
type textarea "*"
type textarea "Verify that the videos play and can"
type textarea "*"
type textarea "Verify that the videos play and can"
type textarea "*"
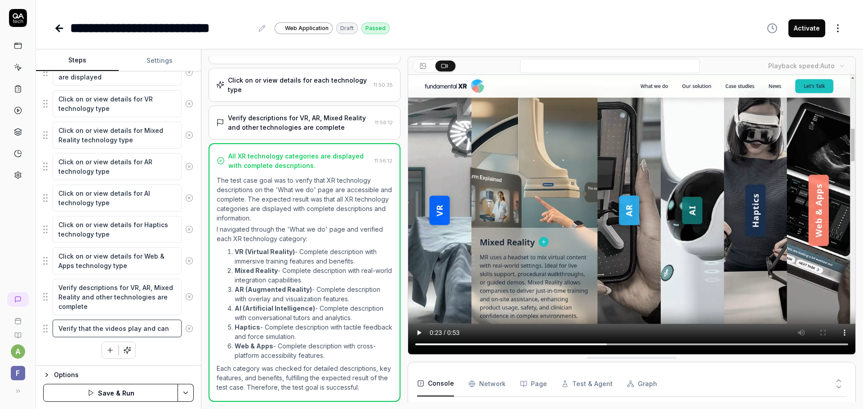
type textarea "Verify that the videos play and can b"
type textarea "*"
type textarea "Verify that the videos play and can be"
type textarea "*"
type textarea "Verify that the videos play and can be"
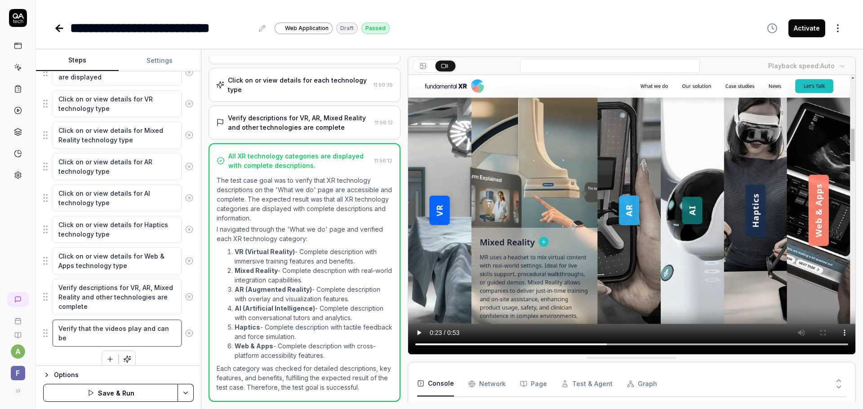
type textarea "*"
type textarea "Verify that the videos play and can be m"
type textarea "*"
type textarea "Verify that the videos play and can be ma"
type textarea "*"
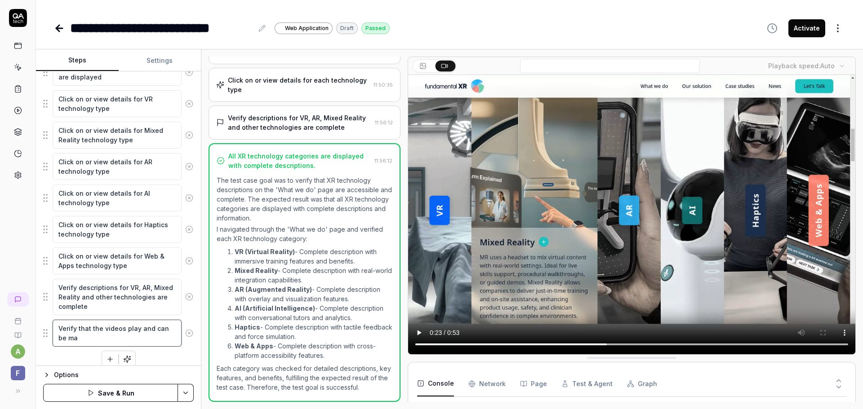
type textarea "Verify that the videos play and can be man"
type textarea "*"
type textarea "Verify that the videos play and can be manu"
type textarea "*"
type textarea "Verify that the videos play and can be manua"
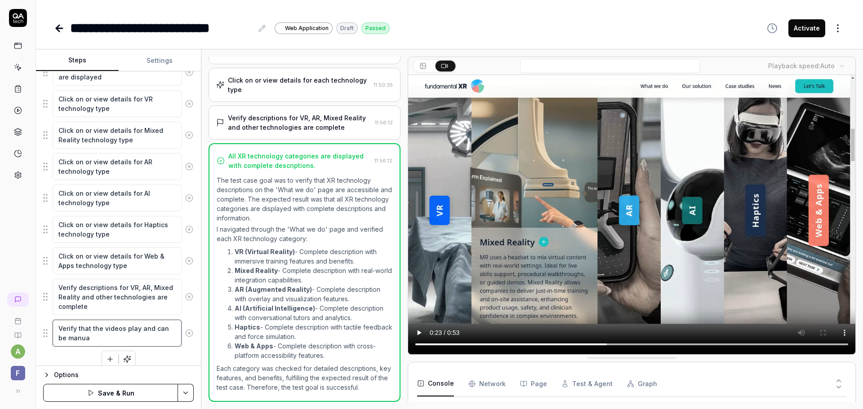
type textarea "*"
type textarea "Verify that the videos play and can be manual"
type textarea "*"
type textarea "Verify that the videos play and can be manuall"
type textarea "*"
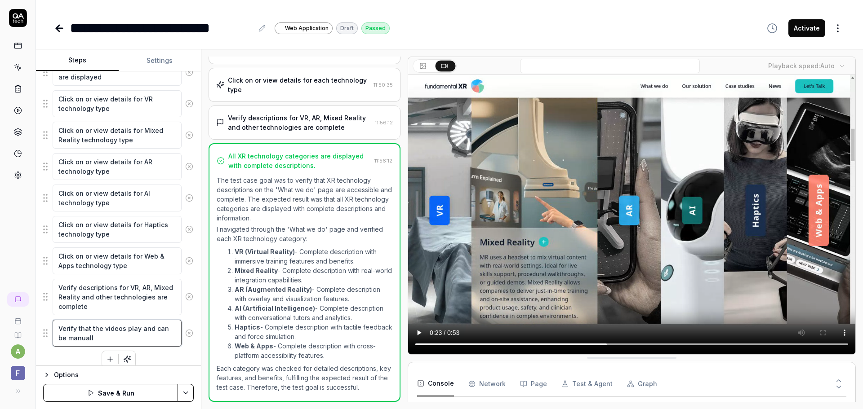
type textarea "Verify that the videos play and can be manually"
type textarea "*"
type textarea "Verify that the videos play and can be manually"
type textarea "*"
type textarea "Verify that the videos play and can be manually n"
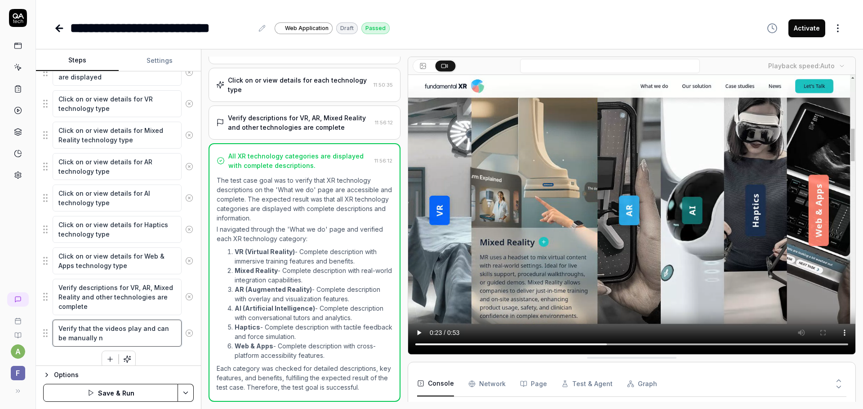
type textarea "*"
type textarea "Verify that the videos play and can be manually na"
type textarea "*"
type textarea "Verify that the videos play and can be manually nav"
type textarea "*"
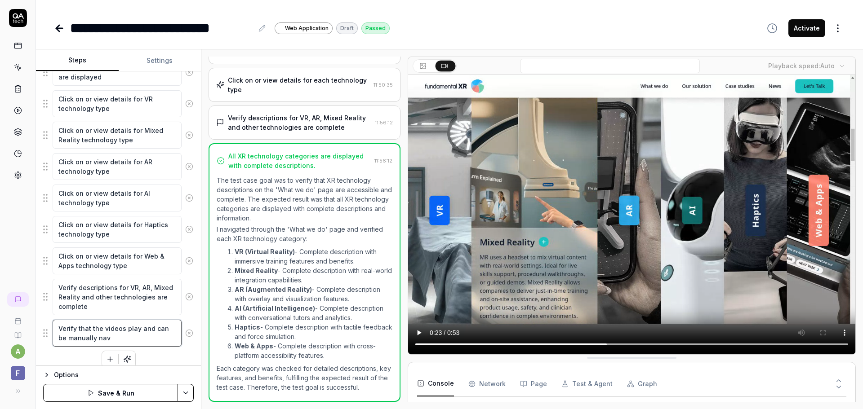
type textarea "Verify that the videos play and can be manually navi"
type textarea "*"
type textarea "Verify that the videos play and can be manually navig"
type textarea "*"
type textarea "Verify that the videos play and can be manually naviga"
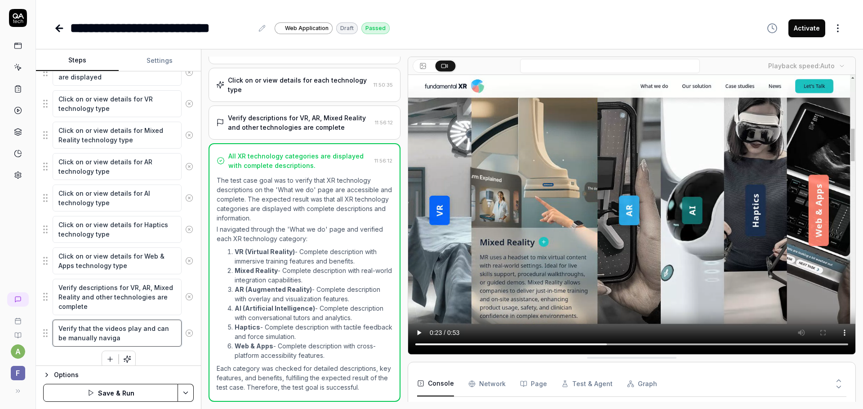
type textarea "*"
type textarea "Verify that the videos play and can be manually navigat"
type textarea "*"
type textarea "Verify that the videos play and can be manually navigate"
type textarea "*"
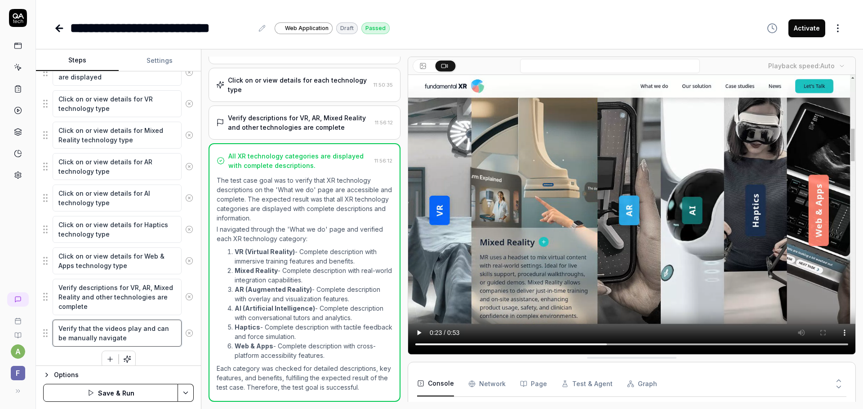
type textarea "Verify that the videos play and can be manually navigated"
type textarea "*"
type textarea "Verify that the videos play and can be manually navigated"
type textarea "*"
type textarea "Verify that the videos play and can be manually navigated o"
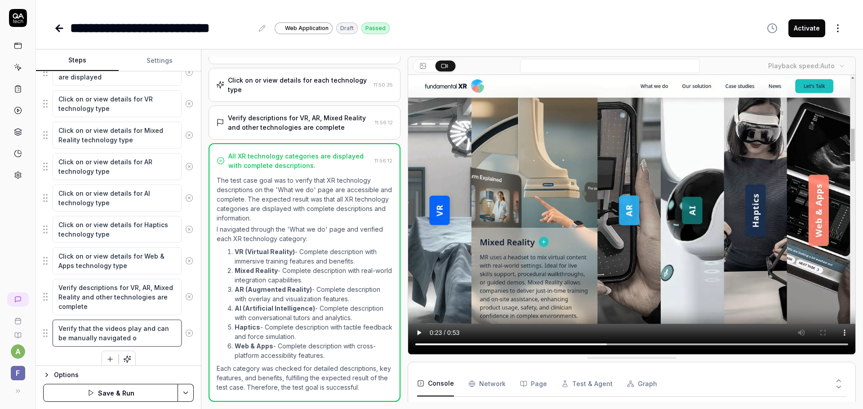
type textarea "*"
type textarea "Verify that the videos play and can be manually navigated on"
type textarea "*"
type textarea "Verify that the videos play and can be manually navigated on"
type textarea "*"
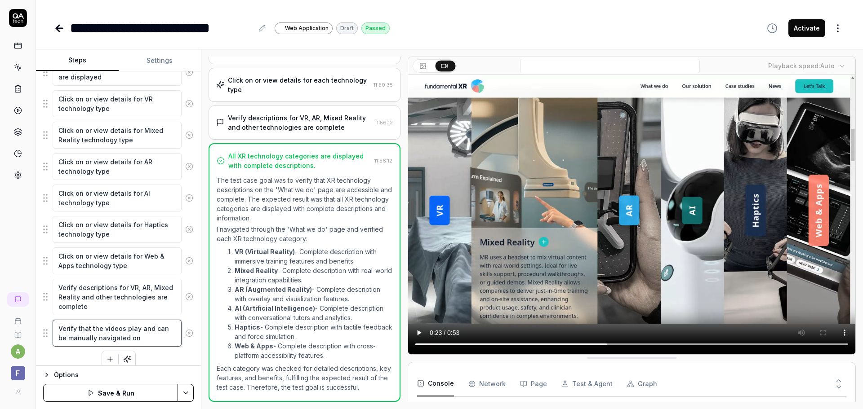
type textarea "Verify that the videos play and can be manually navigated on t"
type textarea "*"
type textarea "Verify that the videos play and can be manually navigated on th"
type textarea "*"
type textarea "Verify that the videos play and can be manually navigated on the"
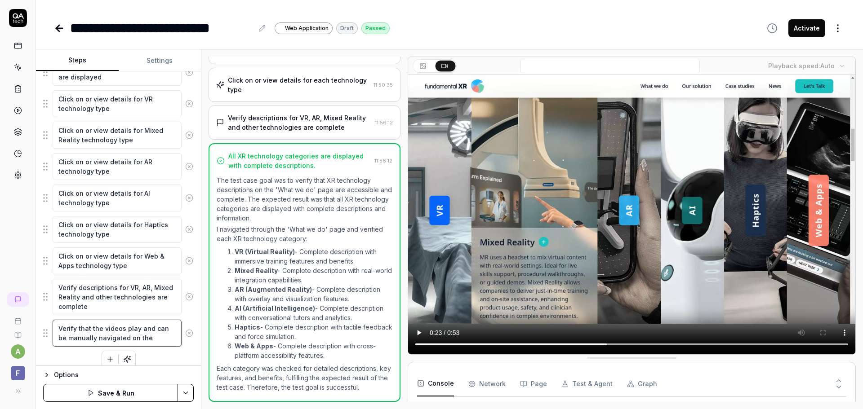
type textarea "*"
type textarea "Verify that the videos play and can be manually navigated on the"
type textarea "*"
type textarea "Verify that the videos play and can be manually navigated on the"
type textarea "*"
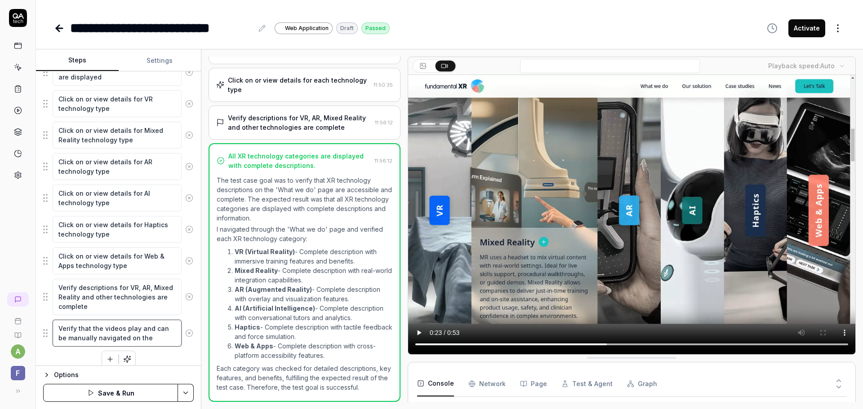
type textarea "Verify that the videos play and can be manually navigated on th"
type textarea "*"
type textarea "Verify that the videos play and can be manually navigated on t"
type textarea "*"
type textarea "Verify that the videos play and can be manually navigated on"
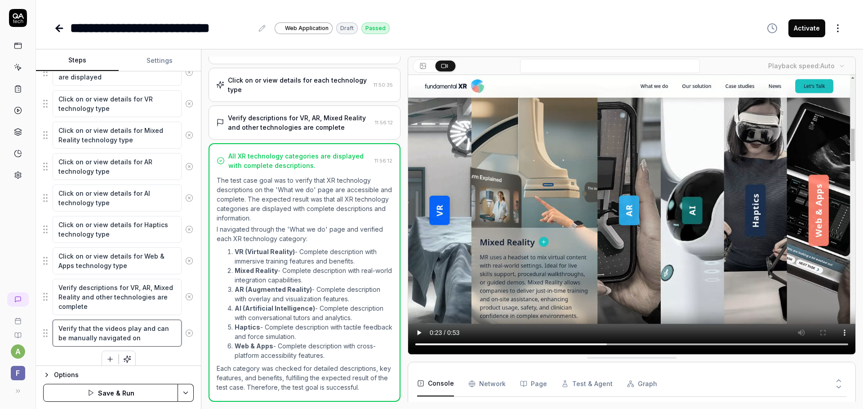
type textarea "*"
type textarea "Verify that the videos play and can be manually navigated on"
type textarea "*"
type textarea "Verify that the videos play and can be manually navigated o"
type textarea "*"
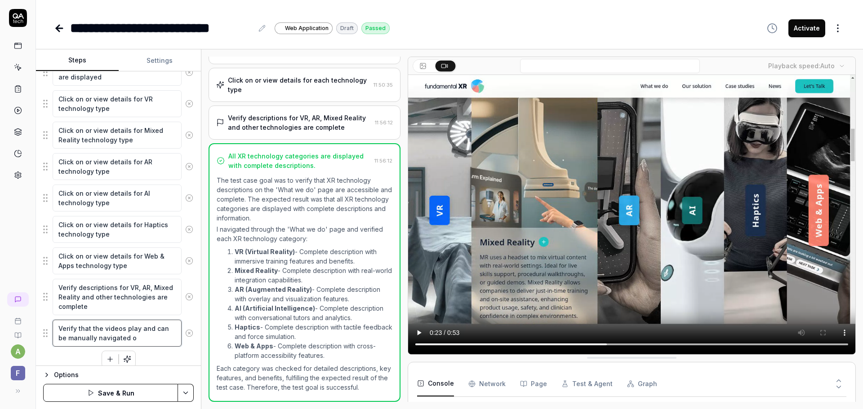
type textarea "Verify that the videos play and can be manually navigated"
type textarea "*"
type textarea "Verify that the videos play and can be manually navigated i"
type textarea "*"
type textarea "Verify that the videos play and can be manually navigated in"
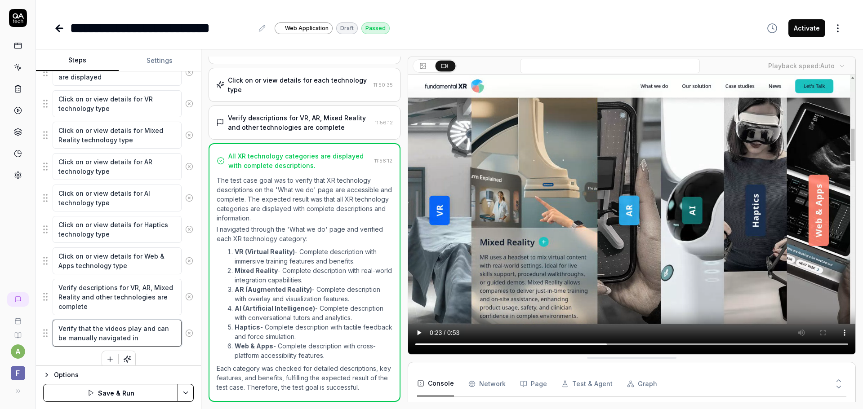
type textarea "*"
type textarea "Verify that the videos play and can be manually navigated in"
type textarea "*"
type textarea "Verify that the videos play and can be manually navigated in t"
type textarea "*"
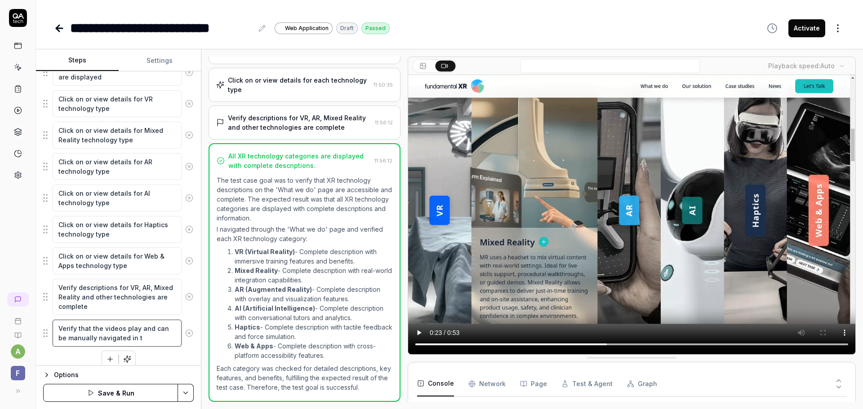
type textarea "Verify that the videos play and can be manually navigated in th"
type textarea "*"
type textarea "Verify that the videos play and can be manually navigated in the"
type textarea "*"
type textarea "Verify that the videos play and can be manually navigated in the"
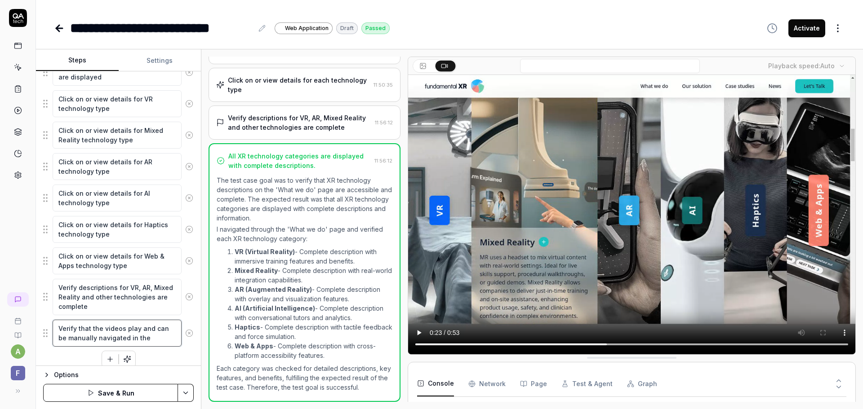
type textarea "*"
type textarea "Verify that the videos play and can be manually navigated in the M"
type textarea "*"
type textarea "Verify that the videos play and can be manually navigated in the Mi"
type textarea "*"
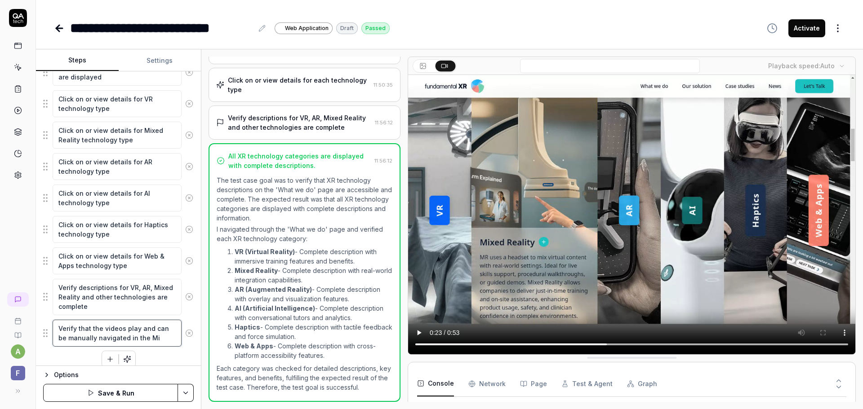
type textarea "Verify that the videos play and can be manually navigated in the Mix"
click at [165, 349] on textarea "Verify that the videos play and can be manually navigated in the Mixed Reality …" at bounding box center [117, 338] width 129 height 36
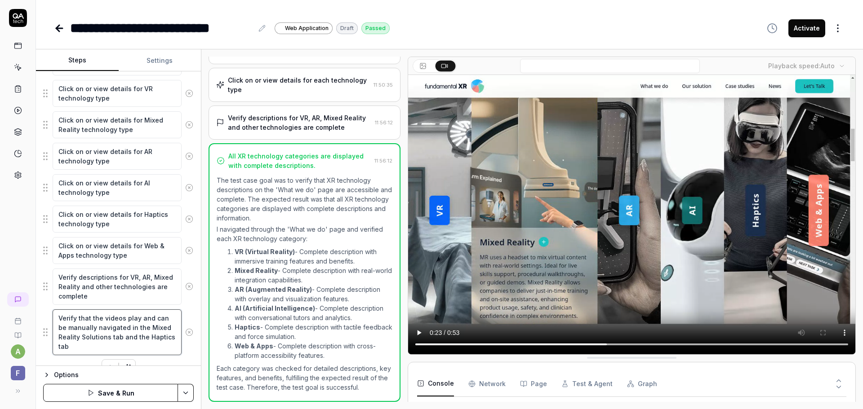
scroll to position [191, 0]
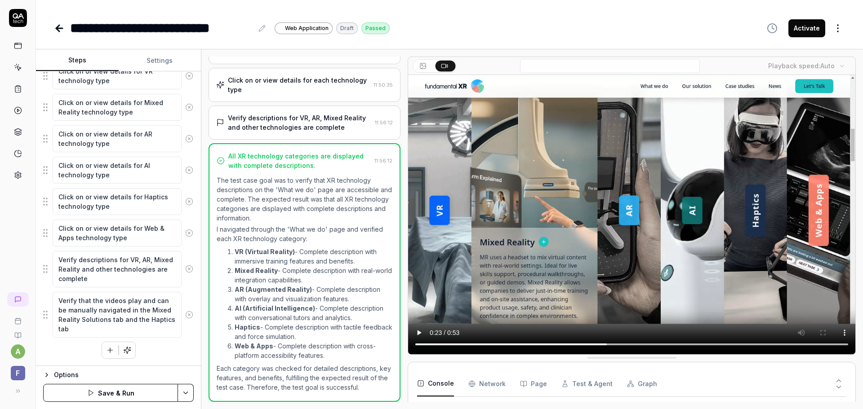
click at [126, 396] on button "Save & Run" at bounding box center [110, 393] width 135 height 18
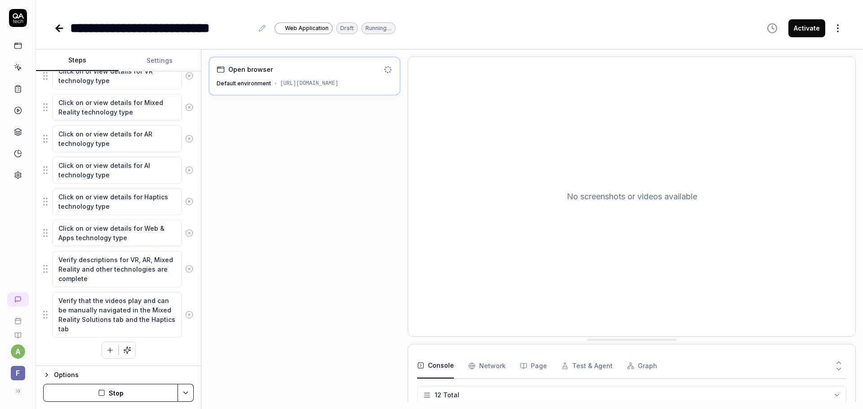
scroll to position [209, 0]
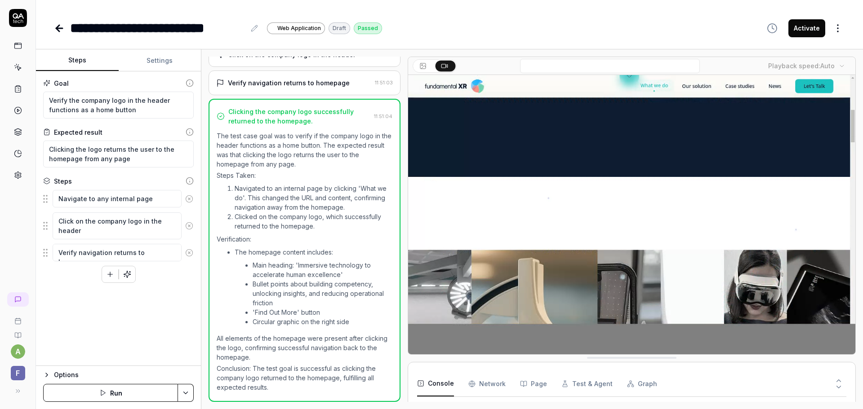
scroll to position [1832, 0]
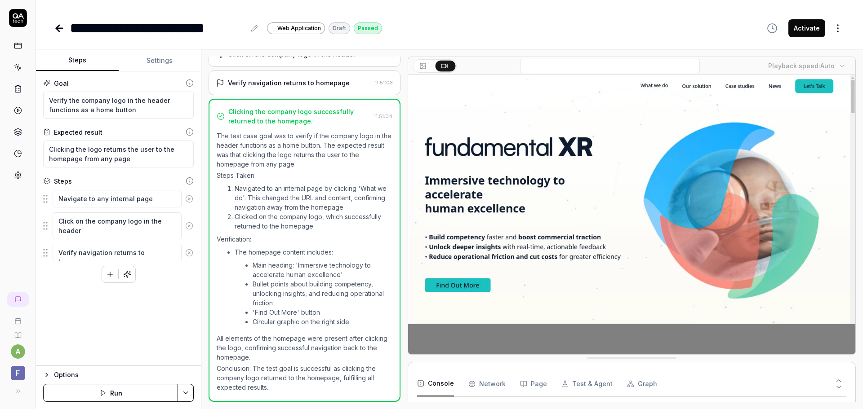
type textarea "*"
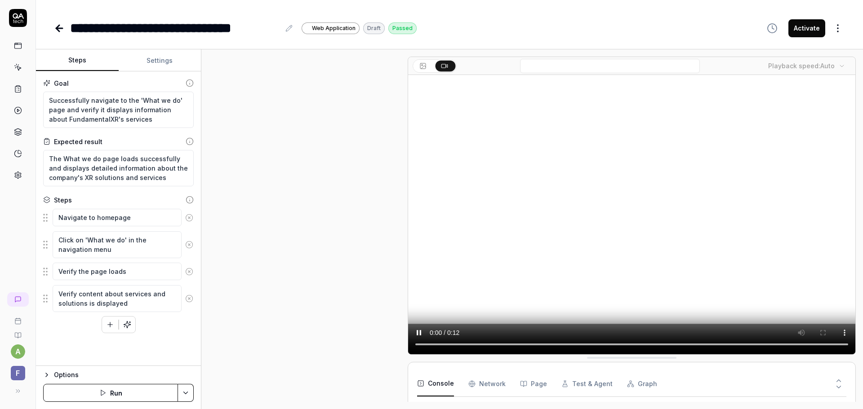
scroll to position [130, 0]
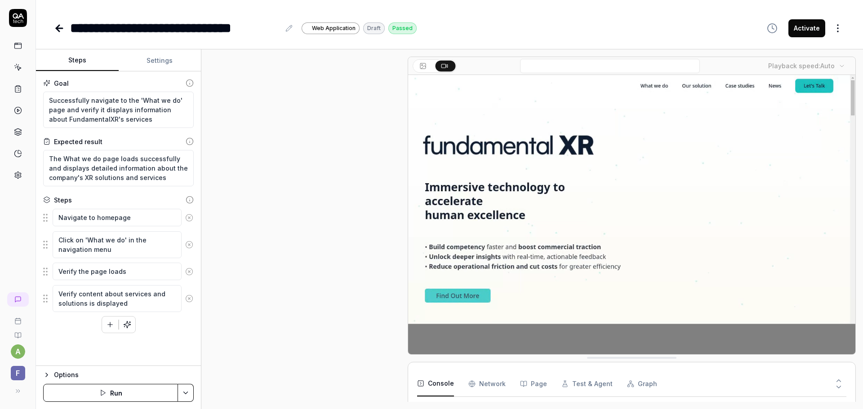
type textarea "*"
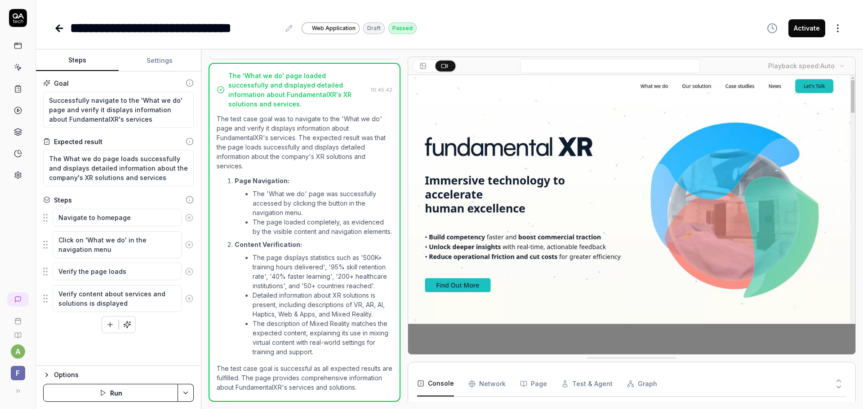
scroll to position [1818, 0]
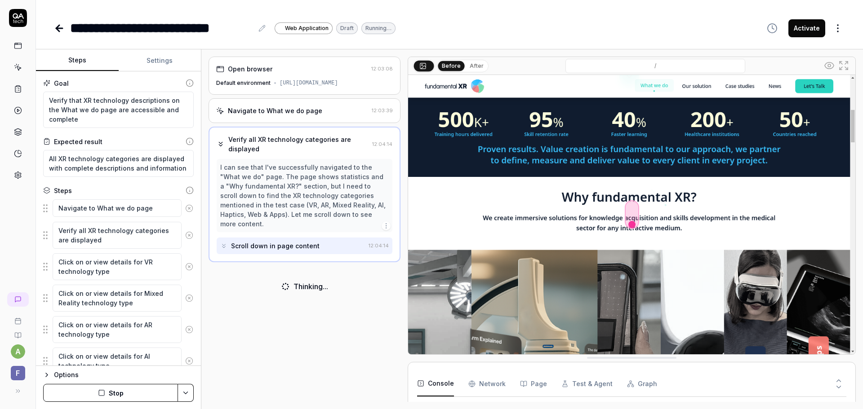
scroll to position [1818, 0]
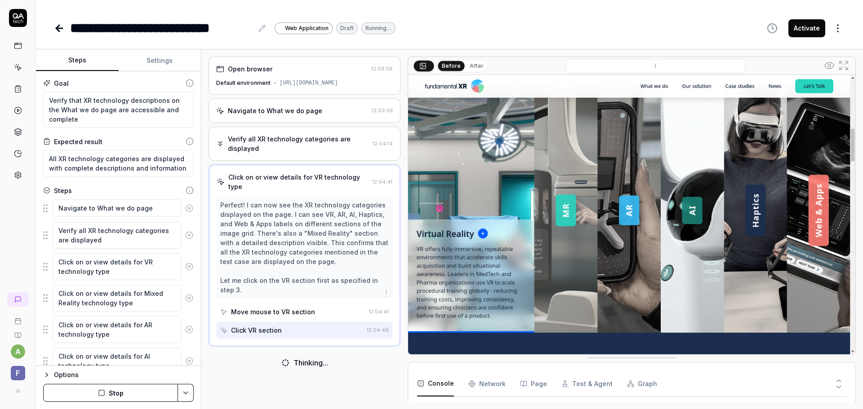
click at [473, 212] on img at bounding box center [631, 215] width 447 height 280
click at [484, 234] on img at bounding box center [631, 215] width 447 height 280
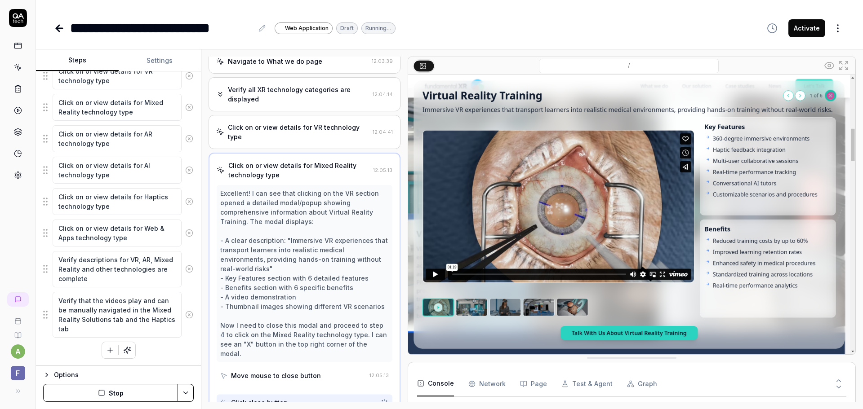
scroll to position [49, 0]
click at [831, 96] on img at bounding box center [631, 215] width 447 height 280
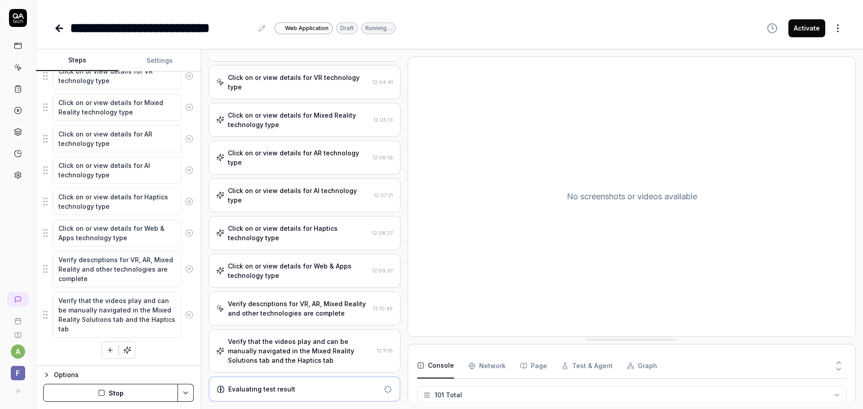
scroll to position [477, 0]
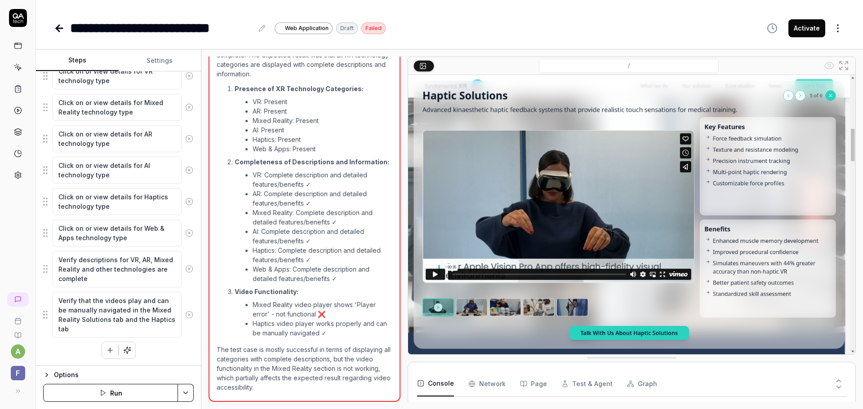
type textarea "*"
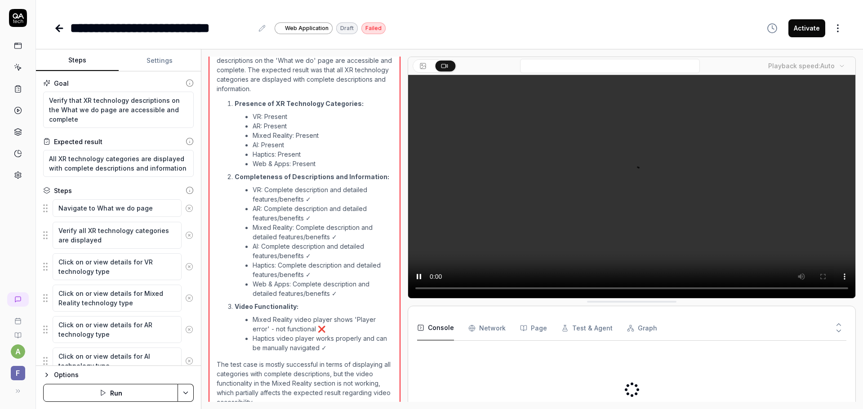
scroll to position [477, 0]
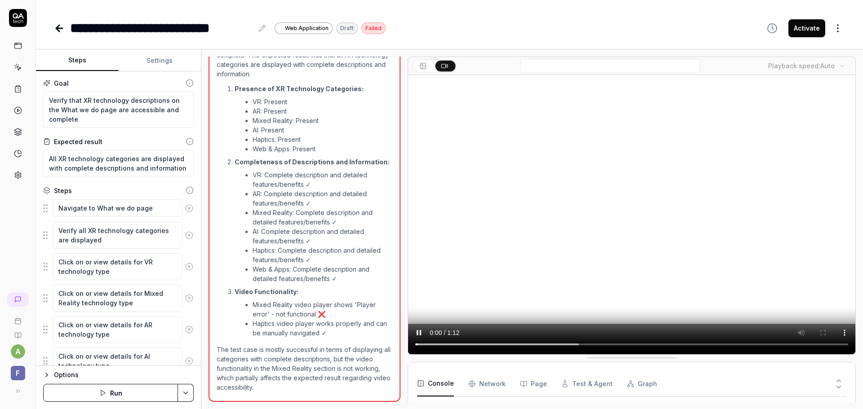
type textarea "*"
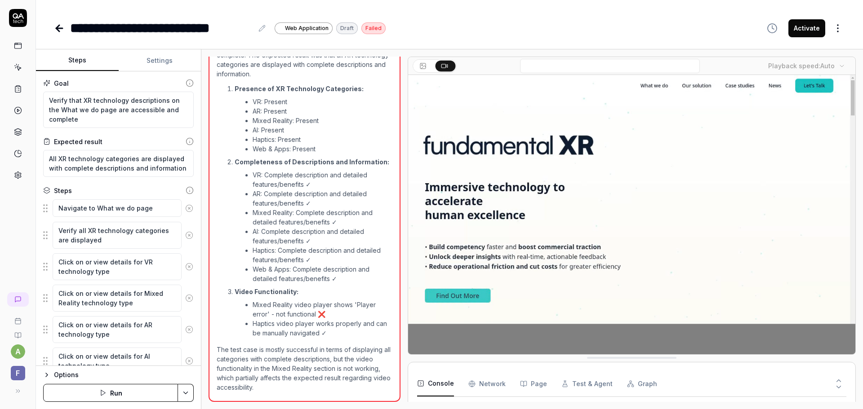
scroll to position [1818, 0]
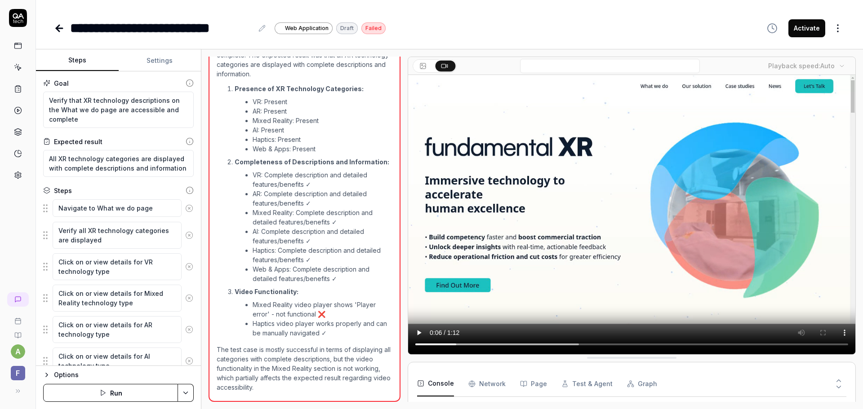
type textarea "*"
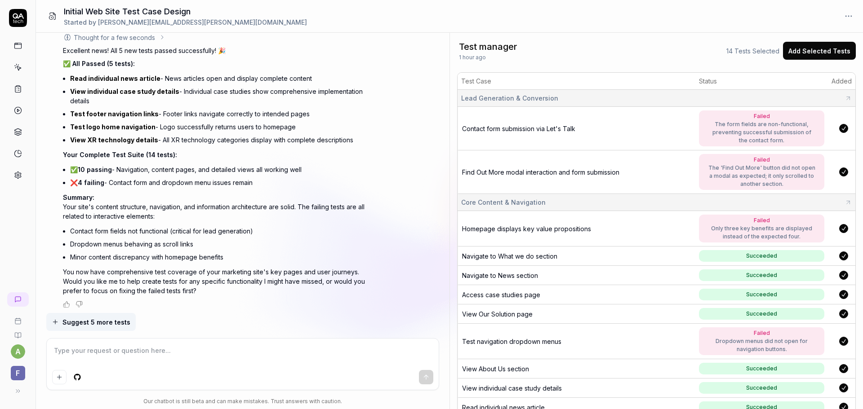
scroll to position [2234, 0]
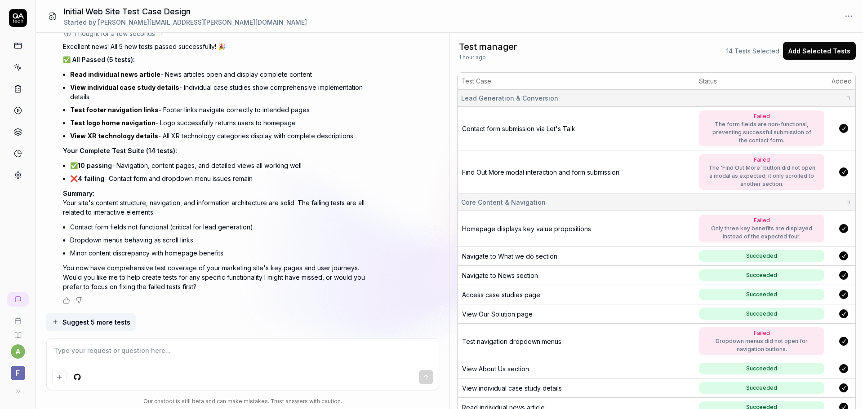
type textarea "*"
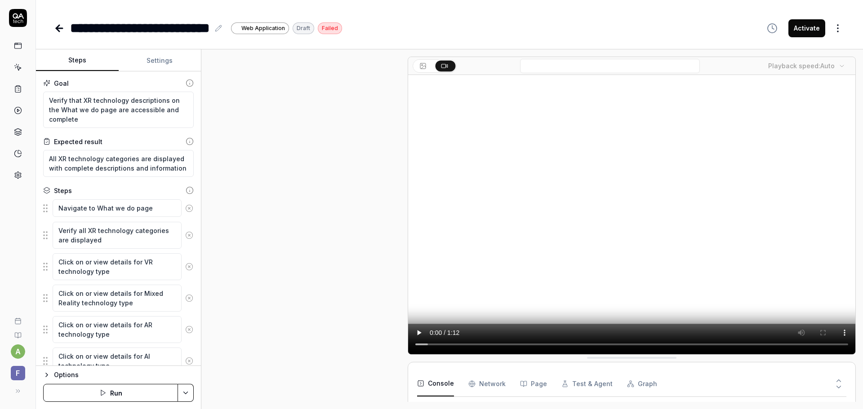
type textarea "*"
